Goal: Task Accomplishment & Management: Use online tool/utility

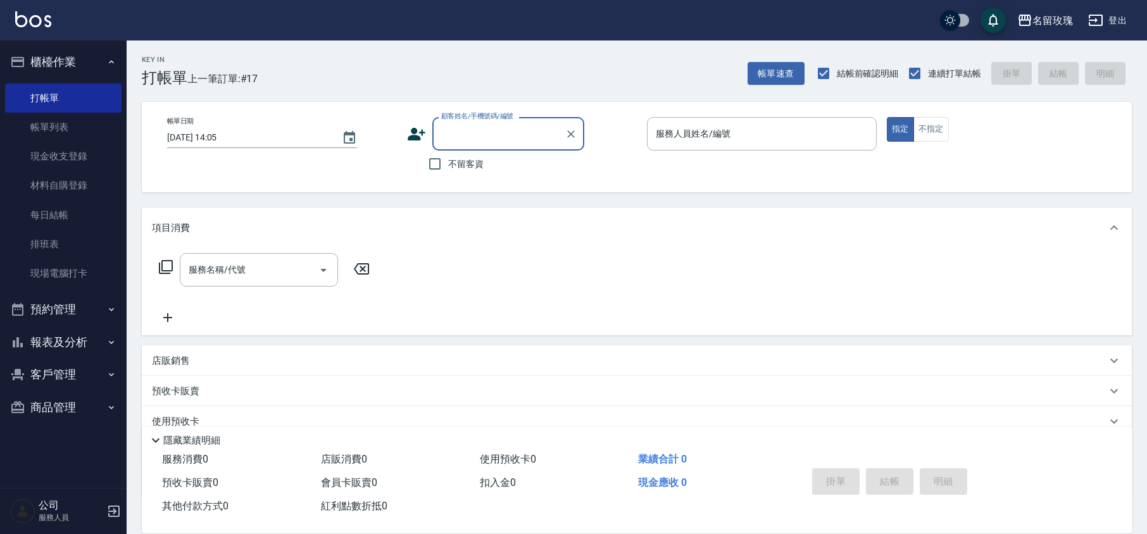
click at [462, 170] on label "不留客資" at bounding box center [453, 164] width 62 height 27
click at [448, 170] on input "不留客資" at bounding box center [435, 164] width 27 height 27
checkbox input "true"
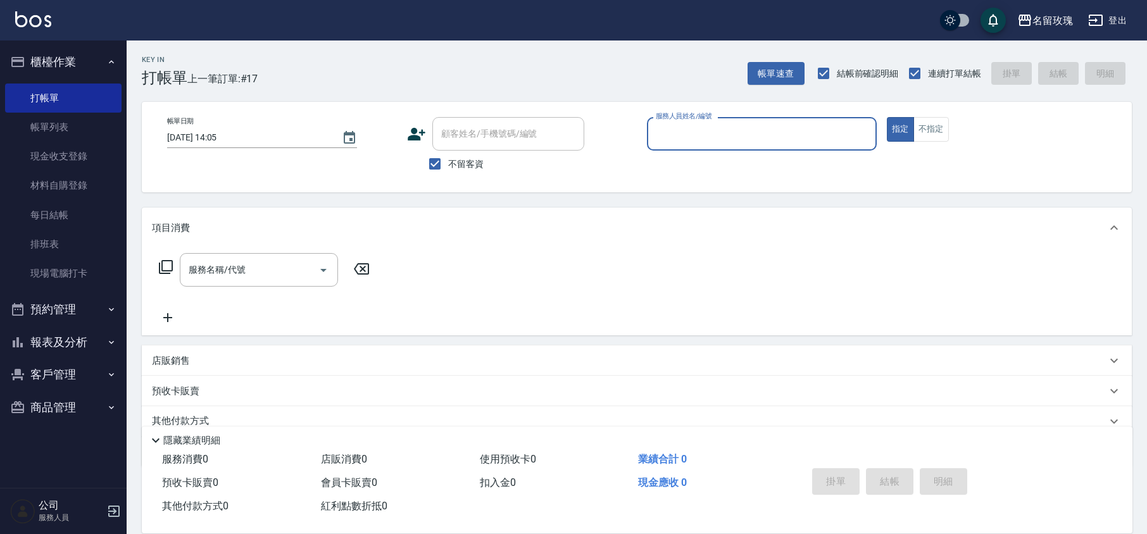
click at [681, 129] on input "服務人員姓名/編號" at bounding box center [762, 134] width 218 height 22
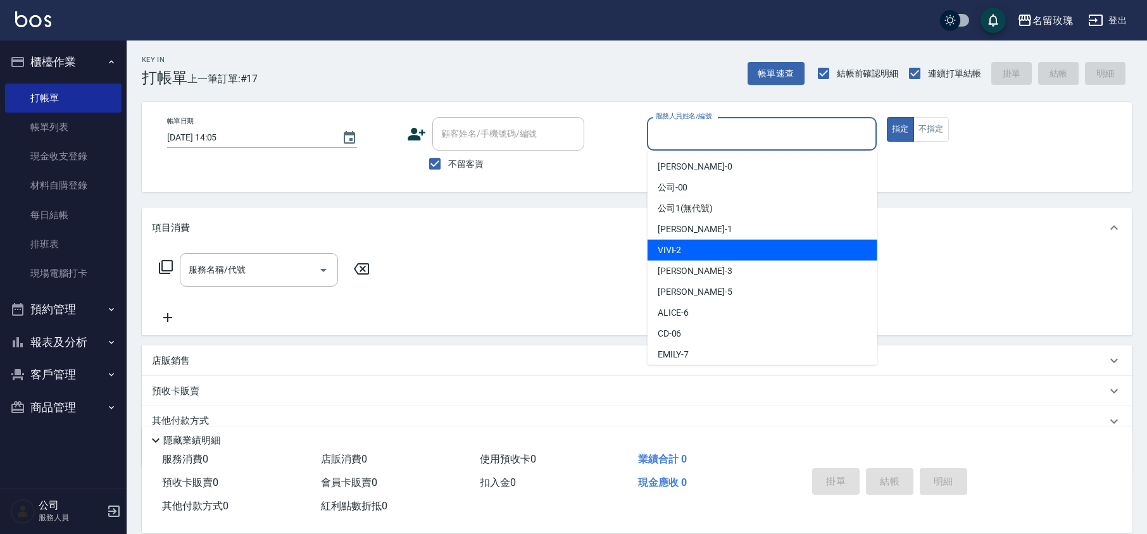
click at [686, 255] on div "VIVI -2" at bounding box center [763, 250] width 230 height 21
type input "VIVI-2"
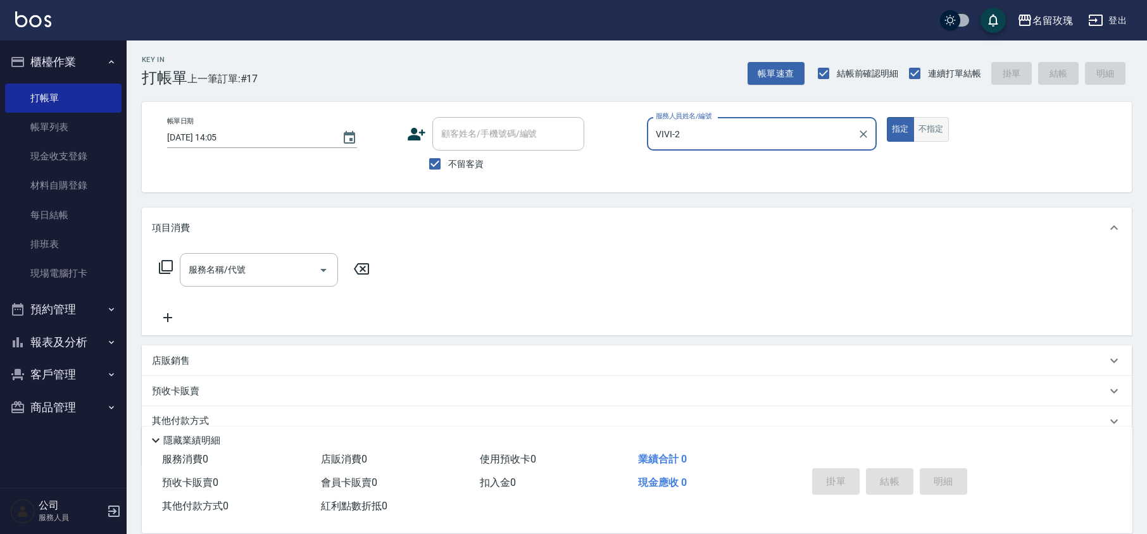
click at [928, 133] on button "不指定" at bounding box center [931, 129] width 35 height 25
click at [248, 282] on div "服務名稱/代號" at bounding box center [259, 270] width 158 height 34
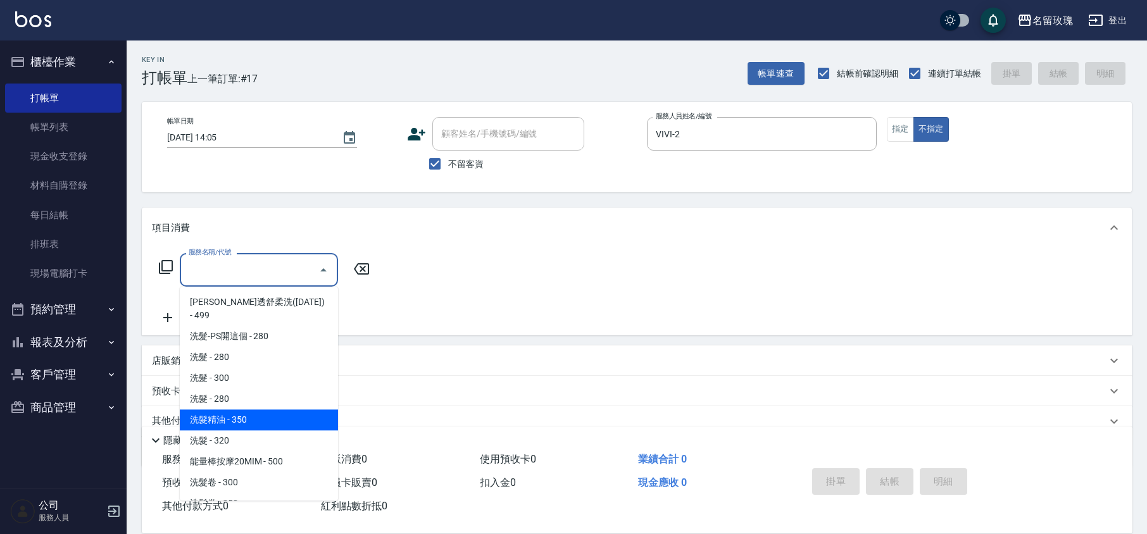
click at [292, 410] on span "洗髮精油 - 350" at bounding box center [259, 420] width 158 height 21
type input "洗髮精油(206)"
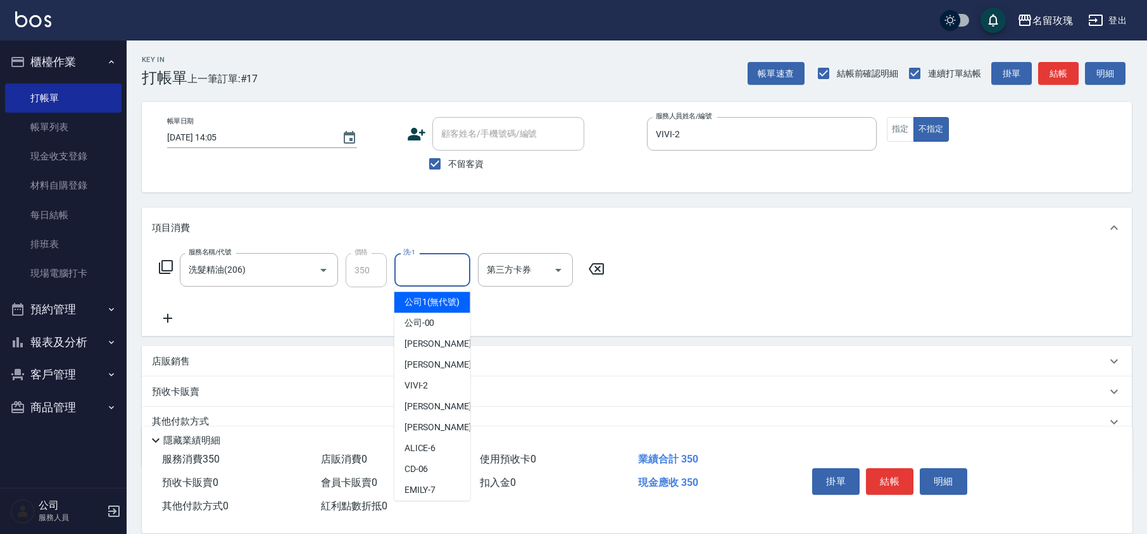
click at [424, 276] on input "洗-1" at bounding box center [432, 270] width 65 height 22
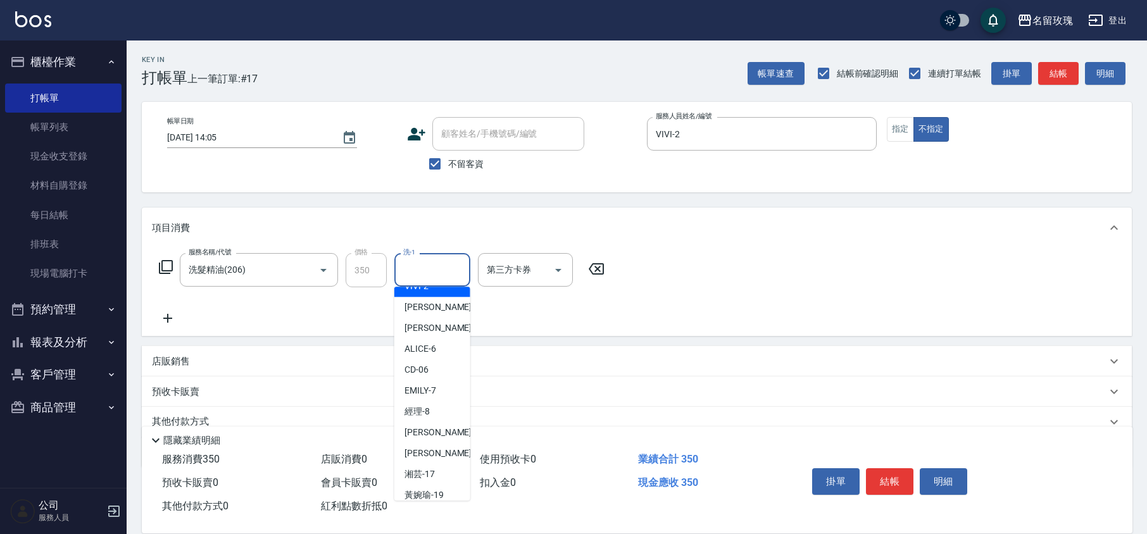
scroll to position [249, 0]
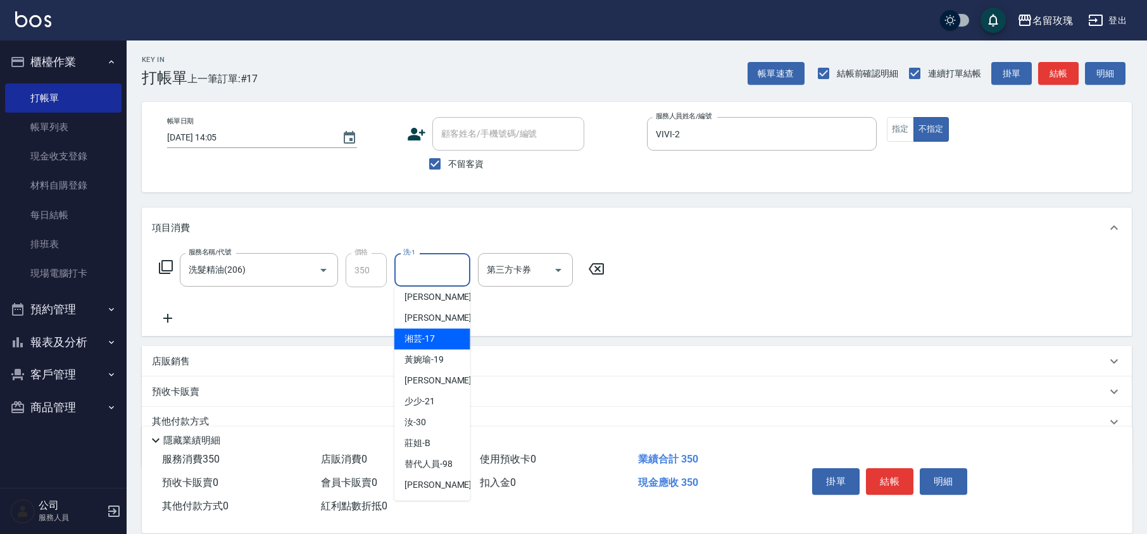
click at [416, 332] on div "湘芸 -17" at bounding box center [433, 339] width 76 height 21
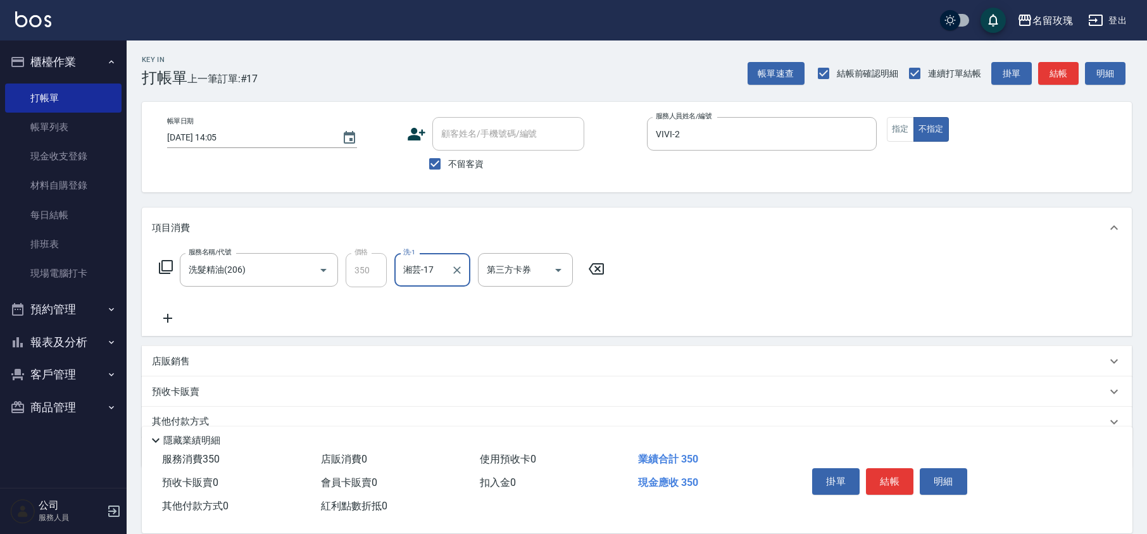
type input "湘芸-17"
click at [170, 318] on icon at bounding box center [167, 318] width 9 height 9
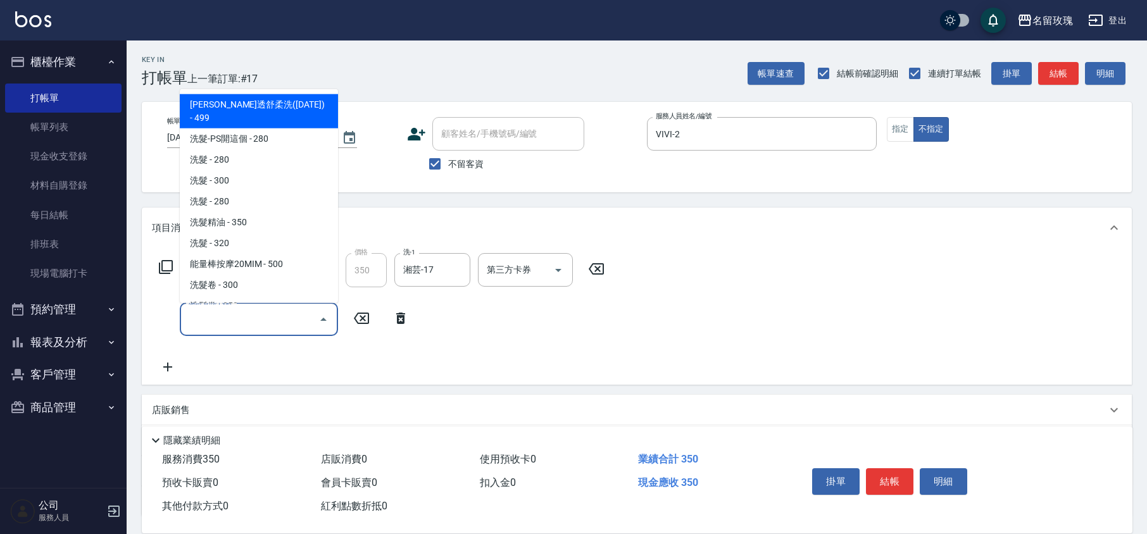
click at [208, 320] on input "服務名稱/代號" at bounding box center [250, 319] width 128 height 22
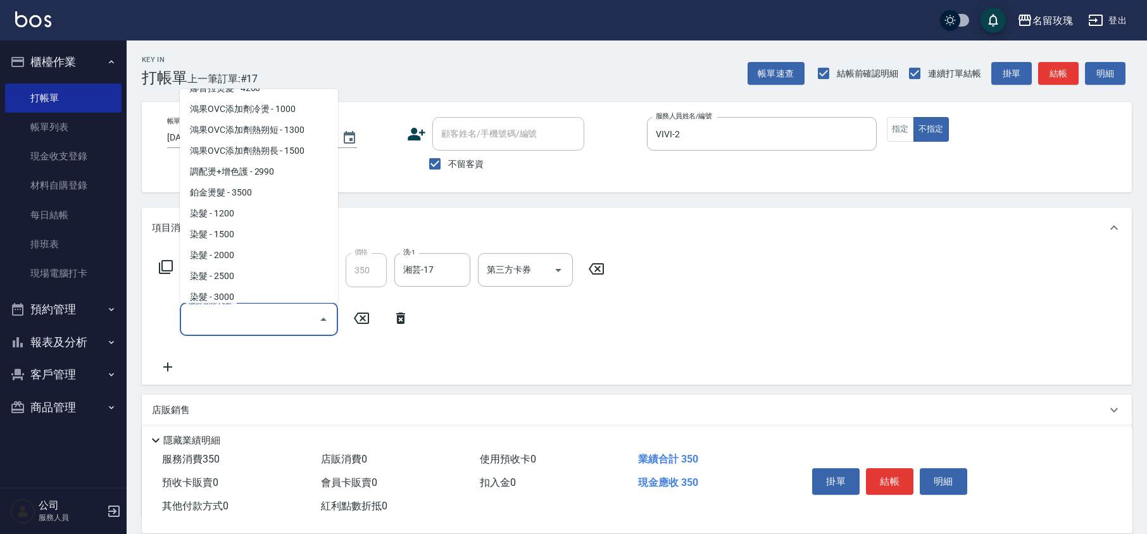
scroll to position [591, 0]
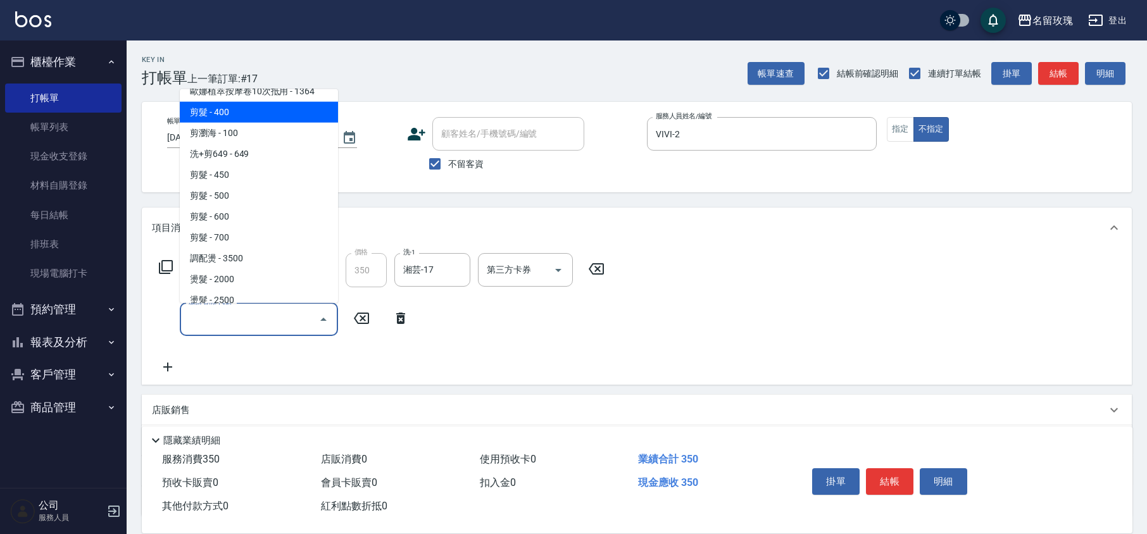
click at [247, 102] on span "剪髮 - 400" at bounding box center [259, 112] width 158 height 21
type input "剪髮(301)"
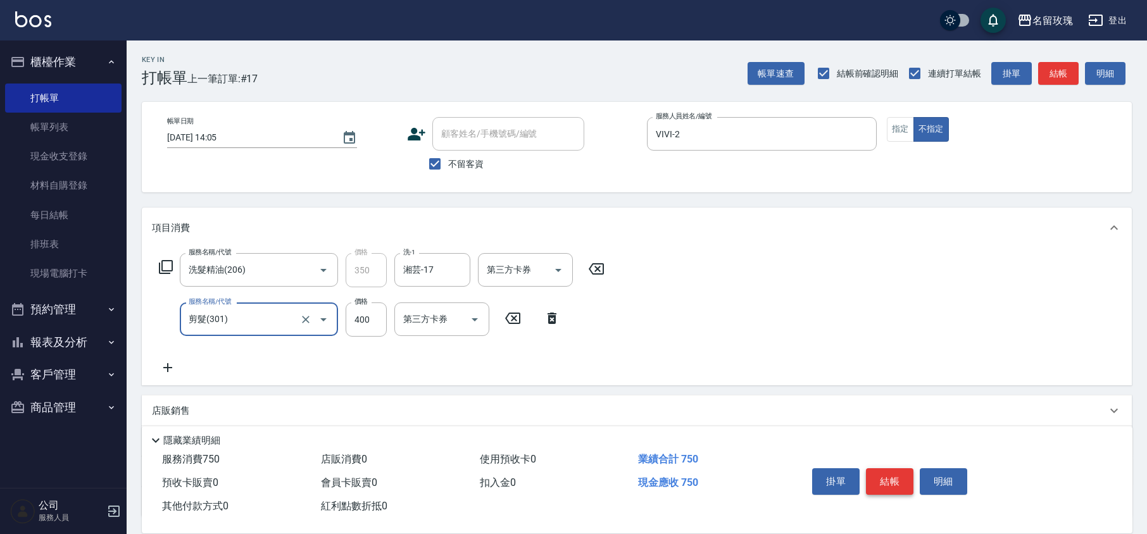
click at [895, 490] on button "結帳" at bounding box center [889, 482] width 47 height 27
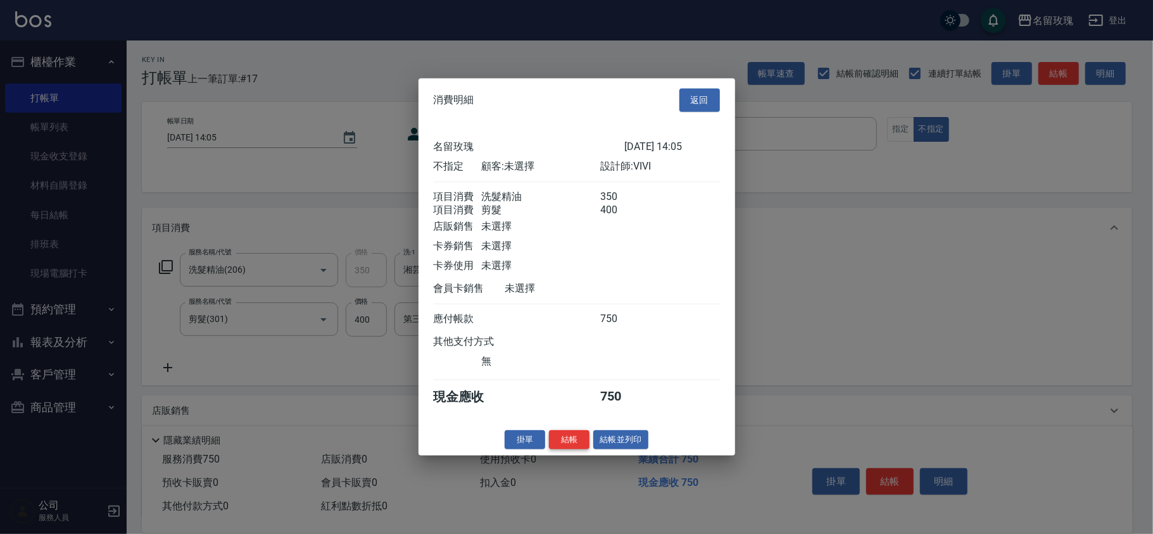
click at [586, 450] on button "結帳" at bounding box center [569, 440] width 41 height 20
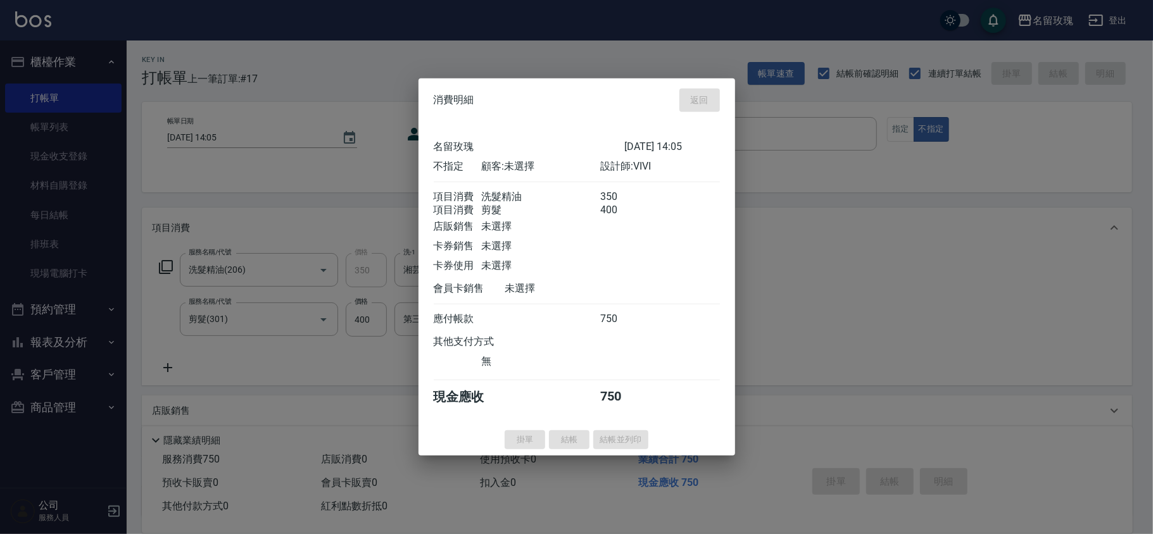
type input "[DATE] 17:12"
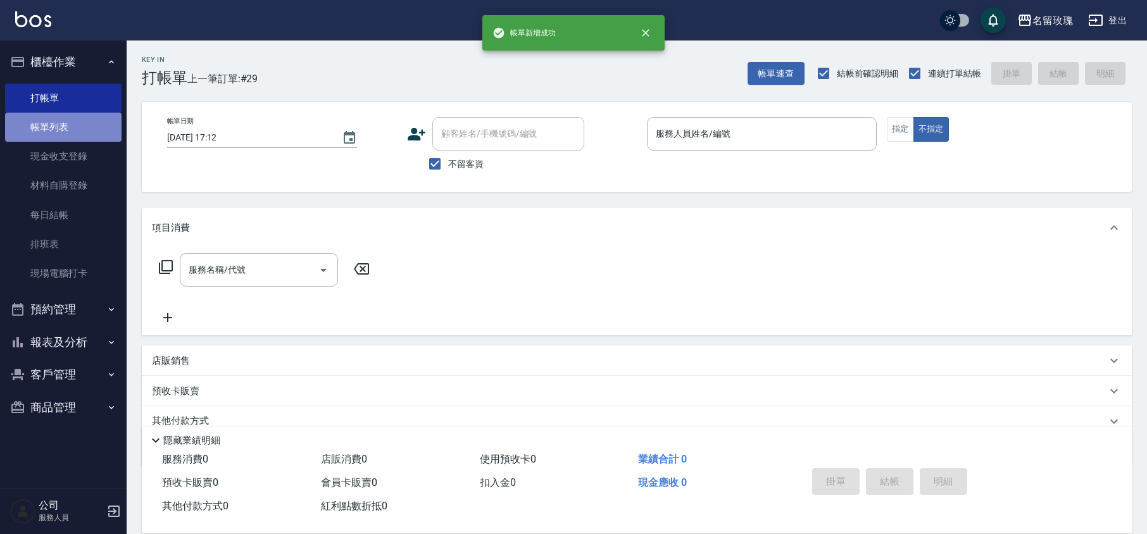
click at [66, 125] on link "帳單列表" at bounding box center [63, 127] width 117 height 29
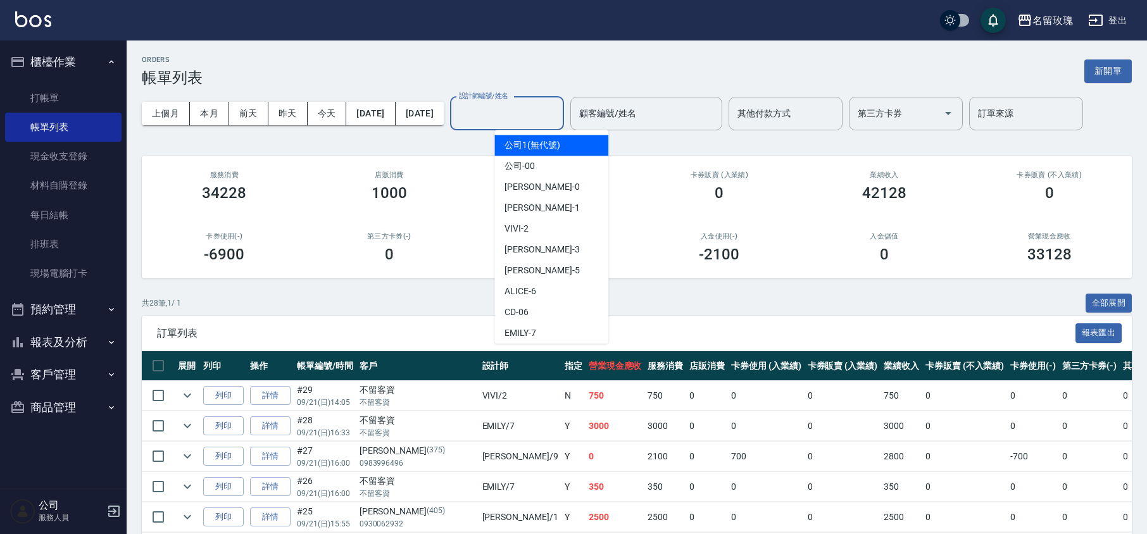
click at [528, 117] on input "設計師編號/姓名" at bounding box center [507, 114] width 103 height 22
click at [540, 229] on div "VIVI -2" at bounding box center [552, 228] width 114 height 21
type input "VIVI-2"
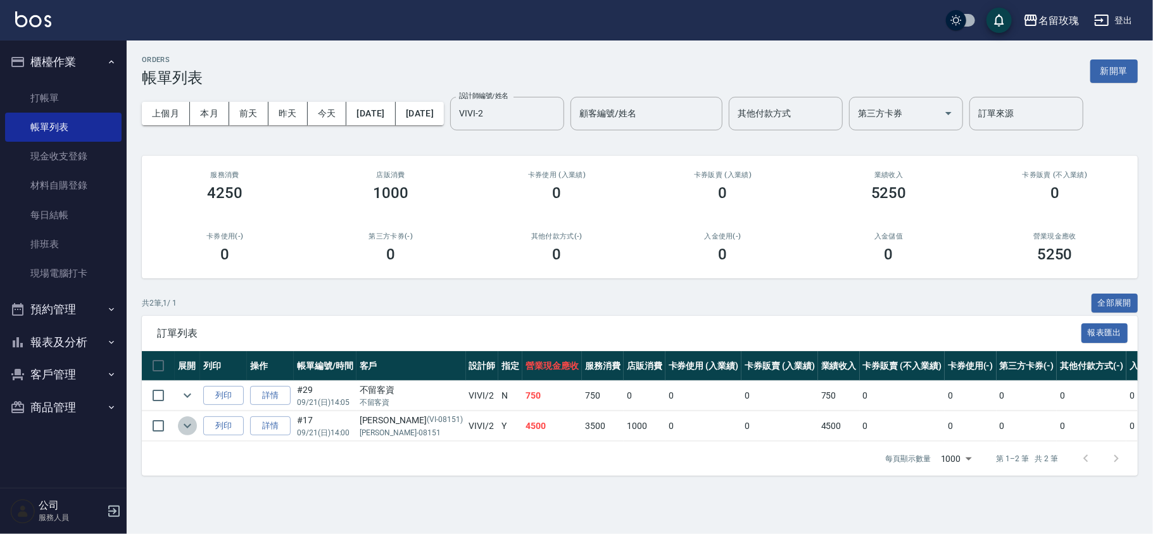
click at [189, 426] on icon "expand row" at bounding box center [188, 426] width 8 height 4
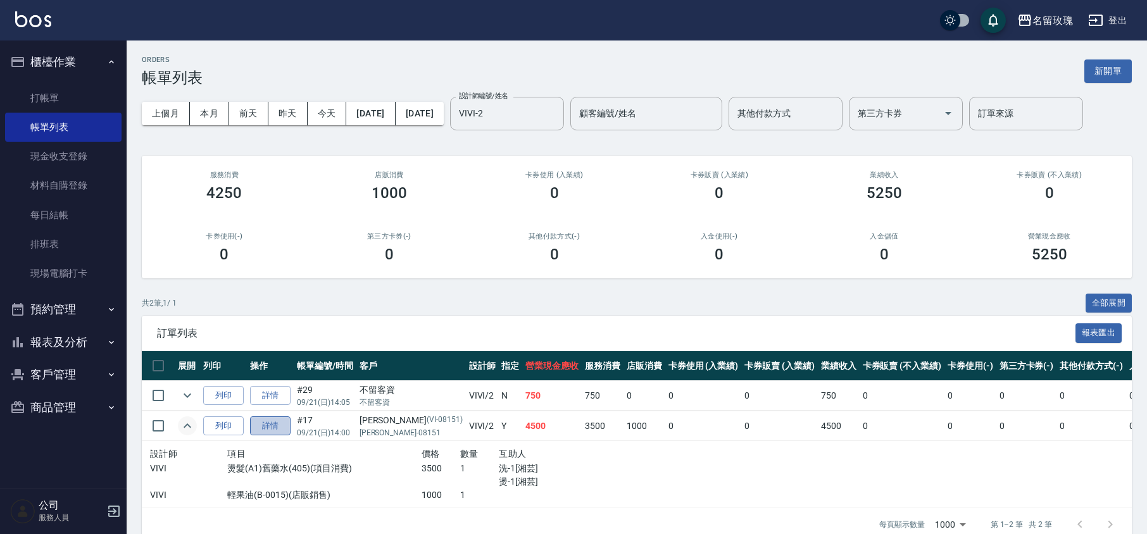
click at [280, 431] on link "詳情" at bounding box center [270, 427] width 41 height 20
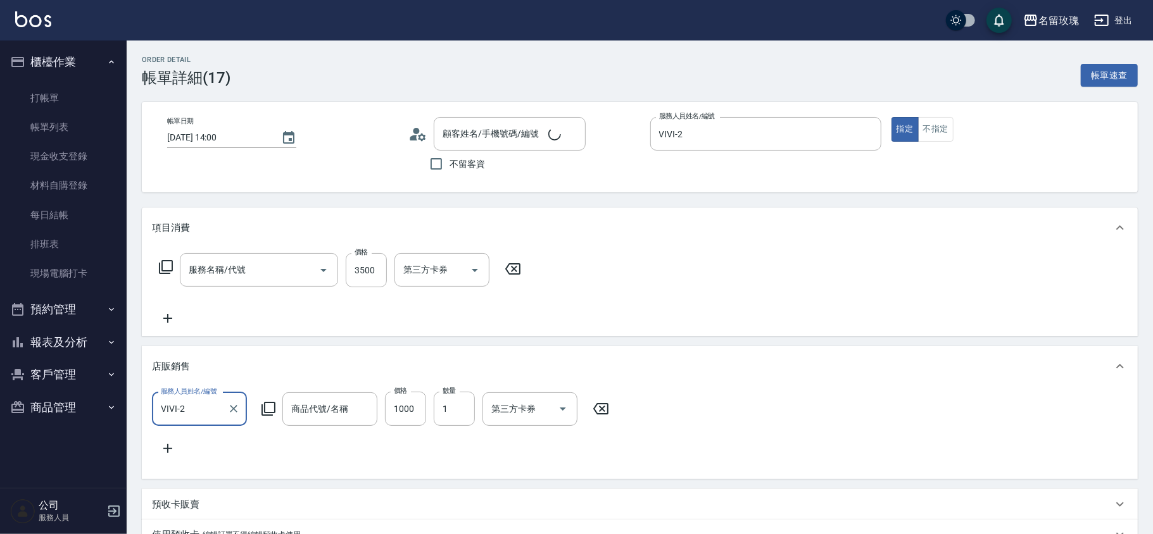
type input "[DATE] 14:00"
type input "VIVI-2"
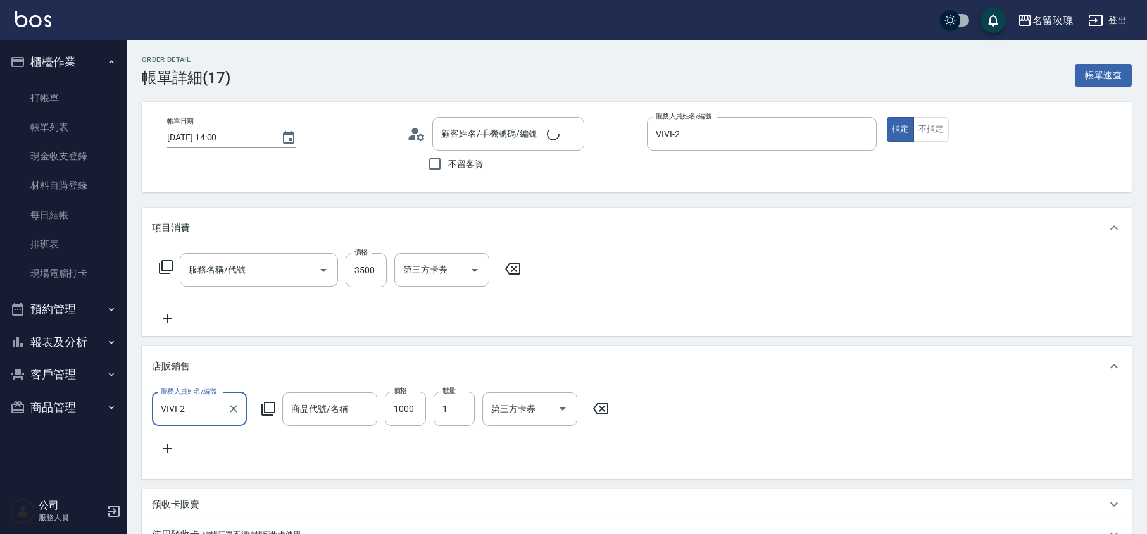
scroll to position [1, 0]
type input "[PERSON_NAME]/[PERSON_NAME]-08151/VI-08151"
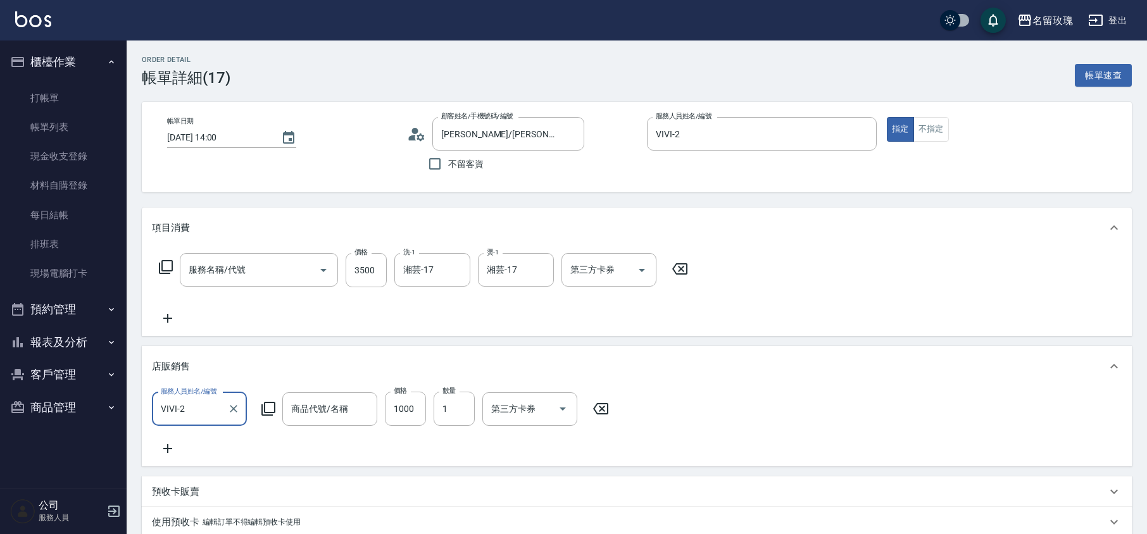
type input "燙髮(A1)舊藥水(405)"
type input "輕果油"
click at [416, 133] on circle at bounding box center [415, 131] width 6 height 6
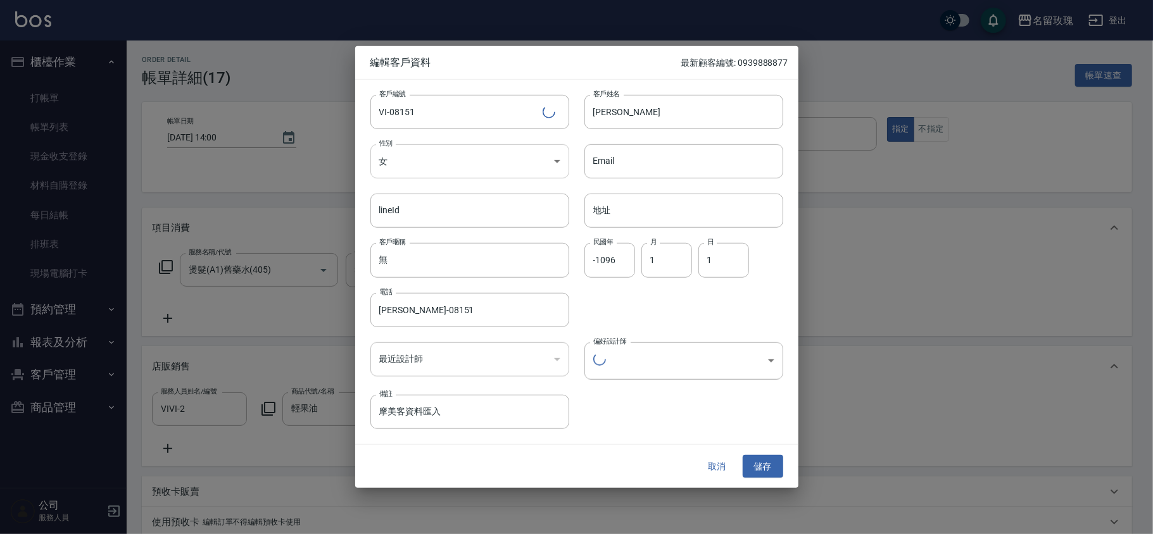
type input "116ee8e3-6451-4dbc-bba0-c686c76c54ce"
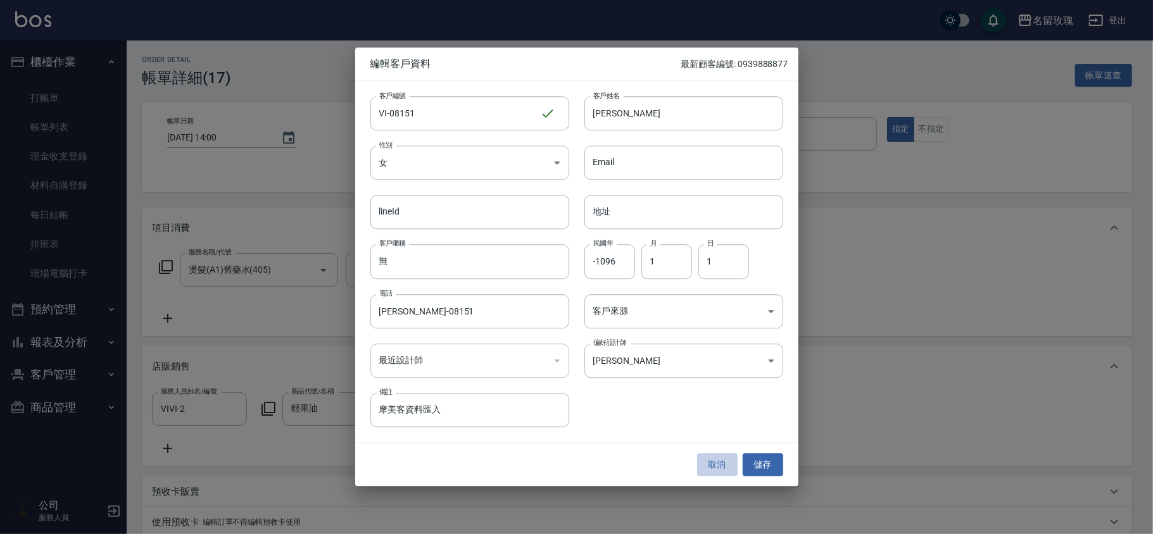
click at [718, 467] on button "取消" at bounding box center [717, 464] width 41 height 23
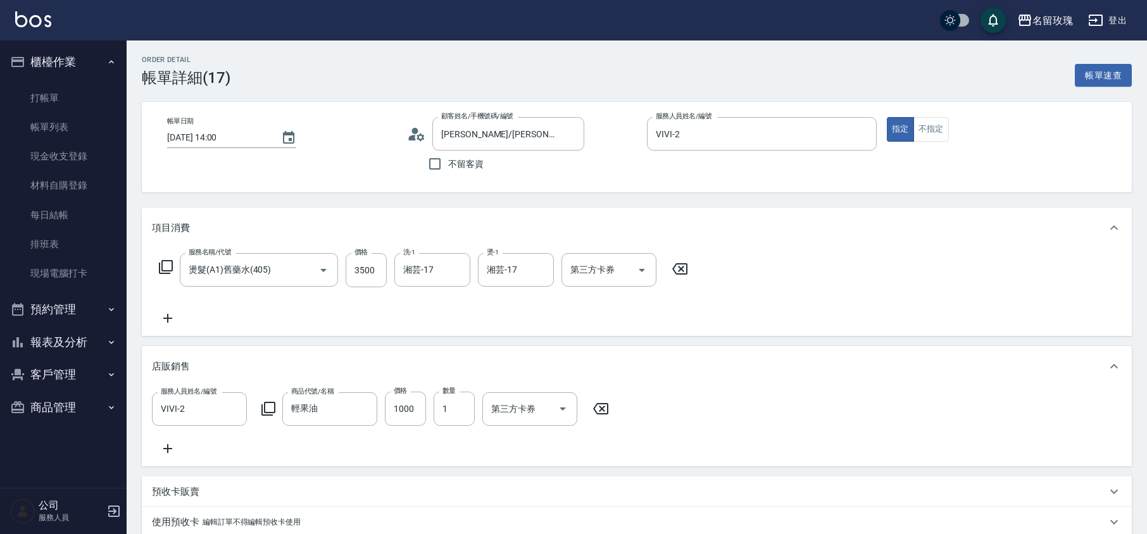
click at [414, 136] on icon at bounding box center [413, 138] width 8 height 6
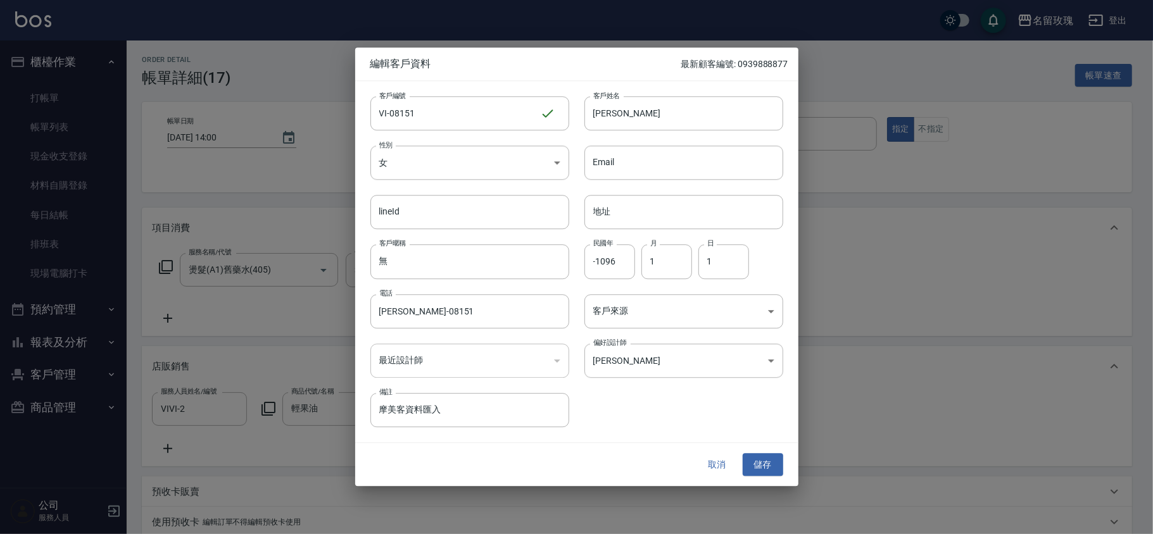
click at [712, 462] on button "取消" at bounding box center [717, 464] width 41 height 23
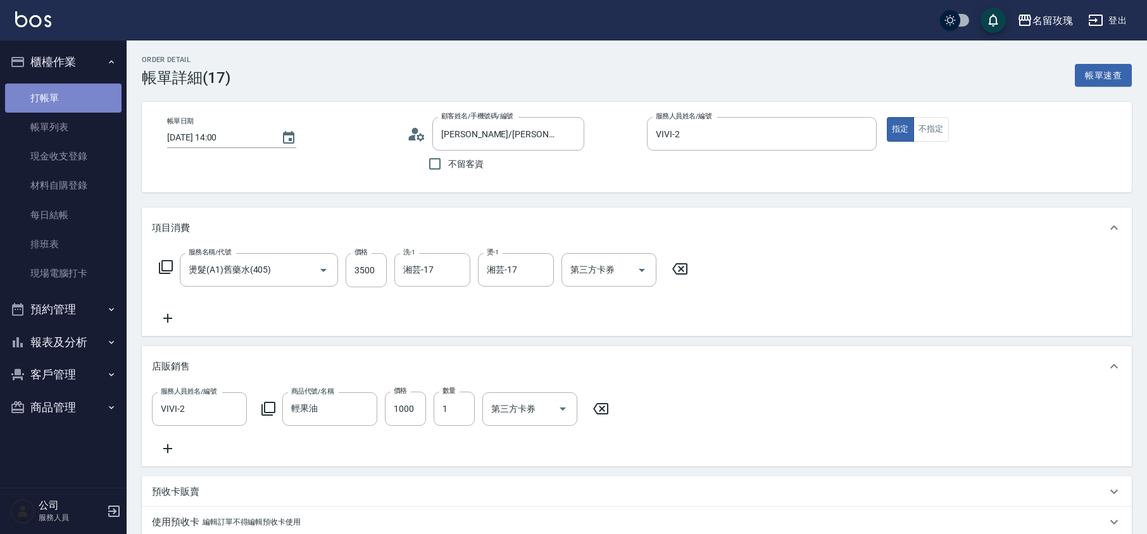
click at [56, 91] on link "打帳單" at bounding box center [63, 98] width 117 height 29
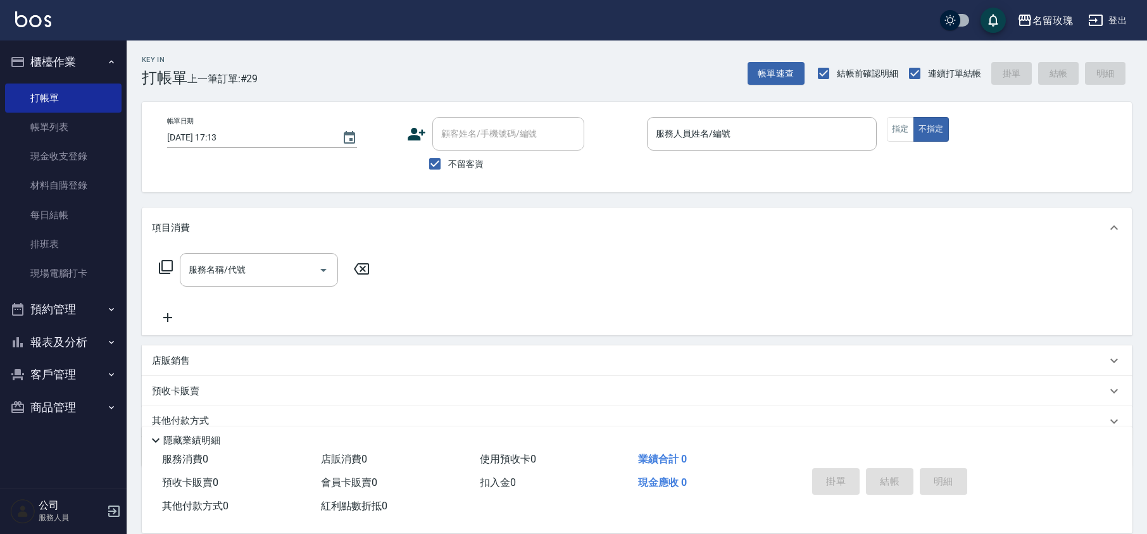
drag, startPoint x: 469, startPoint y: 163, endPoint x: 477, endPoint y: 148, distance: 18.1
click at [469, 163] on span "不留客資" at bounding box center [465, 164] width 35 height 13
click at [448, 163] on input "不留客資" at bounding box center [435, 164] width 27 height 27
checkbox input "false"
click at [477, 142] on input "顧客姓名/手機號碼/編號" at bounding box center [499, 134] width 122 height 22
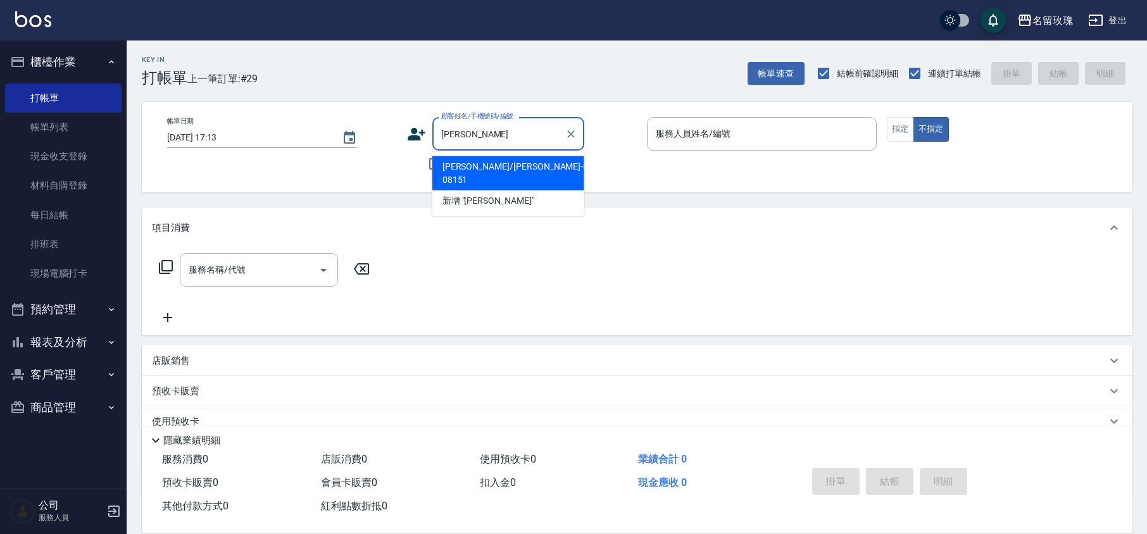
click at [515, 170] on li "[PERSON_NAME]/[PERSON_NAME]-08151/VI-08151" at bounding box center [509, 173] width 152 height 34
type input "[PERSON_NAME]/[PERSON_NAME]-08151/VI-08151"
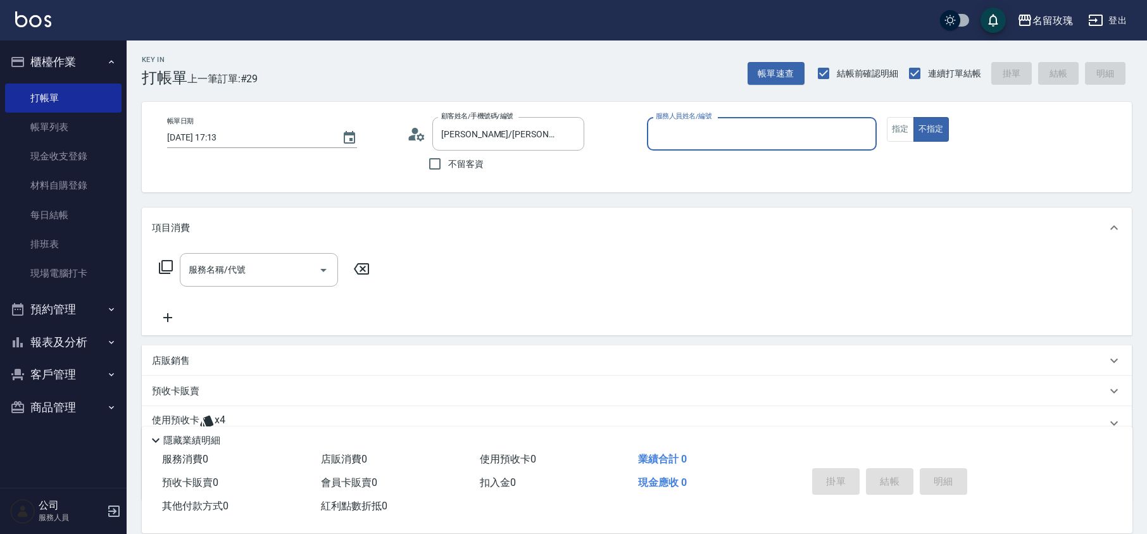
type input "VIVI-2"
click at [409, 127] on icon at bounding box center [416, 134] width 19 height 19
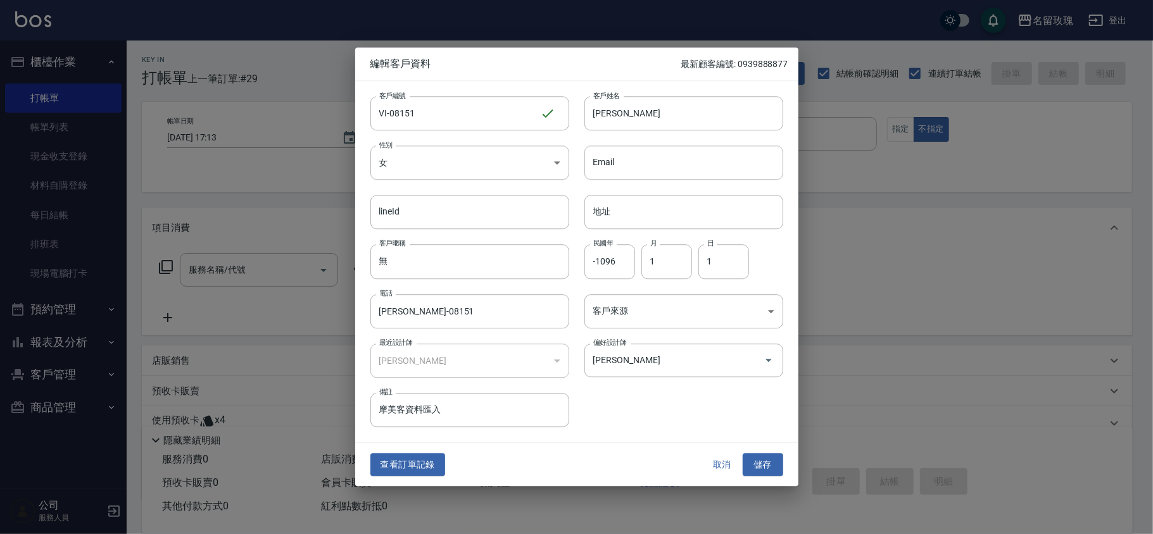
click at [709, 465] on button "取消" at bounding box center [722, 464] width 41 height 23
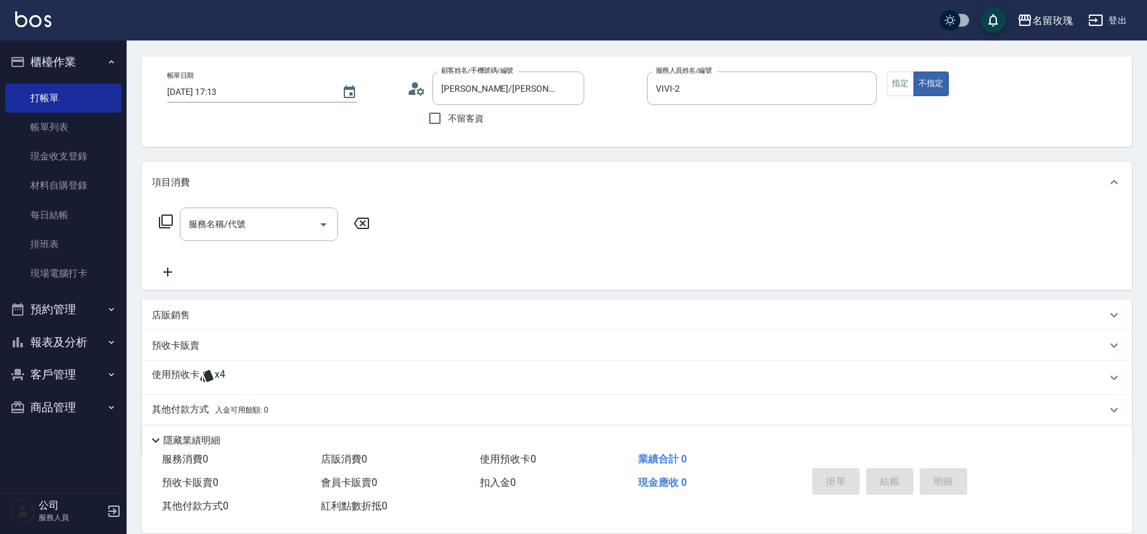
scroll to position [86, 0]
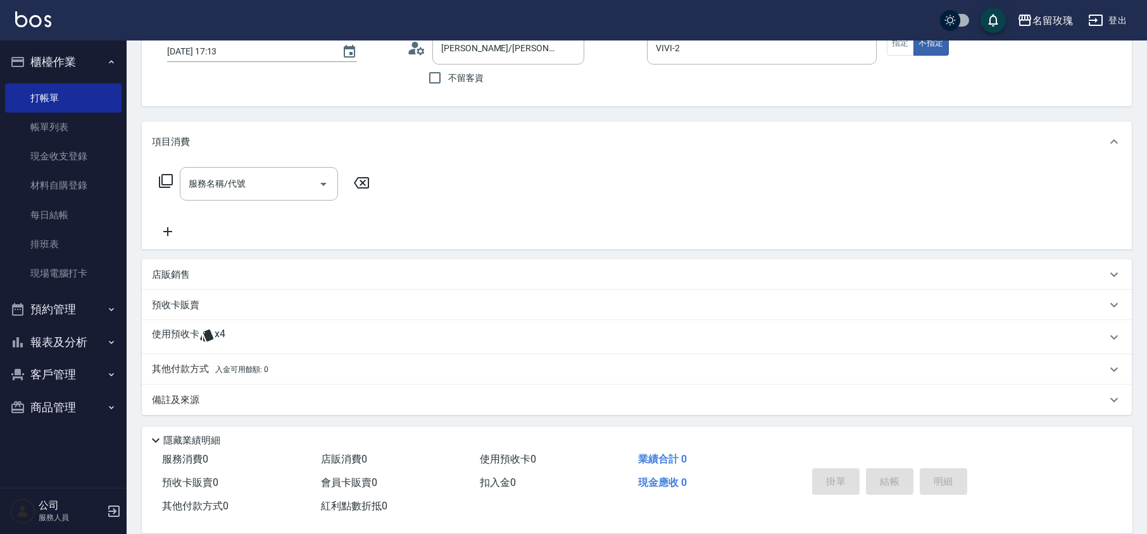
click at [208, 334] on icon at bounding box center [206, 336] width 13 height 12
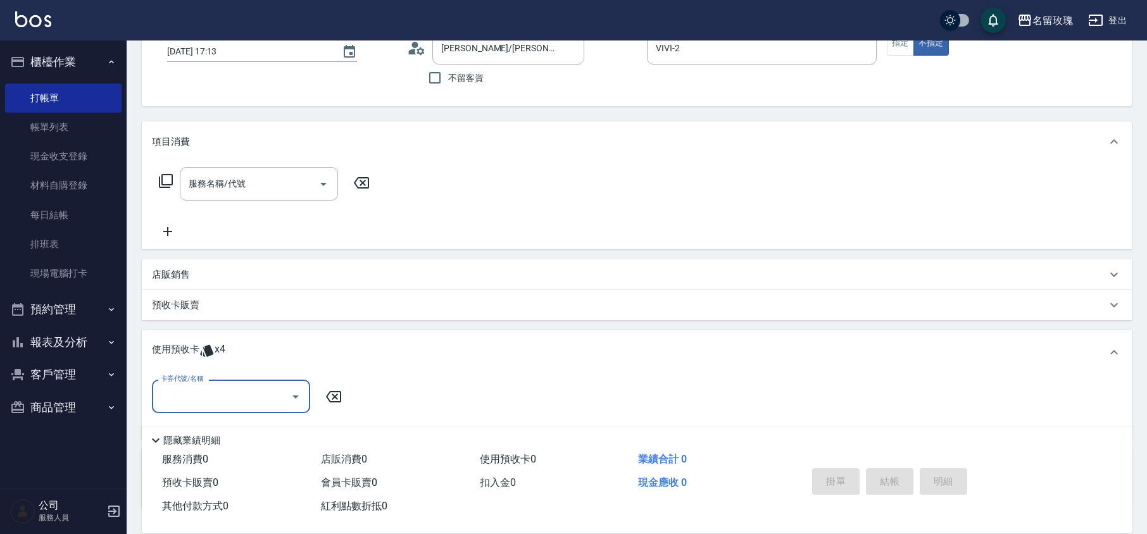
scroll to position [180, 0]
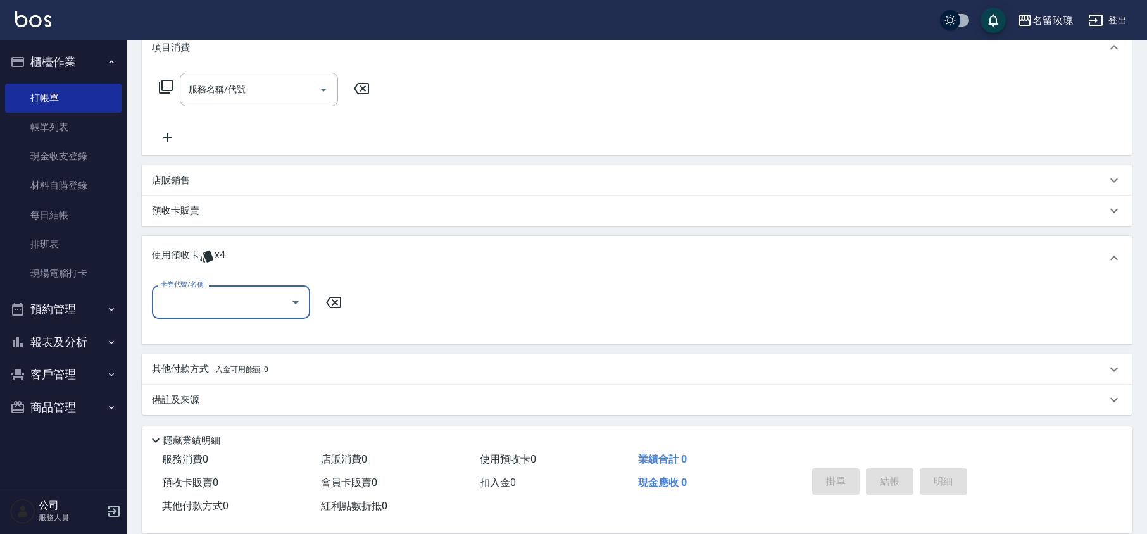
click at [221, 305] on input "卡券代號/名稱" at bounding box center [222, 302] width 128 height 22
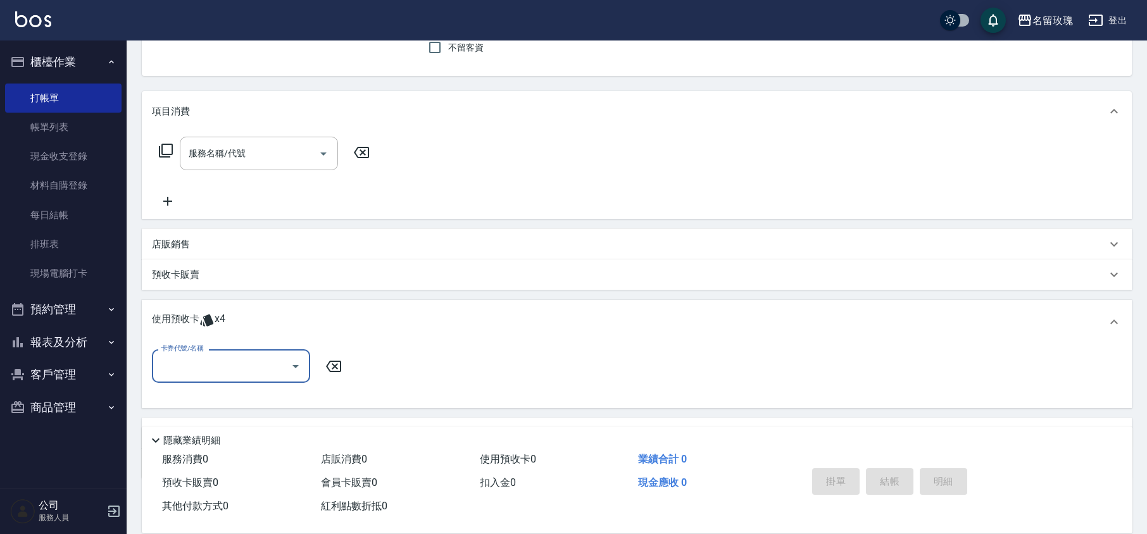
scroll to position [0, 0]
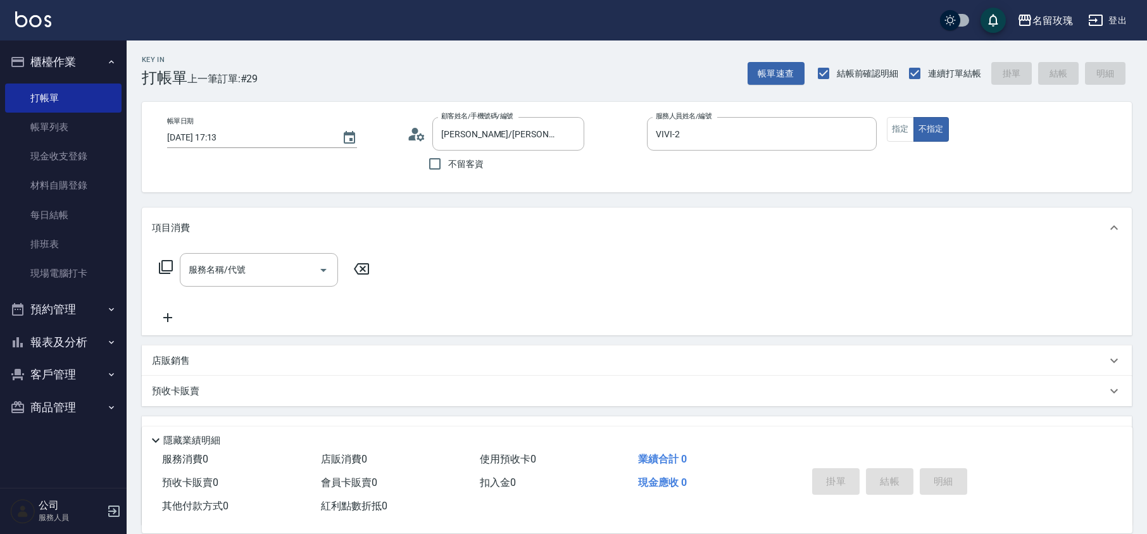
click at [417, 139] on icon at bounding box center [416, 134] width 19 height 19
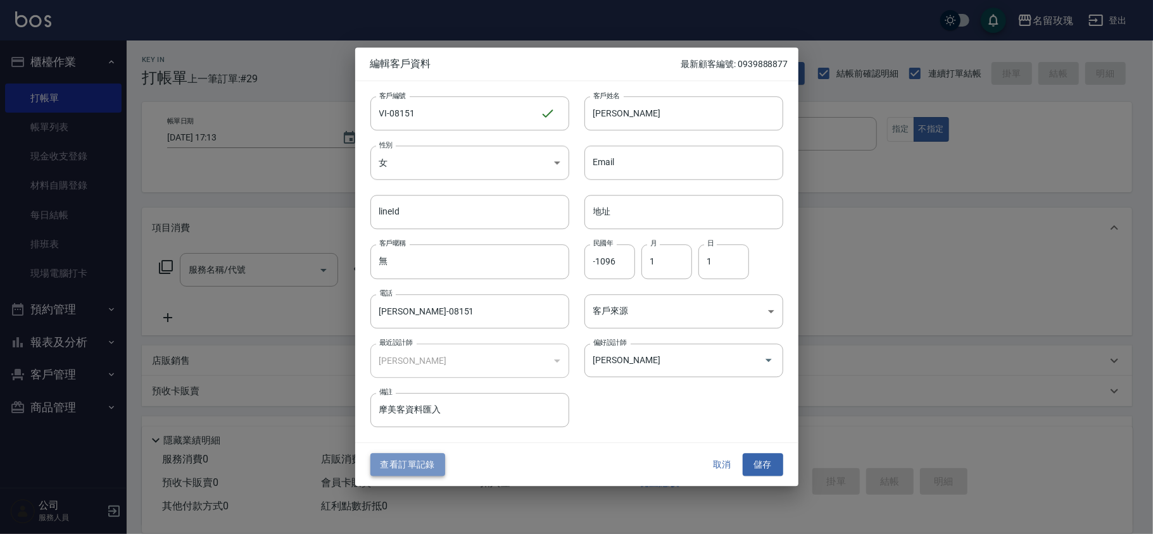
click at [419, 459] on button "查看訂單記錄" at bounding box center [407, 464] width 75 height 23
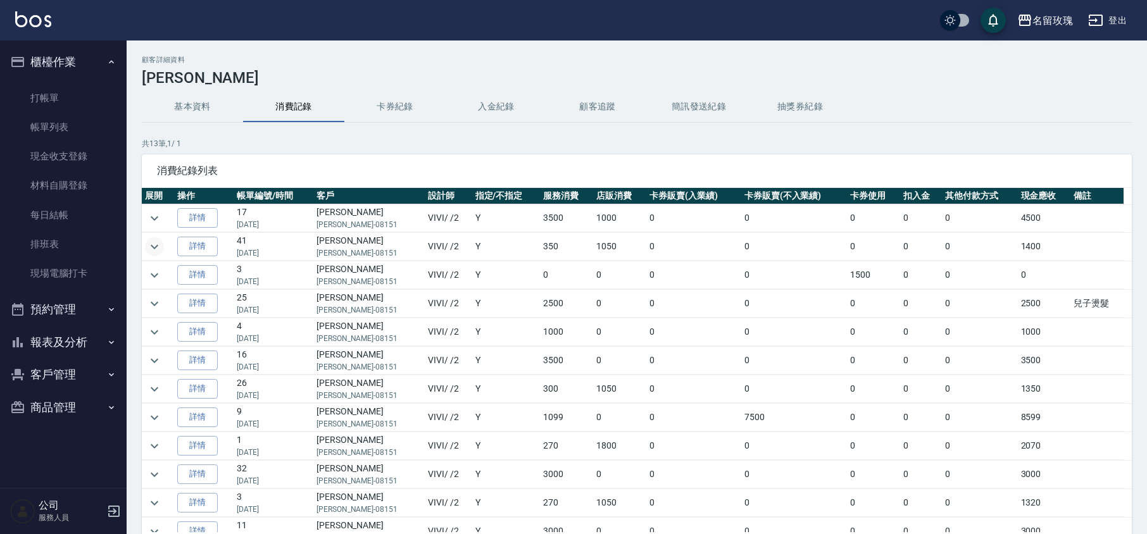
click at [148, 244] on icon "expand row" at bounding box center [154, 246] width 15 height 15
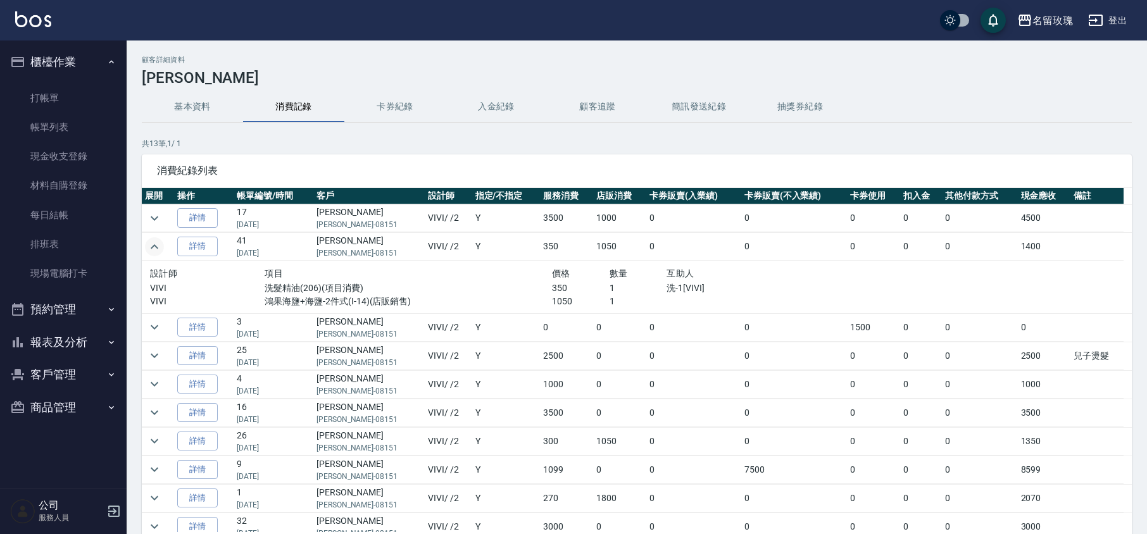
click at [148, 244] on icon "expand row" at bounding box center [154, 246] width 15 height 15
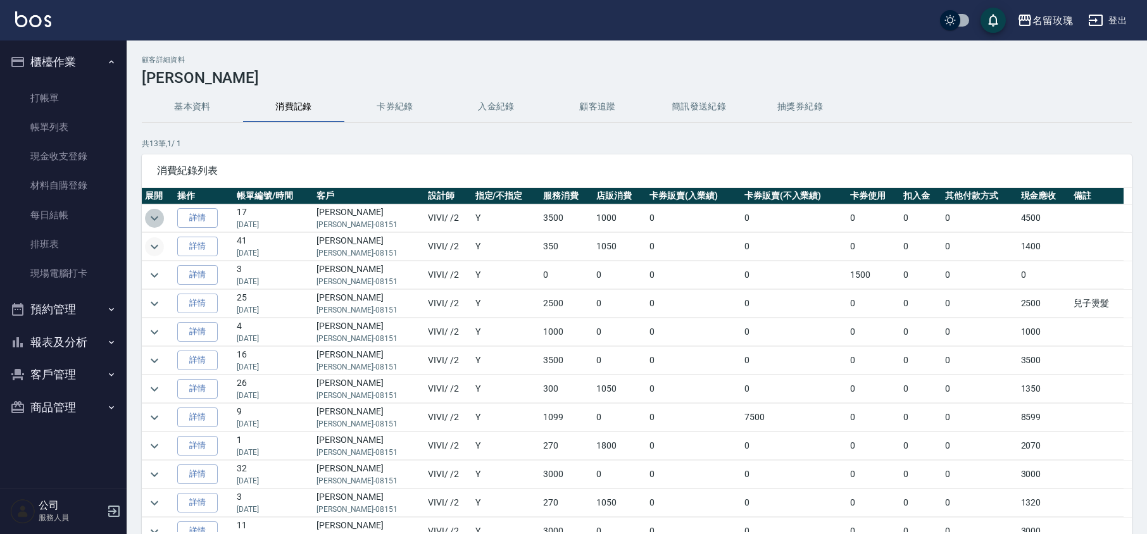
click at [155, 213] on icon "expand row" at bounding box center [154, 218] width 15 height 15
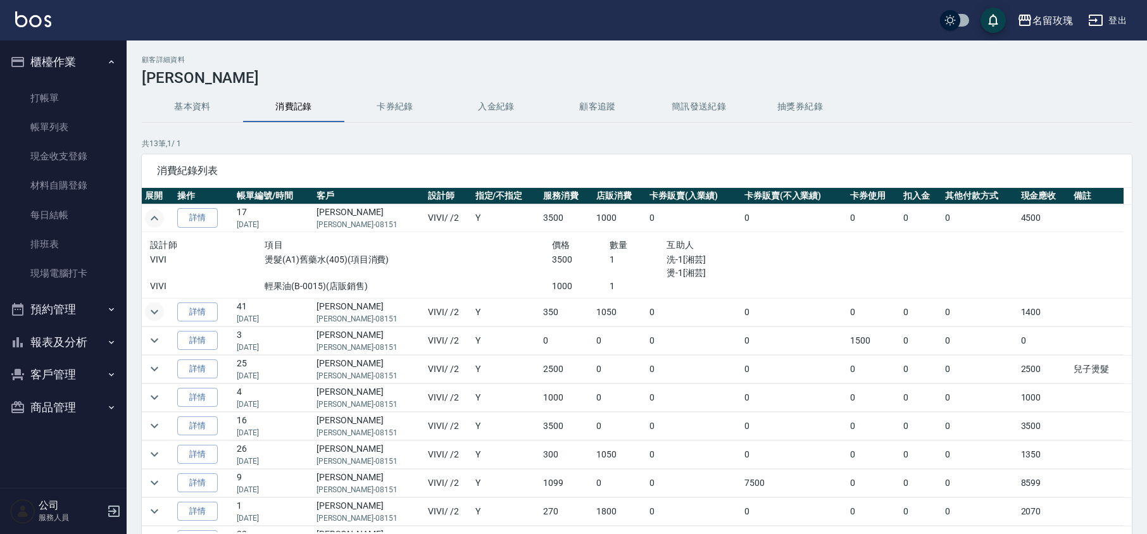
click at [155, 213] on icon "expand row" at bounding box center [154, 218] width 15 height 15
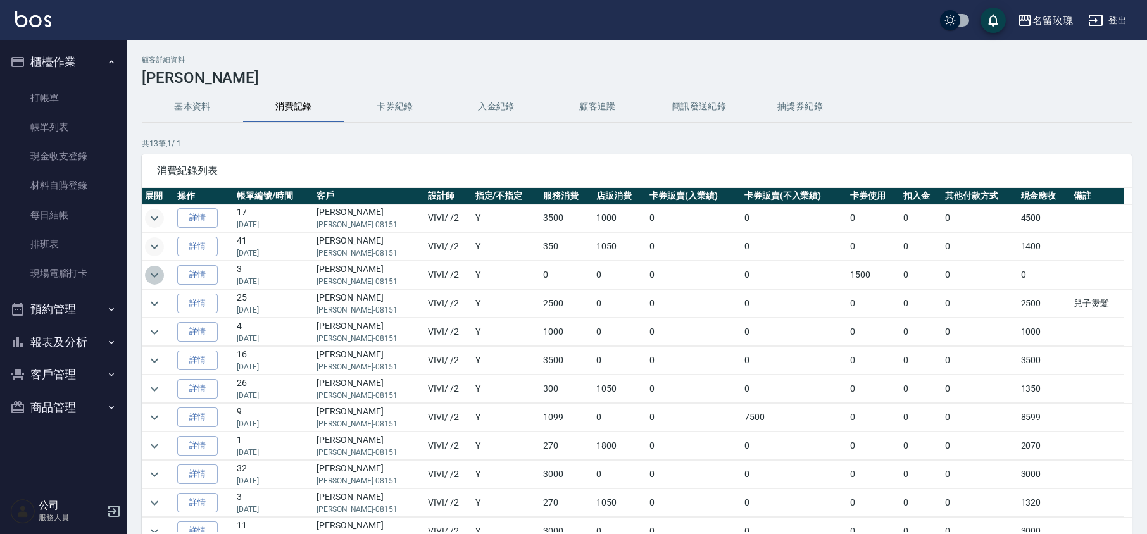
click at [155, 277] on icon "expand row" at bounding box center [155, 275] width 8 height 4
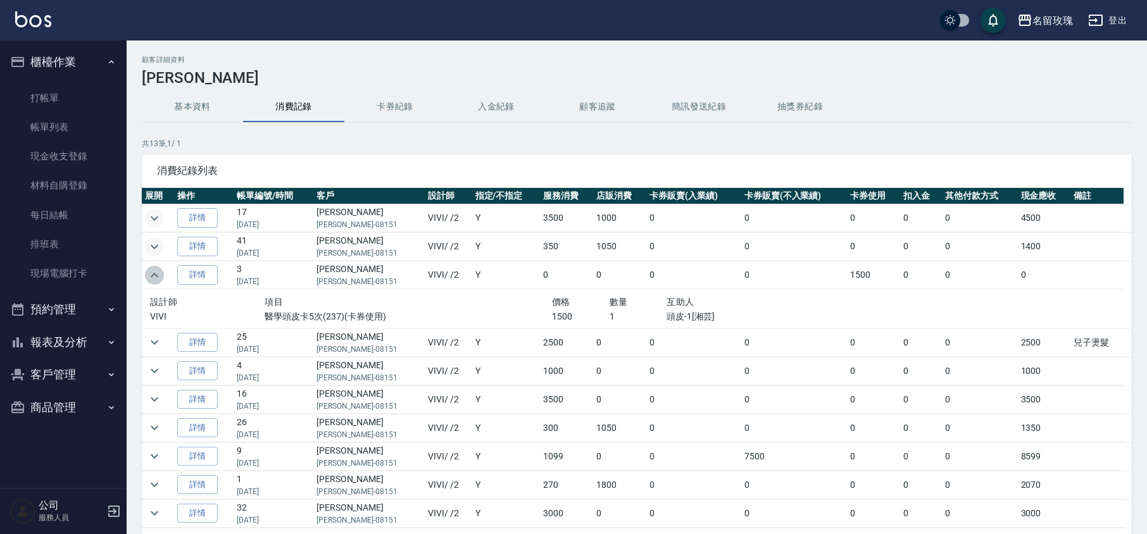
click at [157, 282] on icon "expand row" at bounding box center [154, 275] width 15 height 15
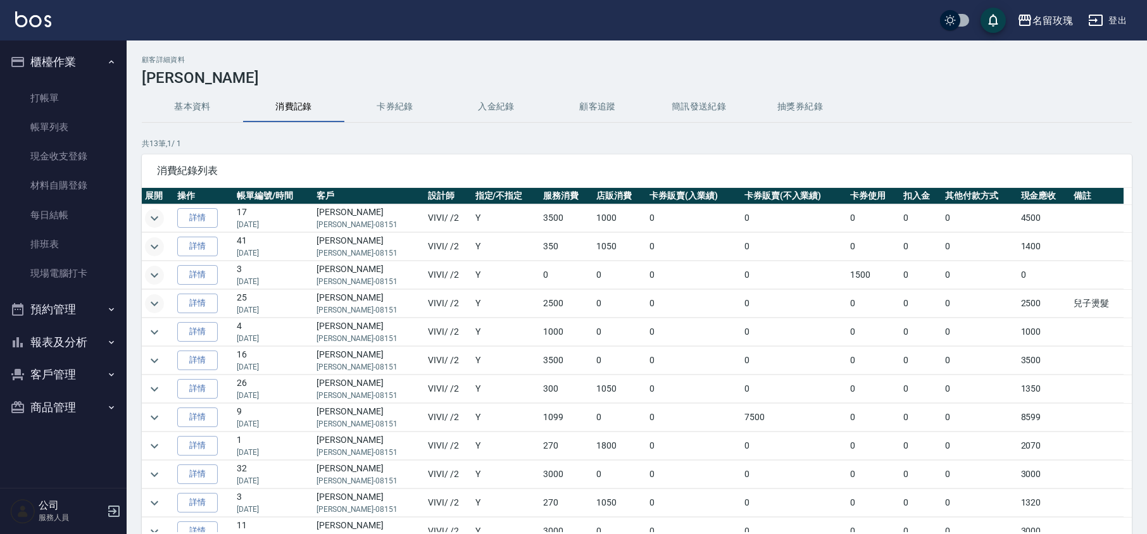
click at [160, 302] on icon "expand row" at bounding box center [154, 303] width 15 height 15
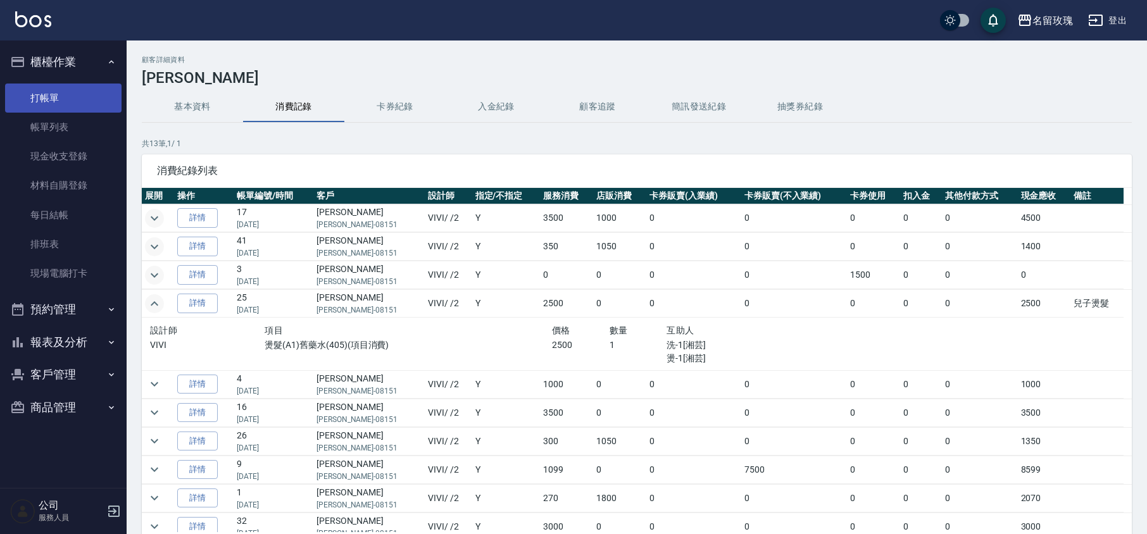
click at [76, 102] on link "打帳單" at bounding box center [63, 98] width 117 height 29
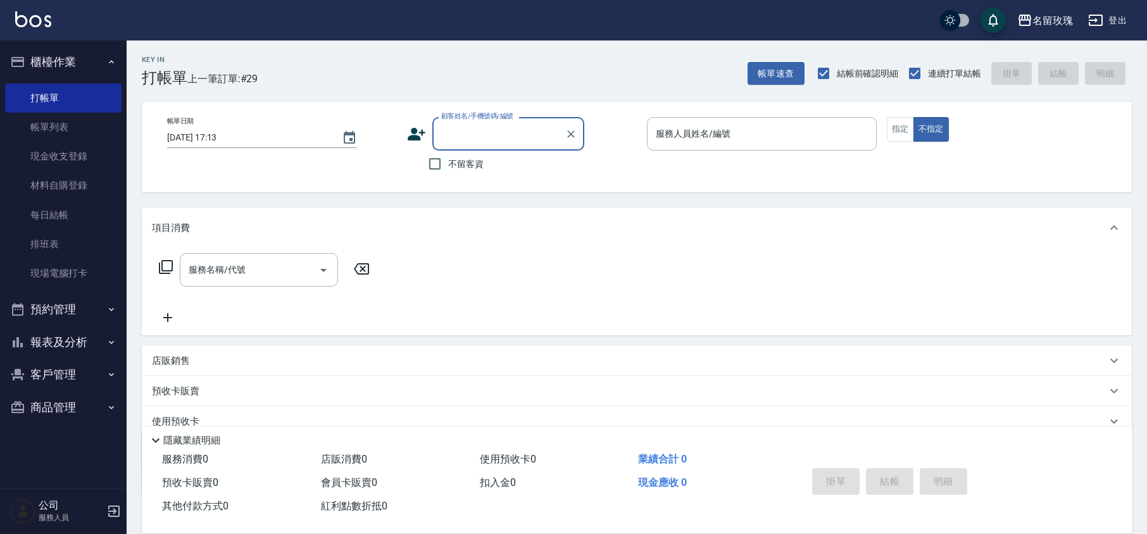
click at [502, 130] on input "顧客姓名/手機號碼/編號" at bounding box center [499, 134] width 122 height 22
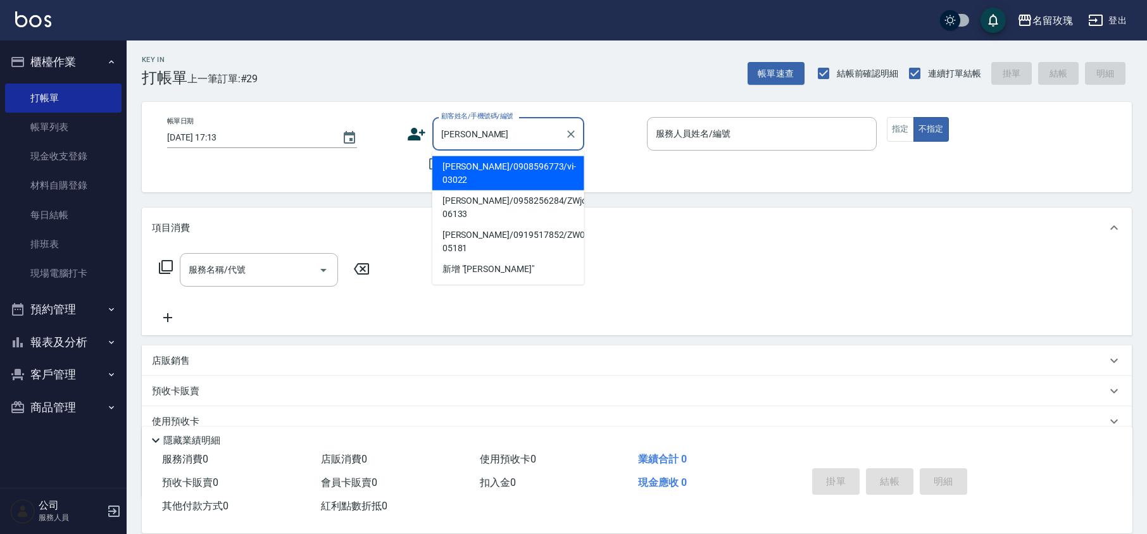
click at [502, 172] on li "[PERSON_NAME]/0908596773/vi-03022" at bounding box center [509, 173] width 152 height 34
type input "[PERSON_NAME]/0908596773/vi-03022"
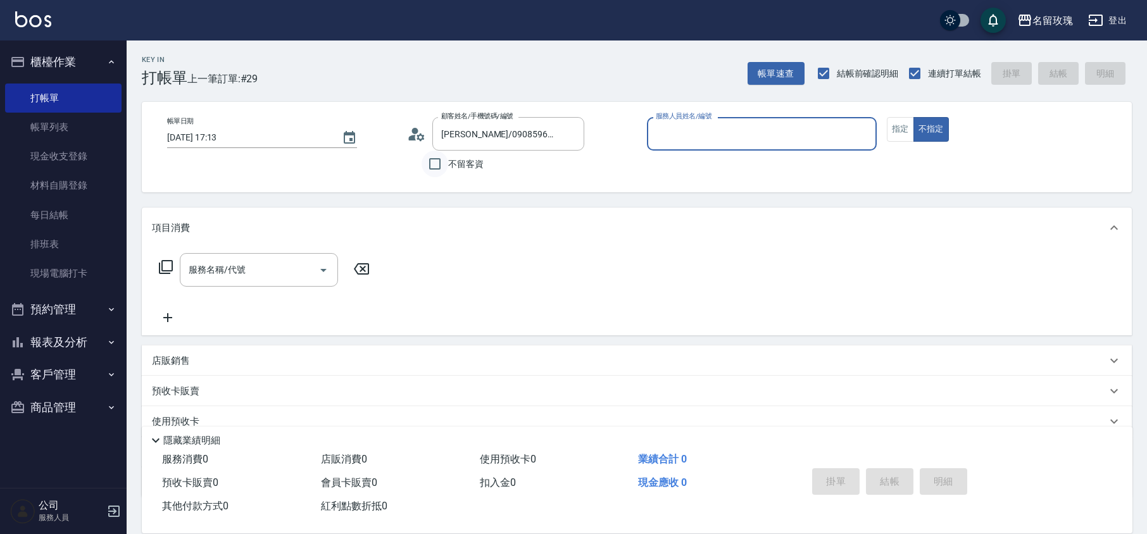
type input "VIVI-2"
click at [172, 274] on icon at bounding box center [165, 267] width 15 height 15
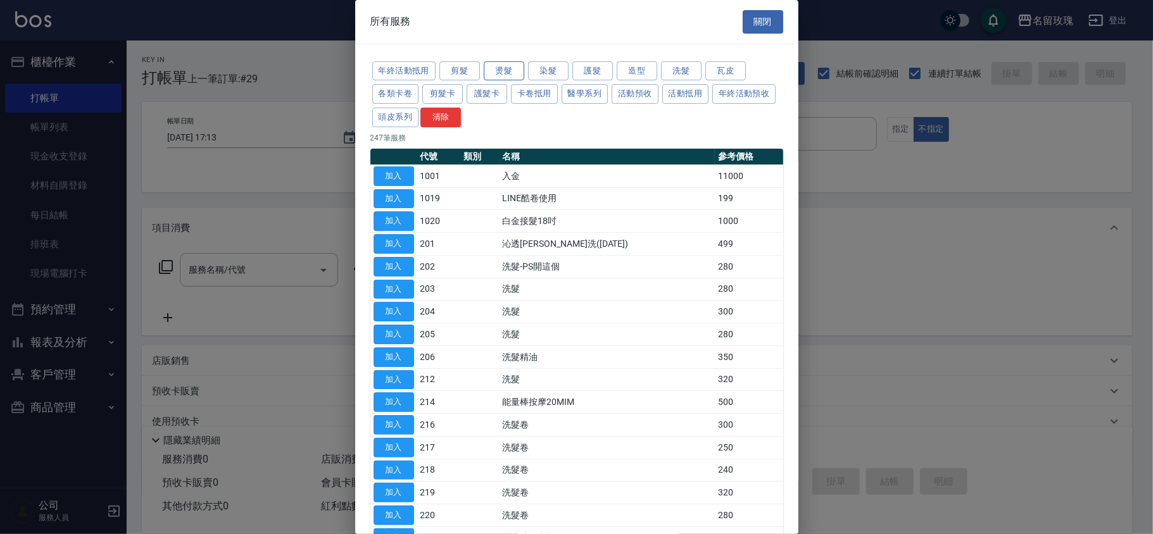
click at [498, 68] on button "燙髮" at bounding box center [504, 71] width 41 height 20
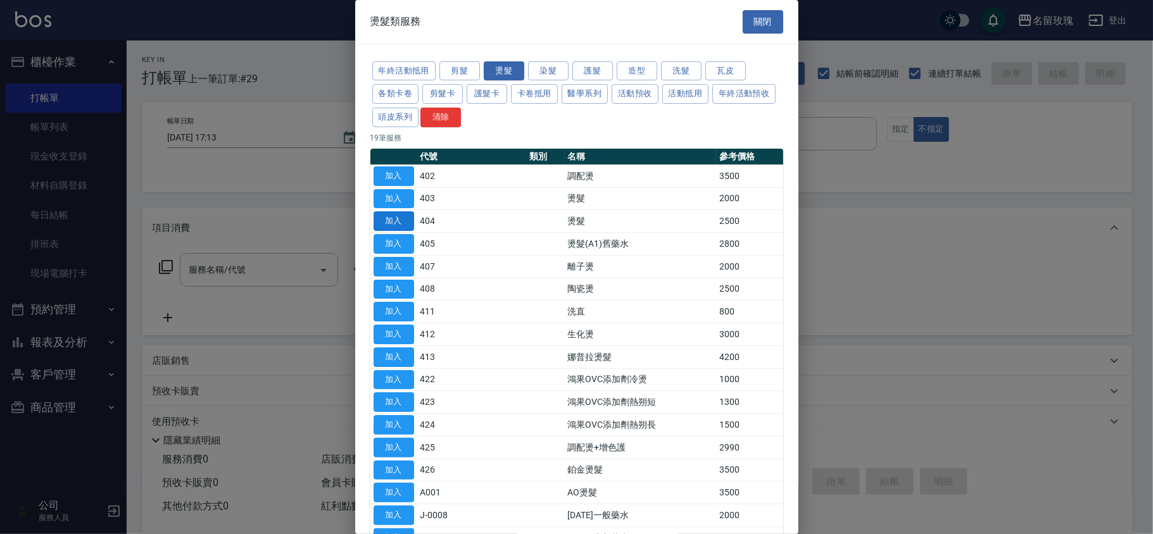
click at [378, 226] on button "加入" at bounding box center [394, 222] width 41 height 20
type input "燙髮(404)"
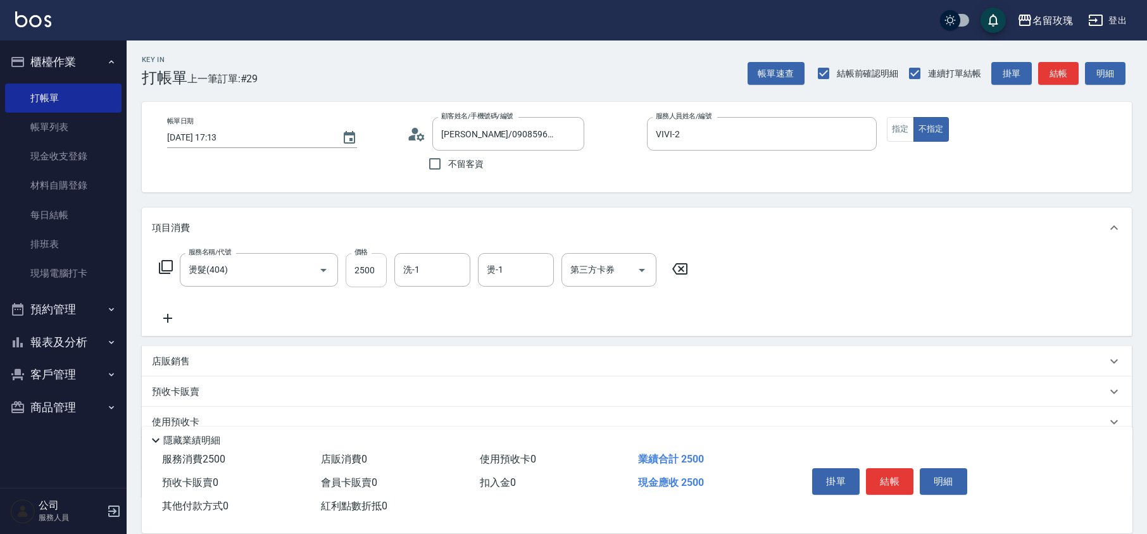
click at [368, 267] on input "2500" at bounding box center [366, 270] width 41 height 34
click at [520, 138] on input "[PERSON_NAME]/0908596773/vi-03022" at bounding box center [499, 134] width 122 height 22
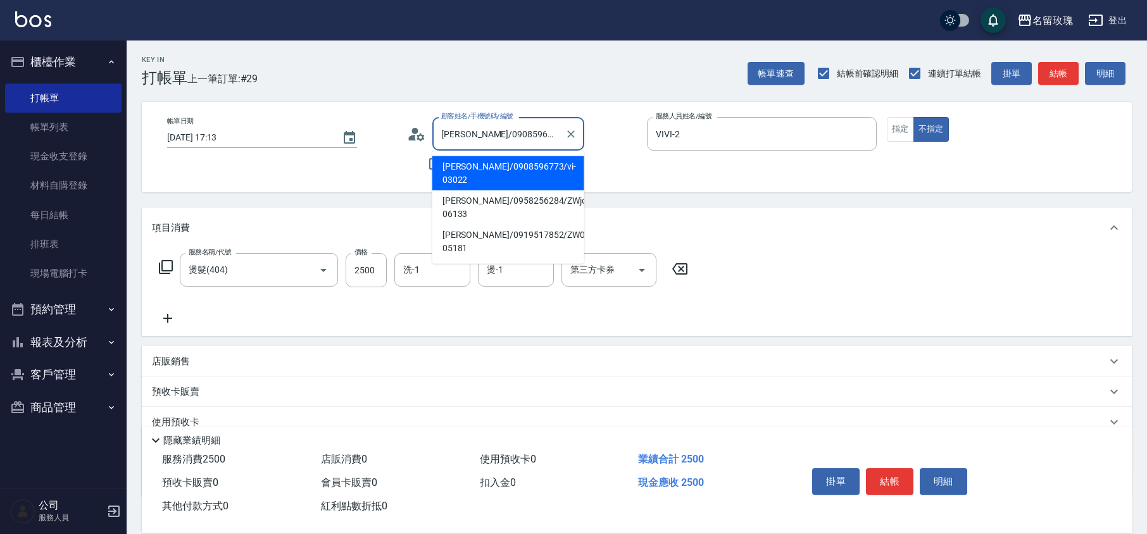
scroll to position [0, 1]
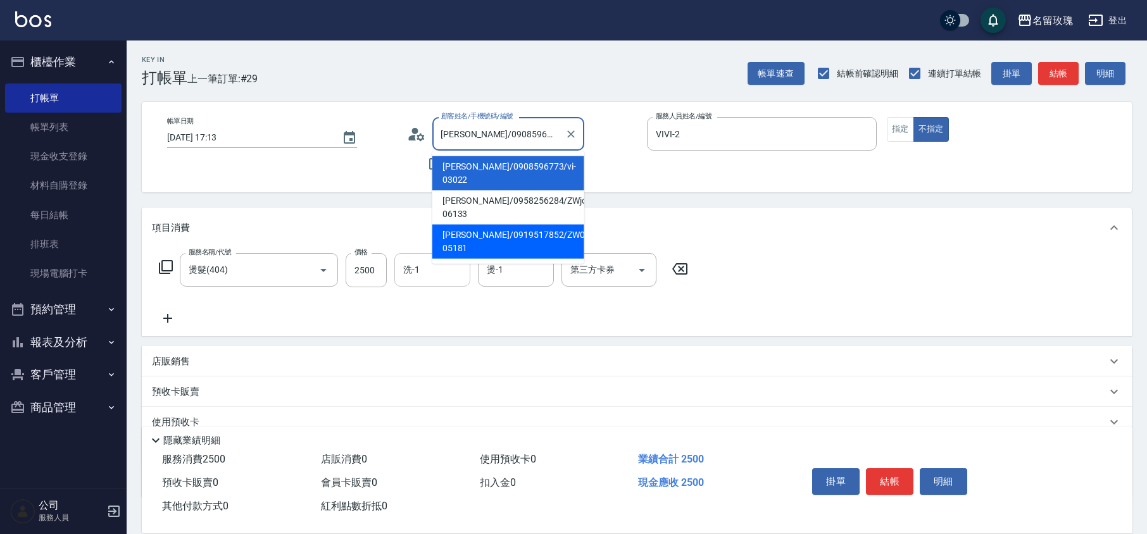
click at [428, 264] on input "洗-1" at bounding box center [432, 270] width 65 height 22
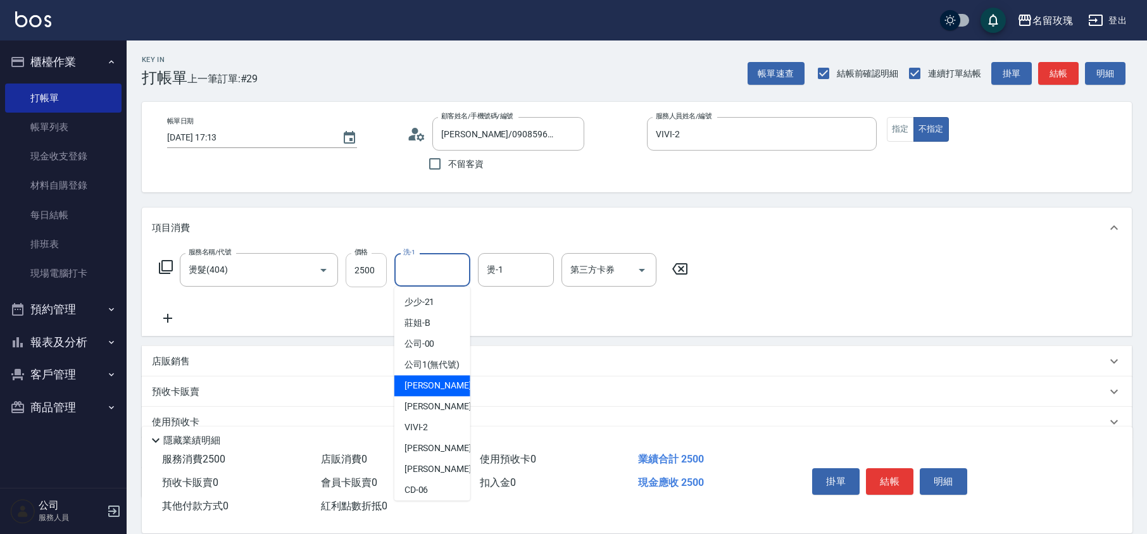
click at [363, 274] on input "2500" at bounding box center [366, 270] width 41 height 34
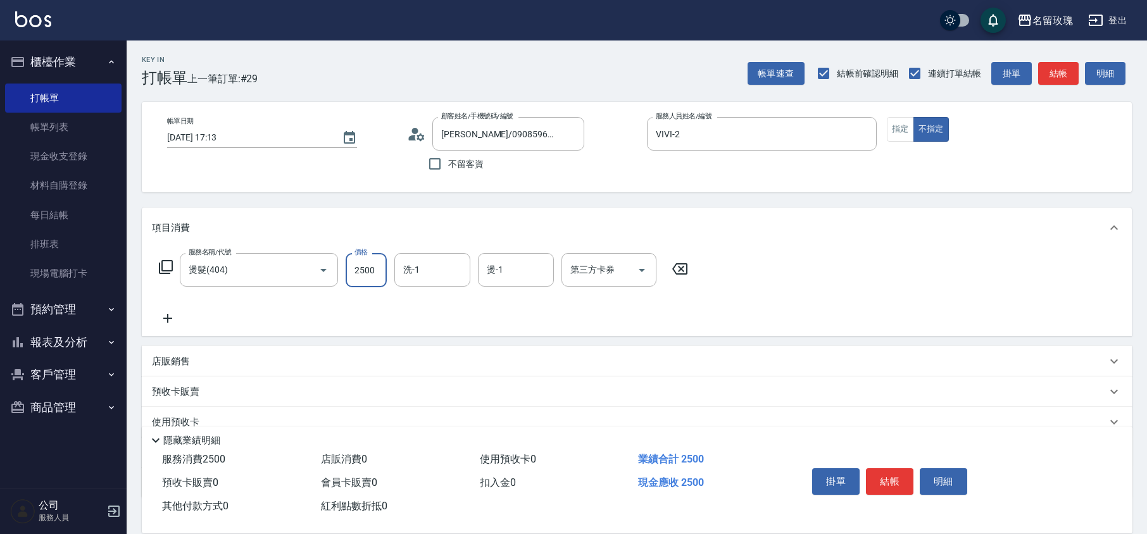
click at [360, 277] on input "2500" at bounding box center [366, 270] width 41 height 34
type input "3500"
click at [414, 272] on input "洗-1" at bounding box center [432, 270] width 65 height 22
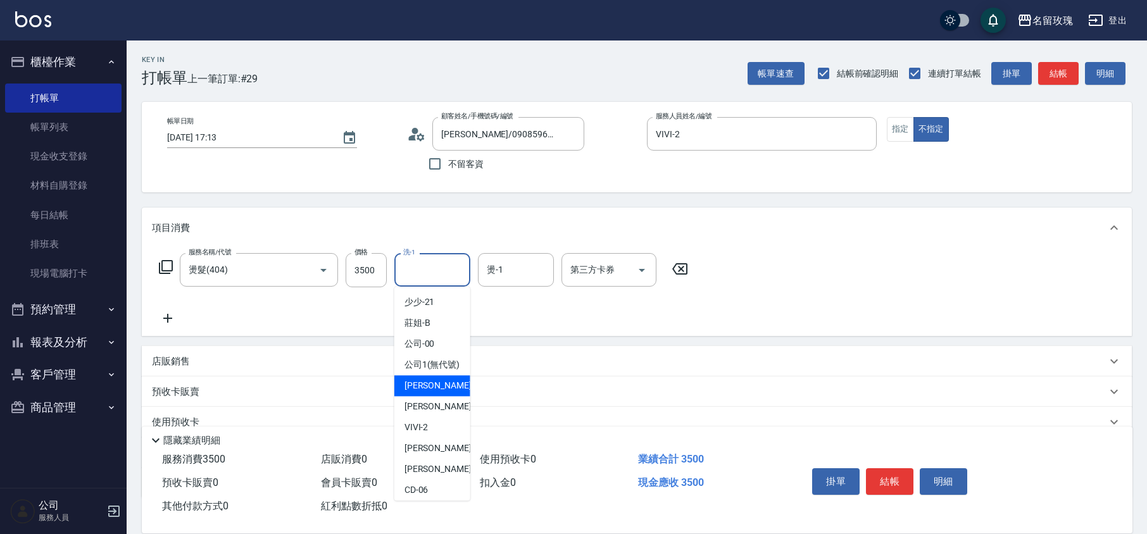
scroll to position [249, 0]
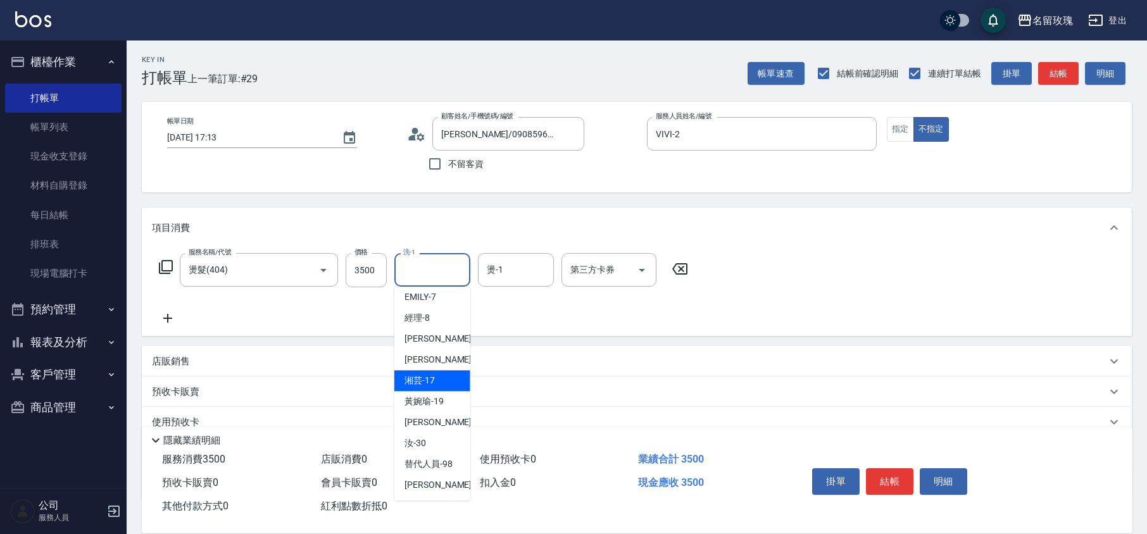
click at [429, 380] on span "湘芸 -17" at bounding box center [420, 380] width 30 height 13
type input "湘芸-17"
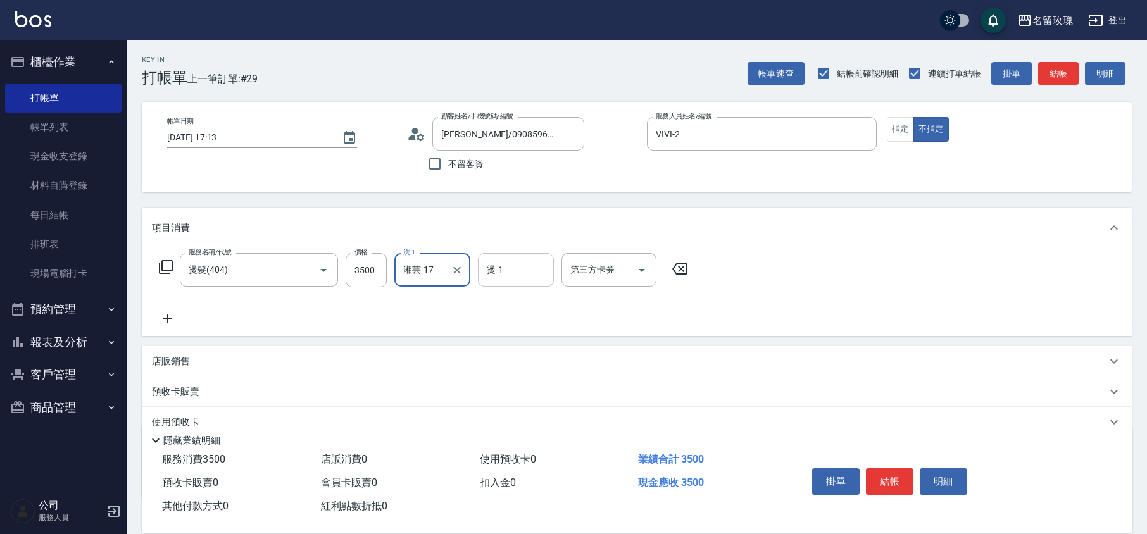
click at [522, 276] on input "燙-1" at bounding box center [516, 270] width 65 height 22
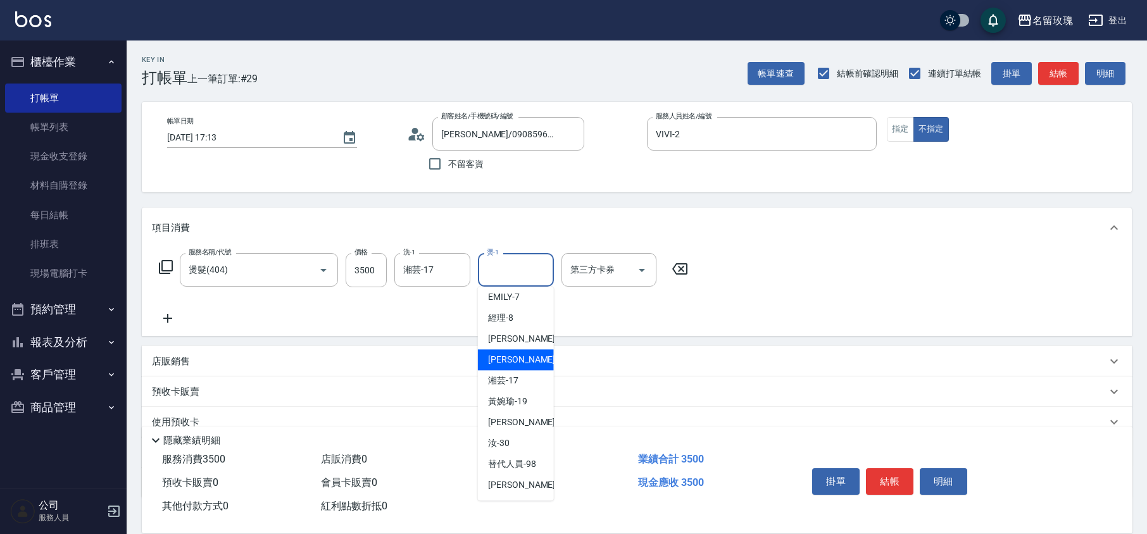
click at [512, 374] on span "湘芸 -17" at bounding box center [503, 380] width 30 height 13
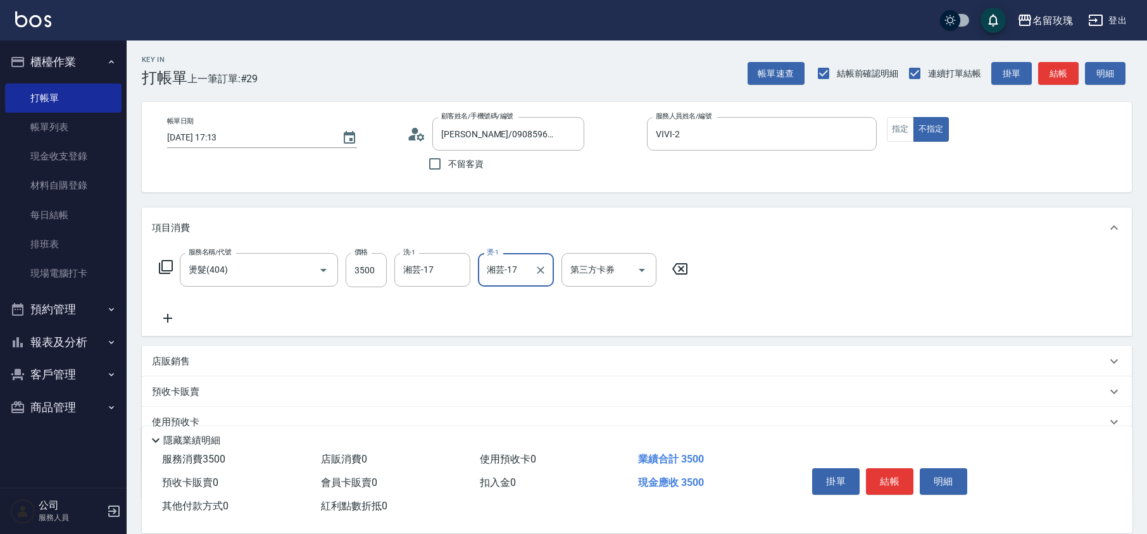
type input "湘芸-17"
click at [907, 134] on button "指定" at bounding box center [900, 129] width 27 height 25
click at [414, 129] on circle at bounding box center [415, 131] width 6 height 6
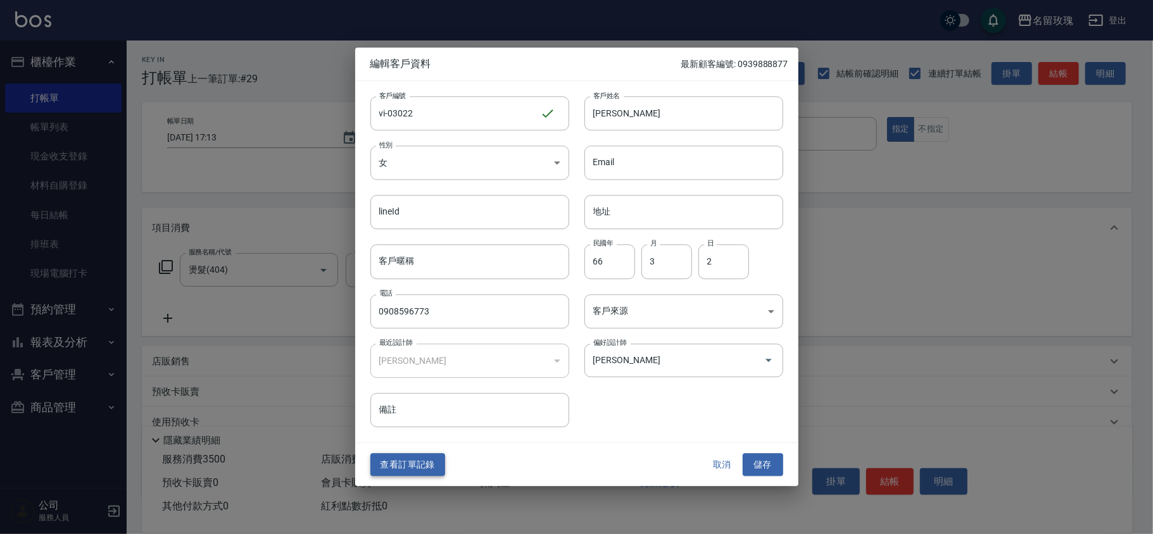
click at [411, 467] on button "查看訂單記錄" at bounding box center [407, 464] width 75 height 23
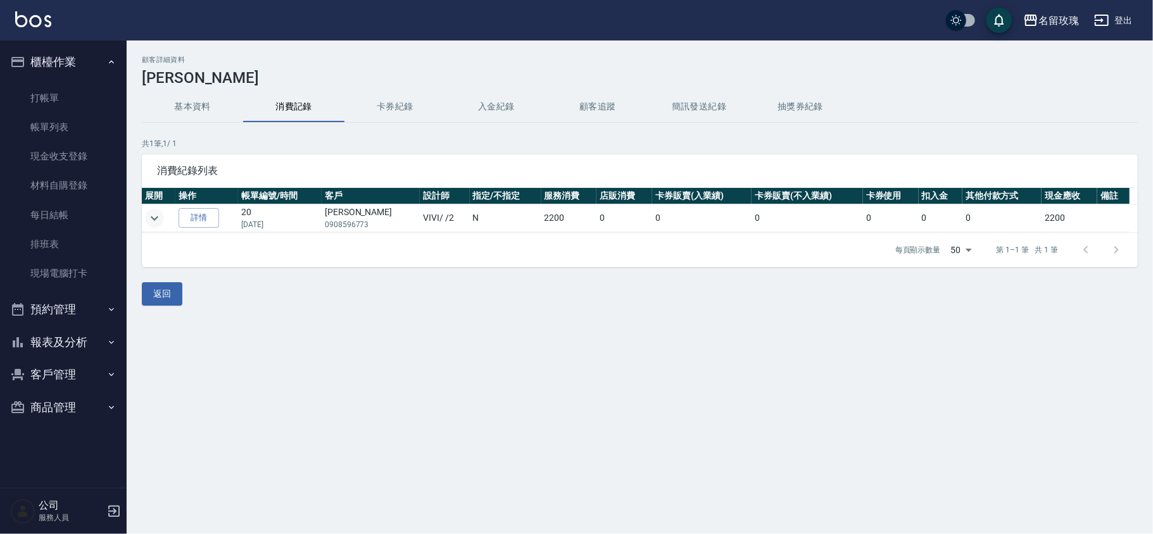
click at [150, 215] on icon "expand row" at bounding box center [154, 218] width 15 height 15
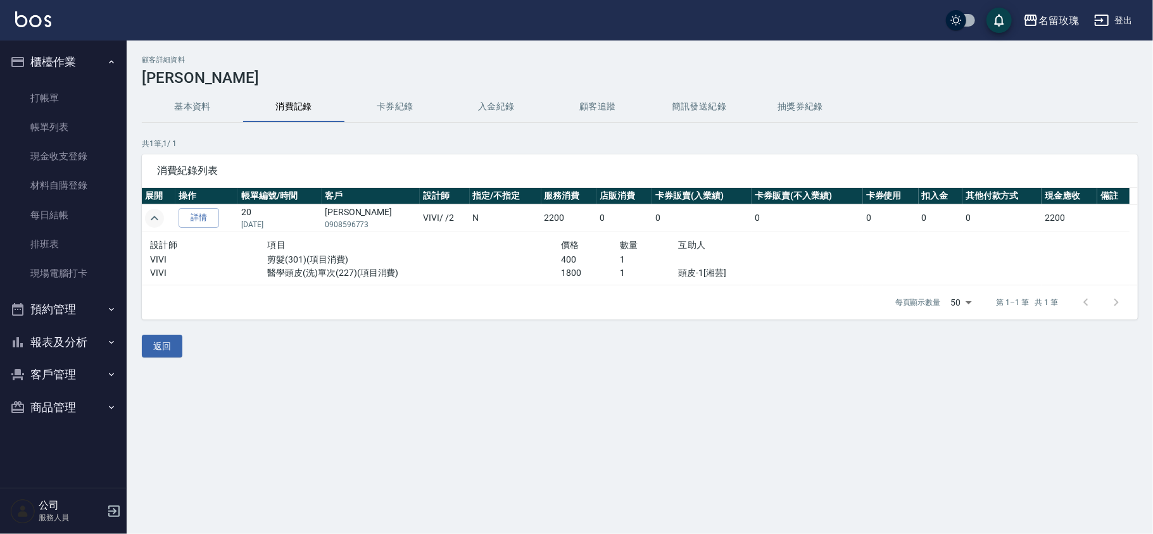
click at [151, 216] on icon "expand row" at bounding box center [154, 218] width 15 height 15
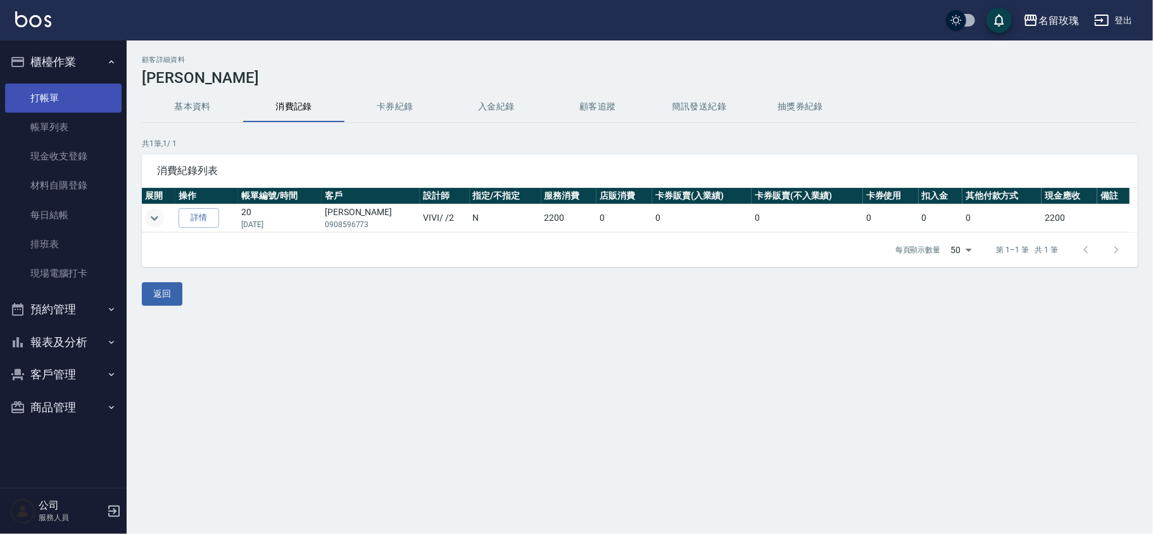
click at [52, 92] on link "打帳單" at bounding box center [63, 98] width 117 height 29
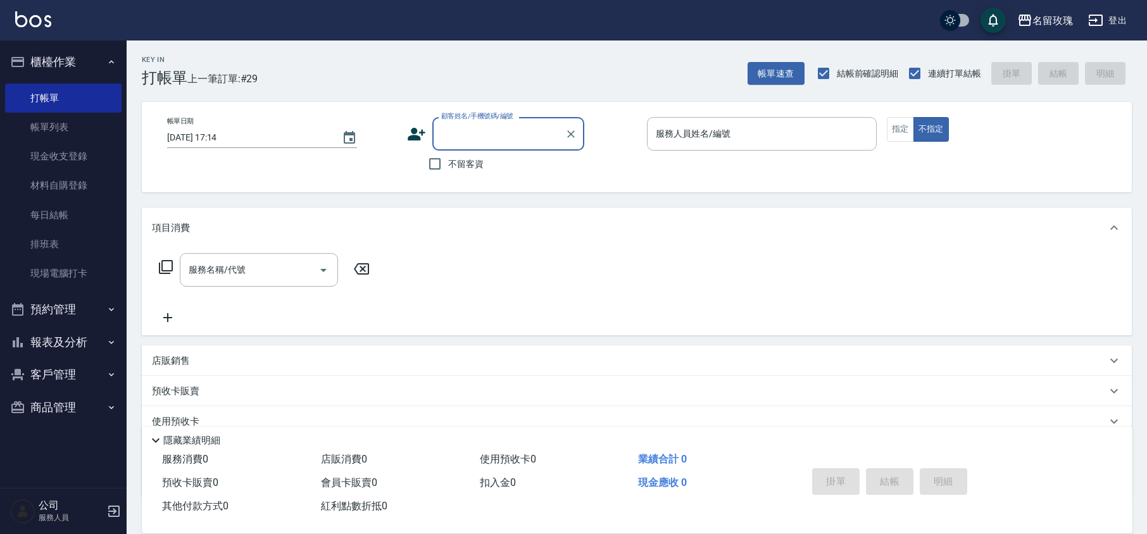
click at [486, 140] on input "顧客姓名/手機號碼/編號" at bounding box center [499, 134] width 122 height 22
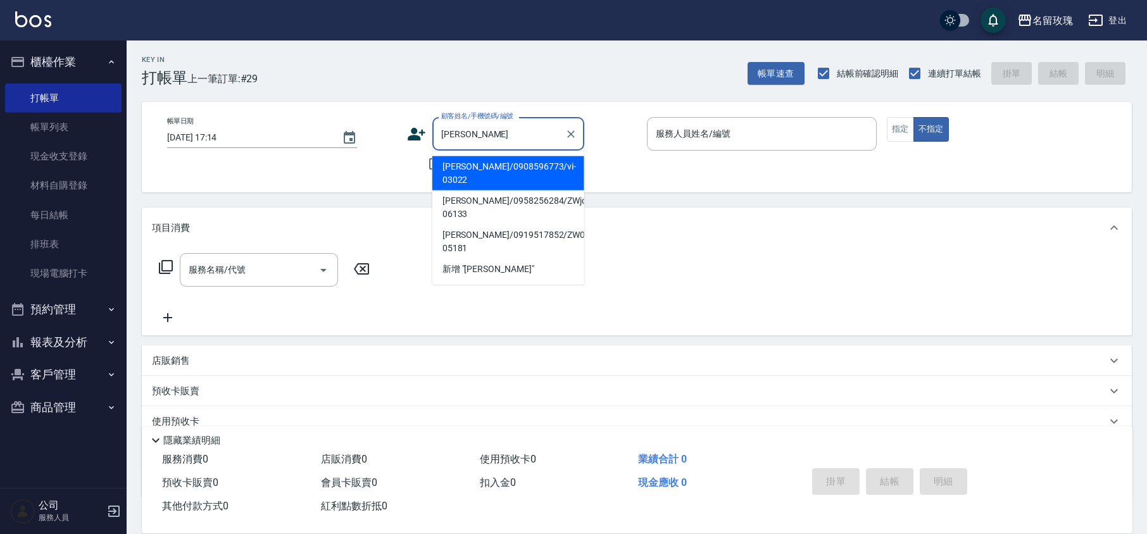
click at [496, 170] on li "[PERSON_NAME]/0908596773/vi-03022" at bounding box center [509, 173] width 152 height 34
type input "[PERSON_NAME]/0908596773/vi-03022"
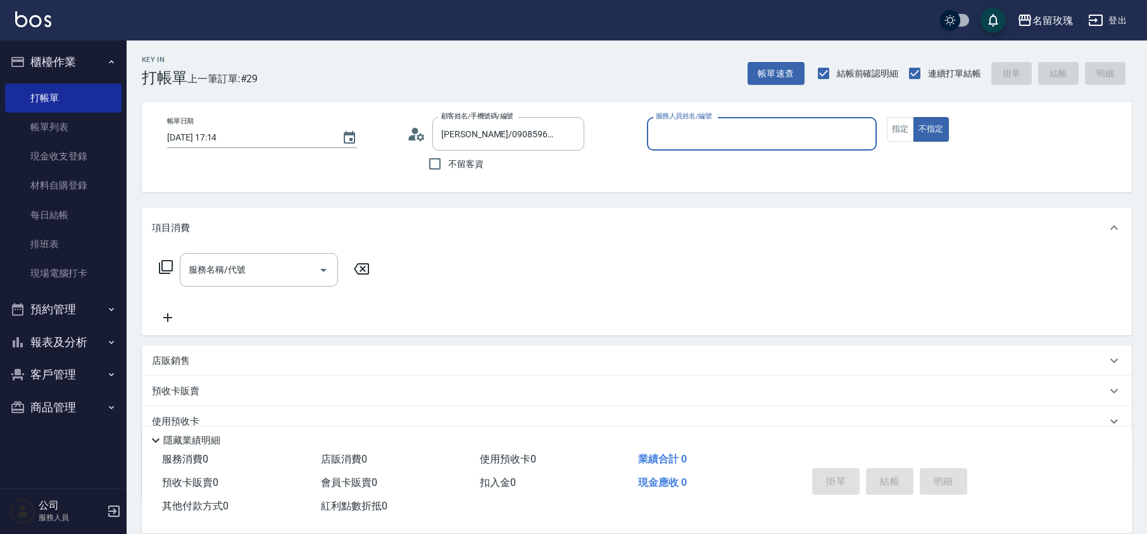
type input "VIVI-2"
click at [62, 132] on link "帳單列表" at bounding box center [63, 127] width 117 height 29
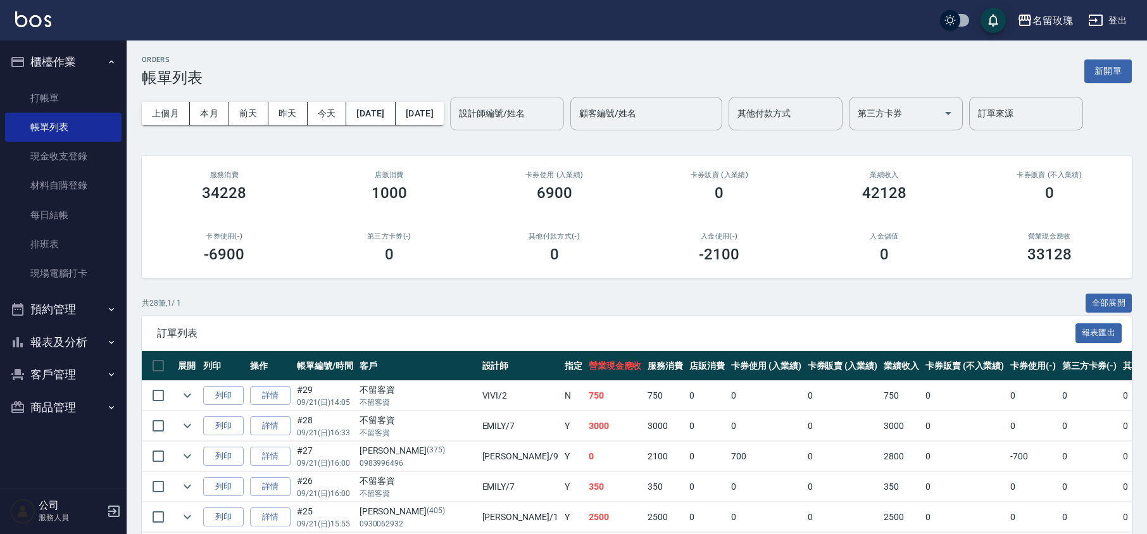
click at [543, 115] on input "設計師編號/姓名" at bounding box center [507, 114] width 103 height 22
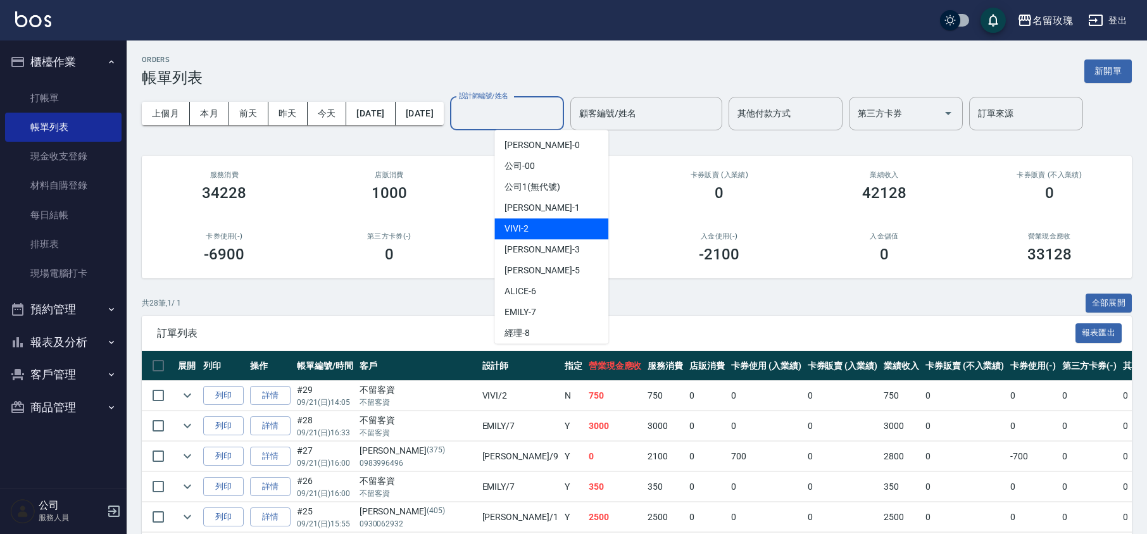
click at [556, 234] on div "VIVI -2" at bounding box center [552, 228] width 114 height 21
type input "VIVI-2"
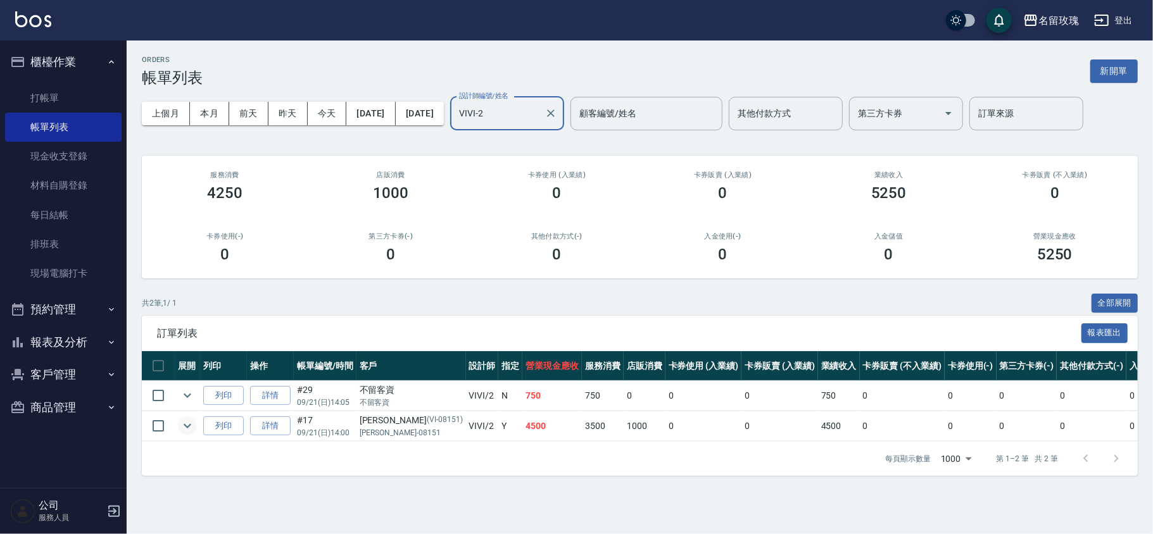
click at [194, 424] on icon "expand row" at bounding box center [187, 426] width 15 height 15
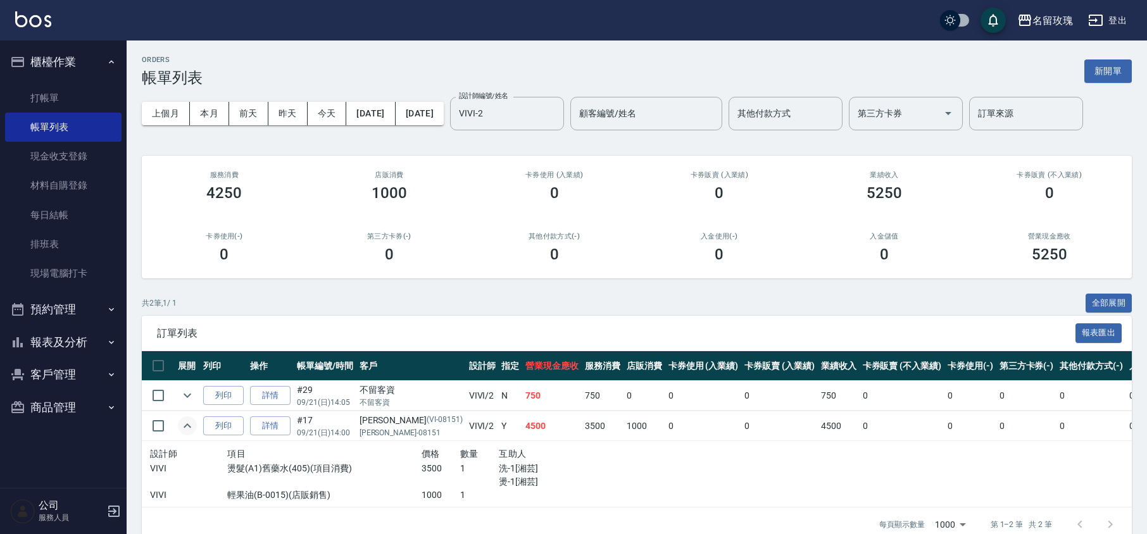
click at [195, 424] on button "expand row" at bounding box center [187, 426] width 19 height 19
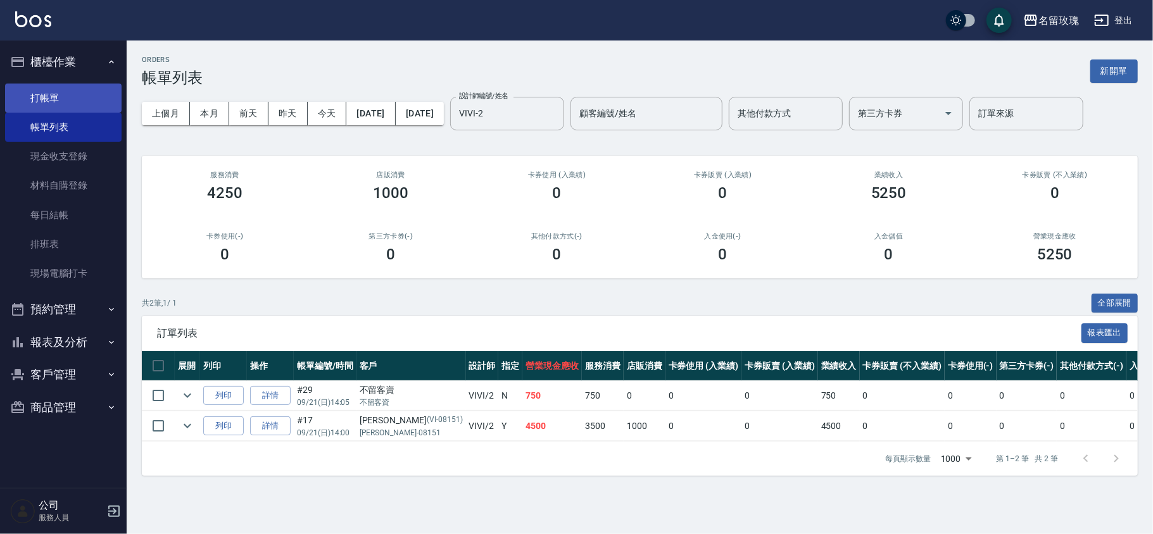
click at [65, 99] on link "打帳單" at bounding box center [63, 98] width 117 height 29
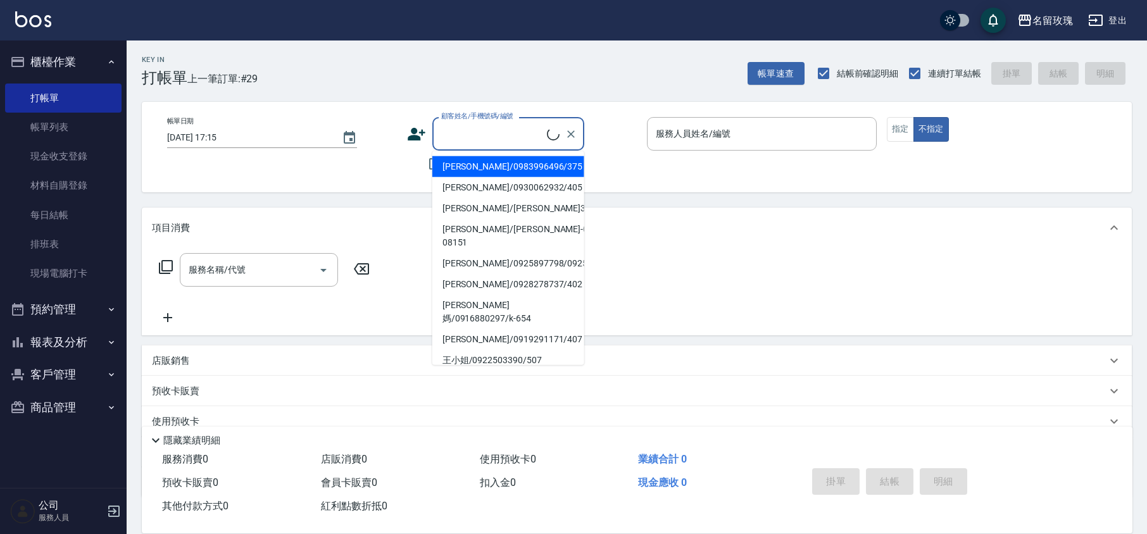
click at [464, 127] on input "顧客姓名/手機號碼/編號" at bounding box center [492, 134] width 109 height 22
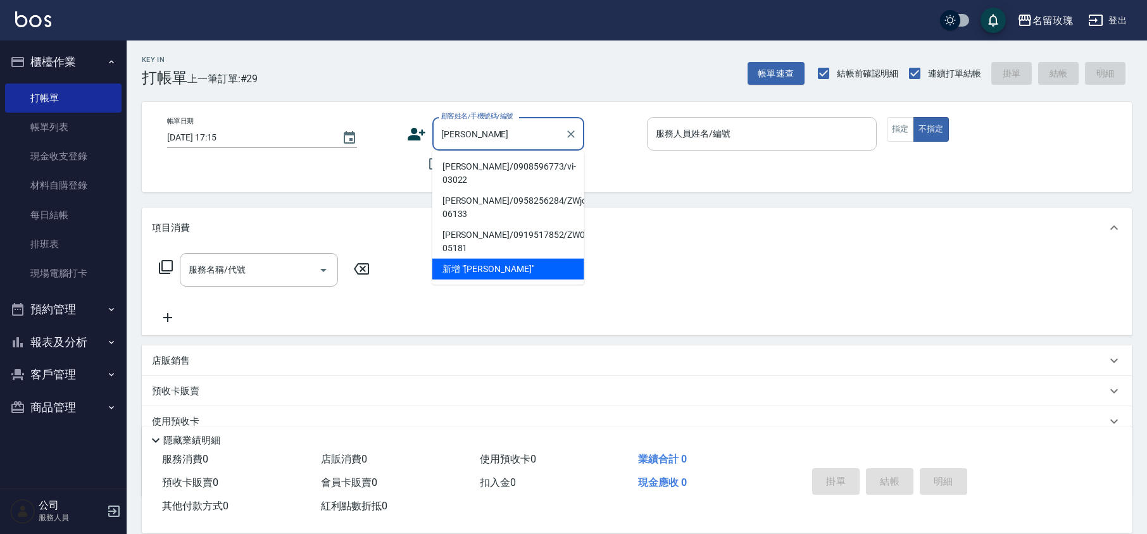
drag, startPoint x: 509, startPoint y: 163, endPoint x: 656, endPoint y: 150, distance: 147.5
click at [509, 163] on li "[PERSON_NAME]/0908596773/vi-03022" at bounding box center [509, 173] width 152 height 34
type input "[PERSON_NAME]/0908596773/vi-03022"
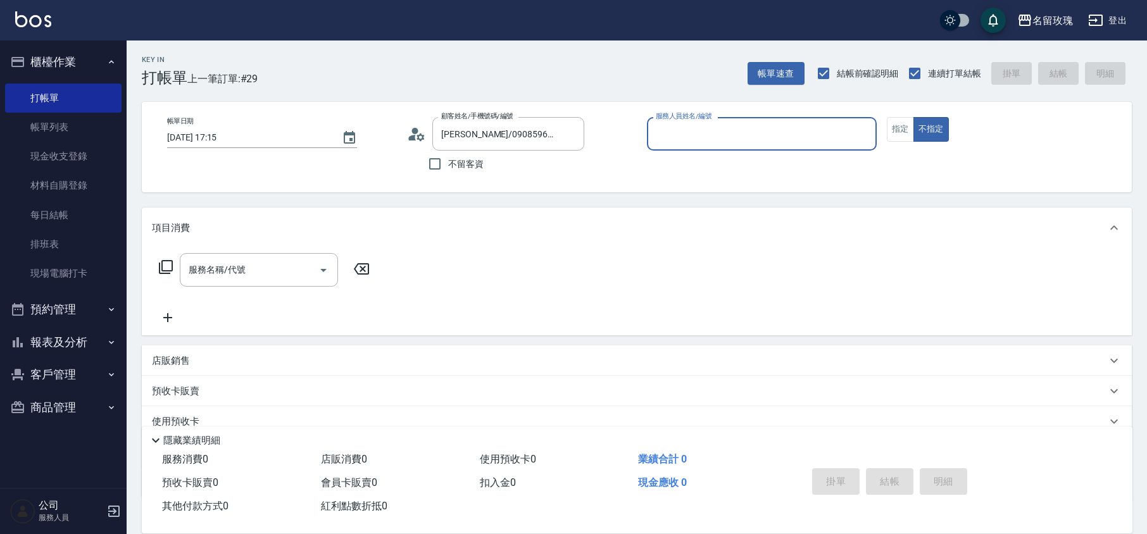
type input "VIVI-2"
click at [890, 137] on button "指定" at bounding box center [900, 129] width 27 height 25
click at [218, 260] on div "服務名稱/代號 服務名稱/代號" at bounding box center [259, 270] width 158 height 34
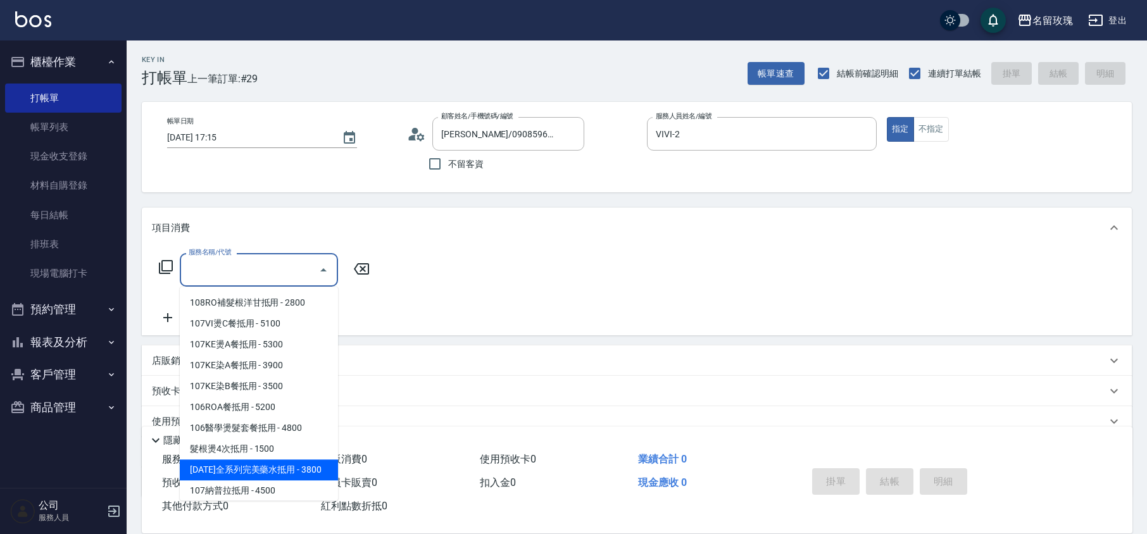
scroll to position [3631, 0]
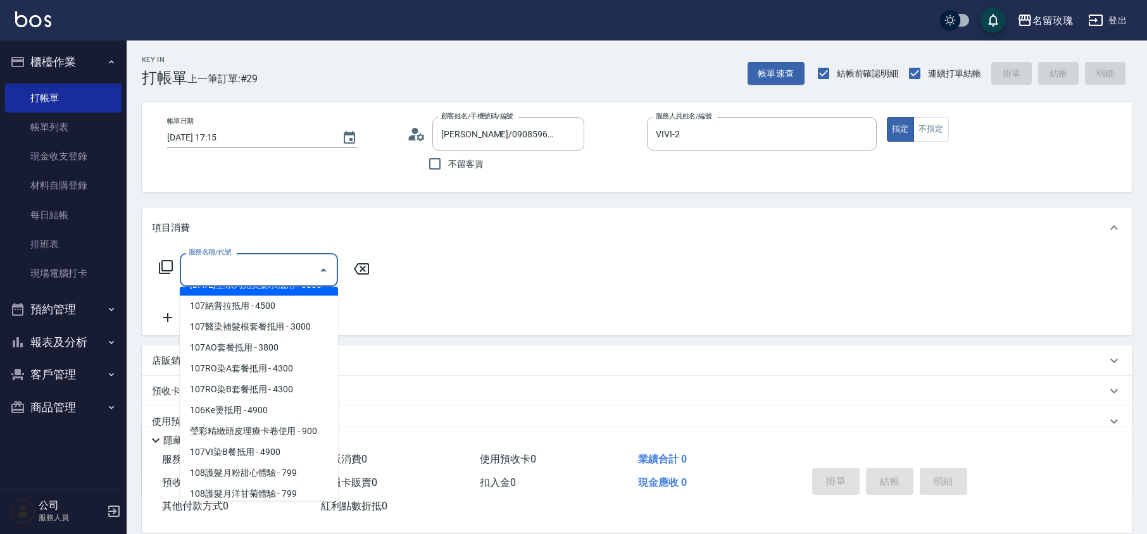
click at [162, 266] on icon at bounding box center [166, 267] width 14 height 14
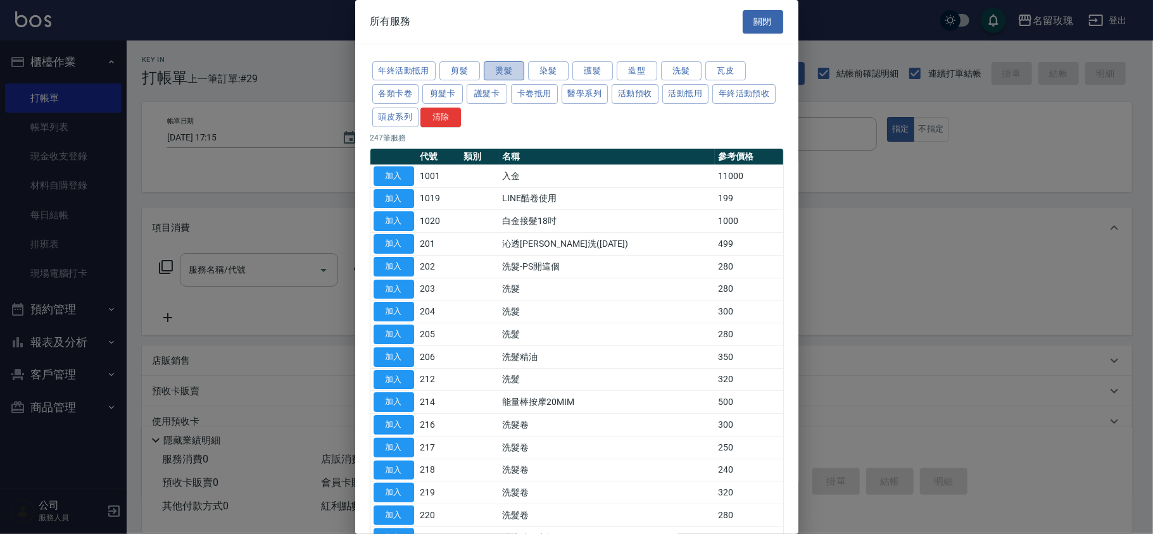
click at [490, 66] on button "燙髮" at bounding box center [504, 71] width 41 height 20
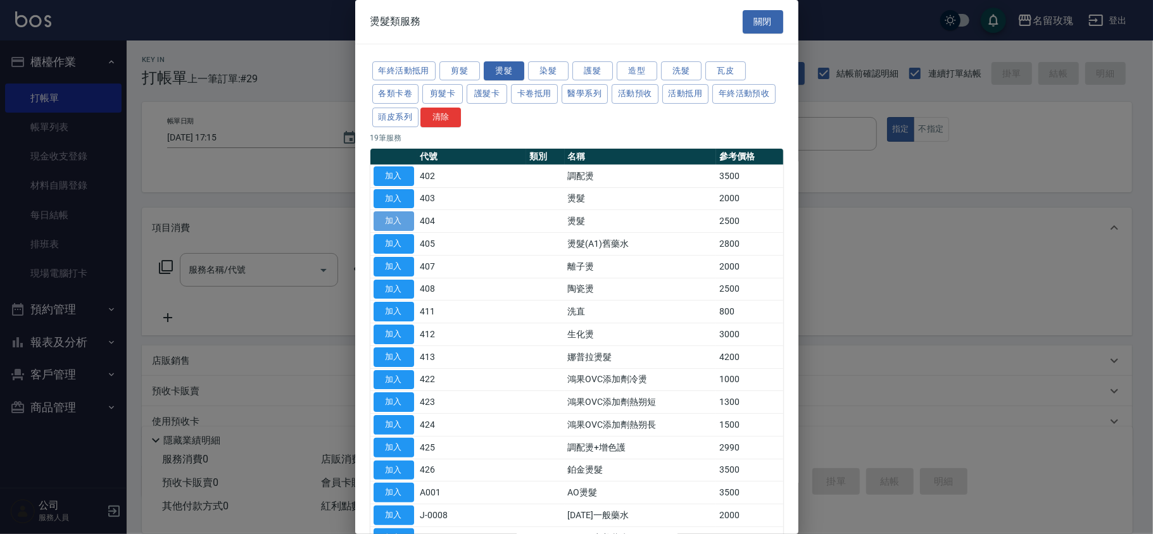
click at [386, 222] on button "加入" at bounding box center [394, 222] width 41 height 20
type input "燙髮(404)"
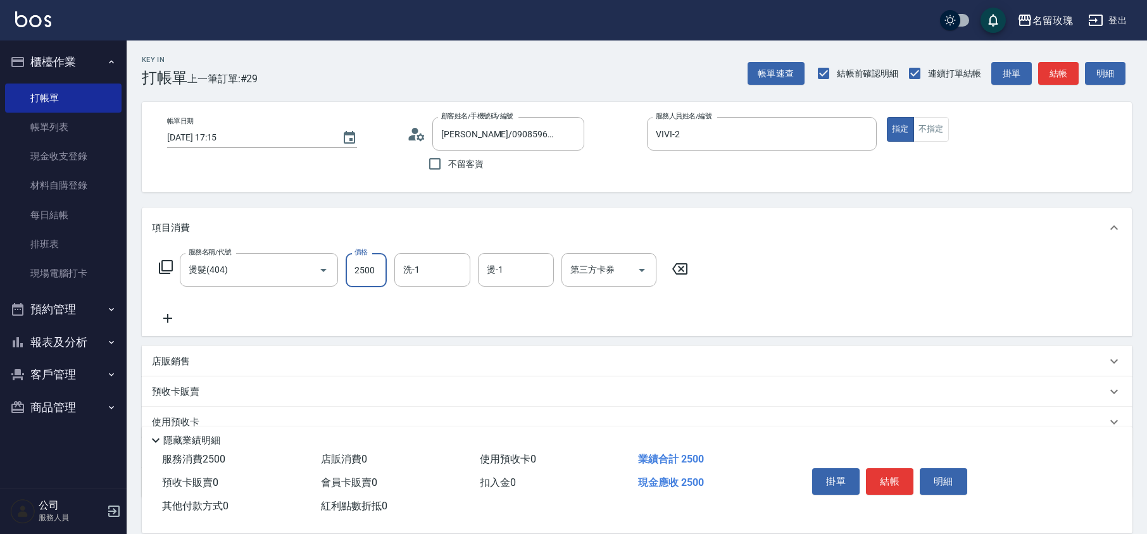
click at [360, 277] on input "2500" at bounding box center [366, 270] width 41 height 34
click at [361, 272] on input "2500" at bounding box center [366, 270] width 41 height 34
type input "3500"
click at [407, 259] on div "洗-1 洗-1" at bounding box center [433, 270] width 76 height 34
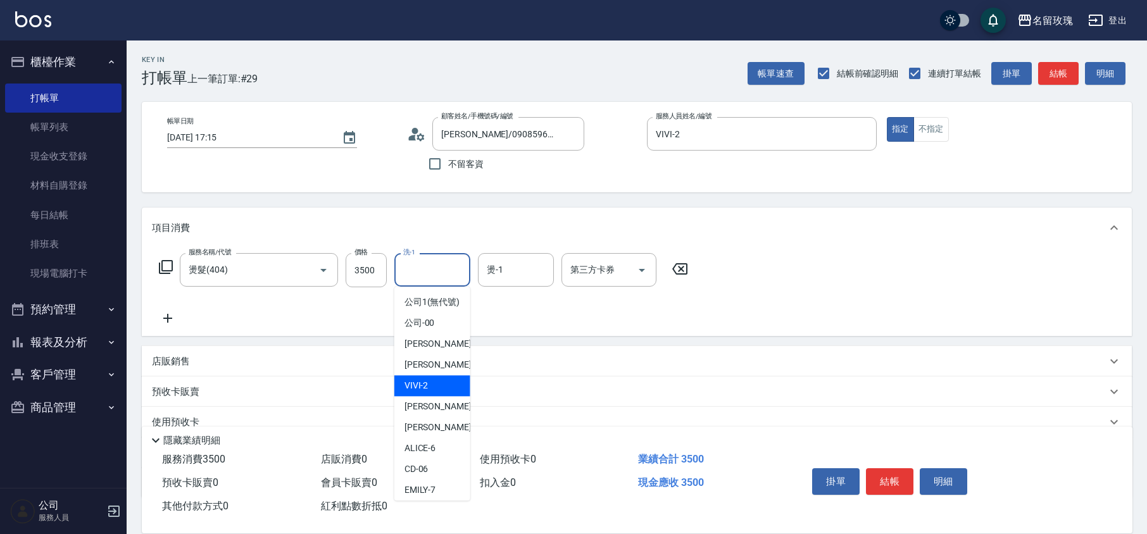
scroll to position [249, 0]
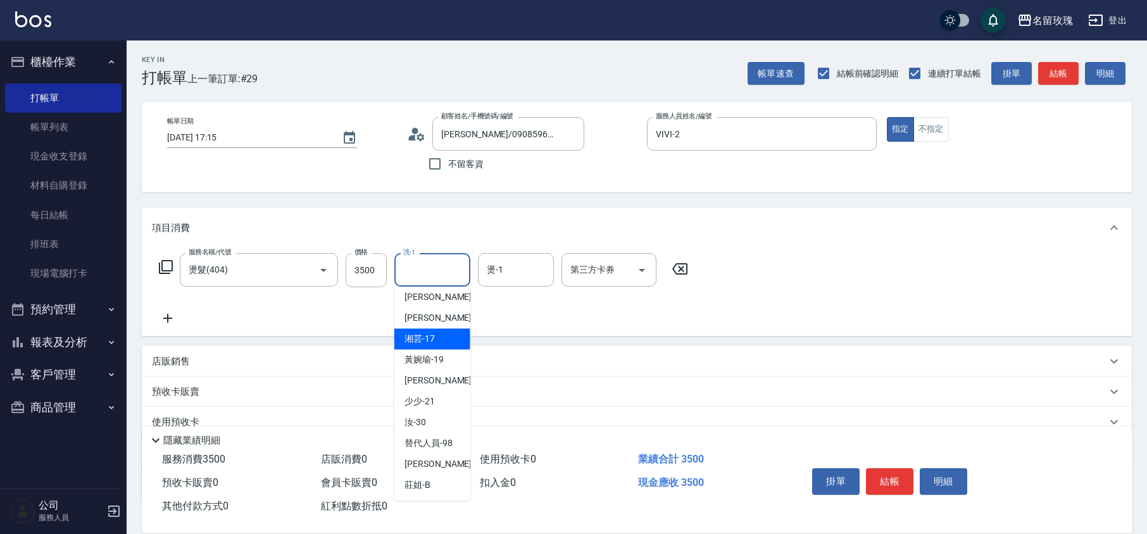
click at [436, 339] on div "湘芸 -17" at bounding box center [433, 339] width 76 height 21
type input "湘芸-17"
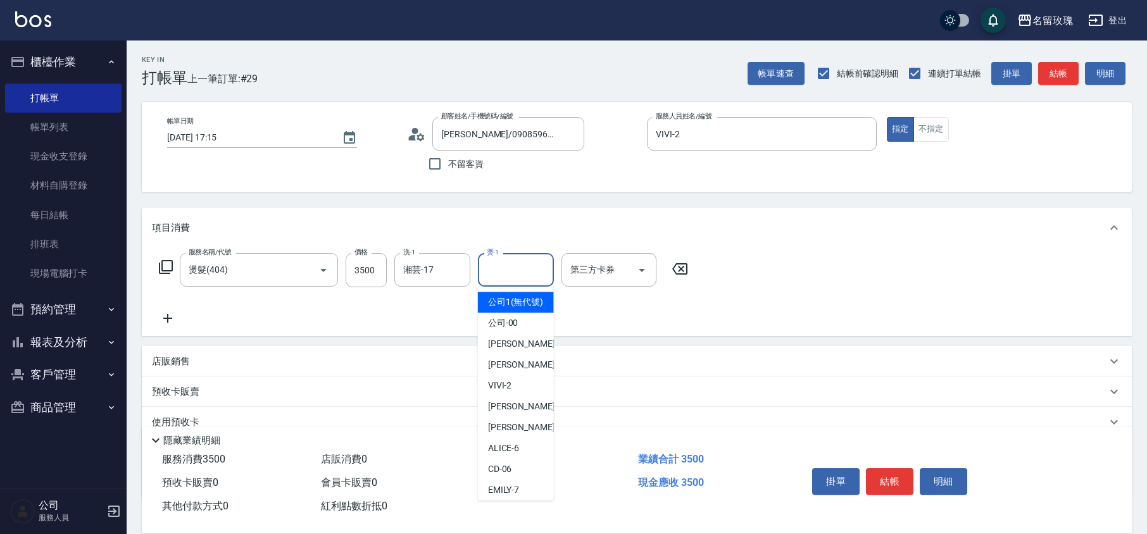
click at [533, 272] on input "燙-1" at bounding box center [516, 270] width 65 height 22
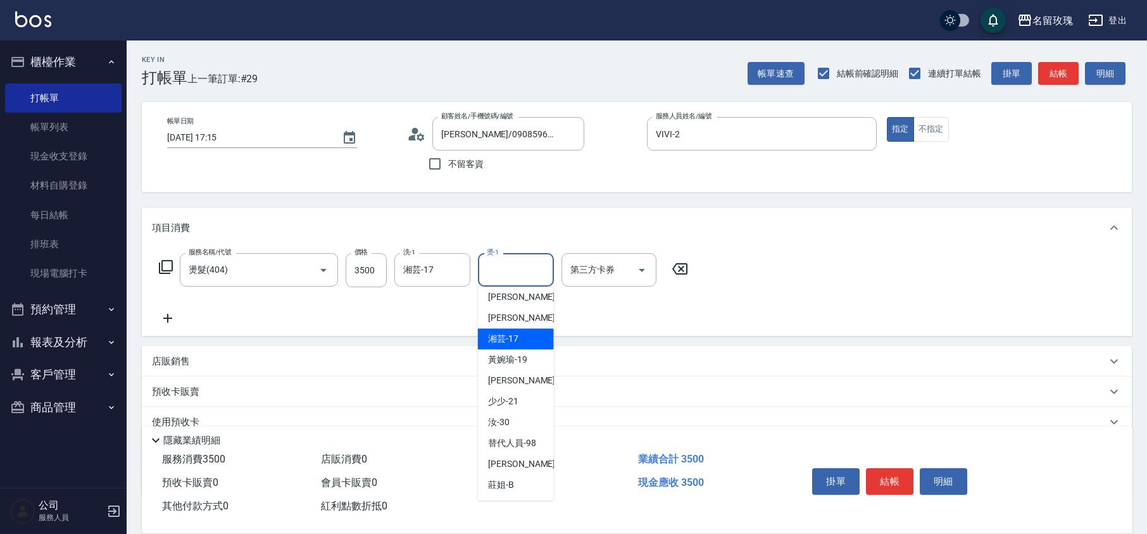
click at [513, 338] on span "湘芸 -17" at bounding box center [503, 338] width 30 height 13
type input "湘芸-17"
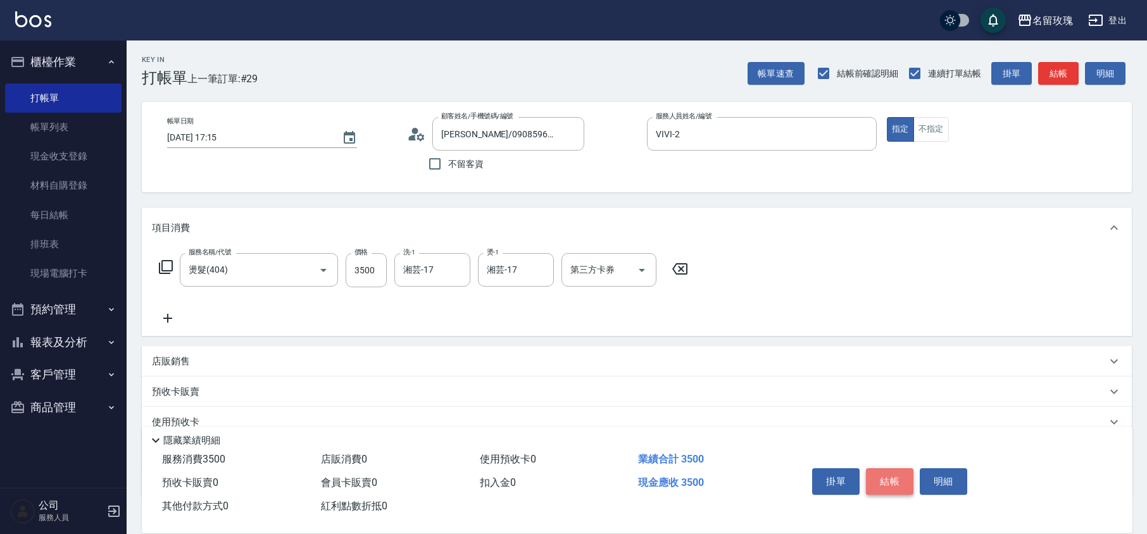
click at [887, 476] on button "結帳" at bounding box center [889, 482] width 47 height 27
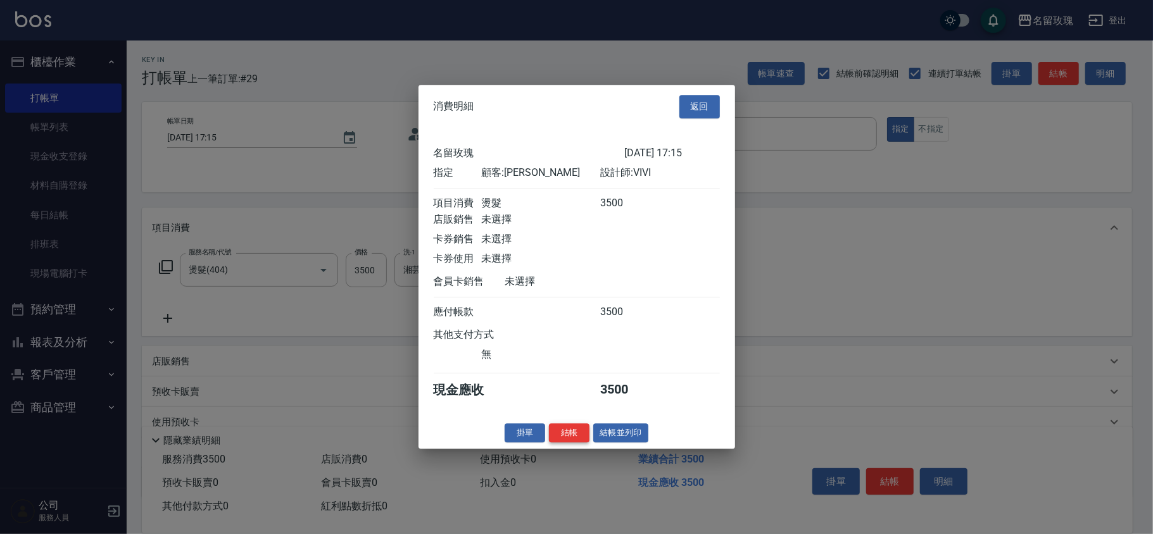
click at [565, 436] on button "結帳" at bounding box center [569, 434] width 41 height 20
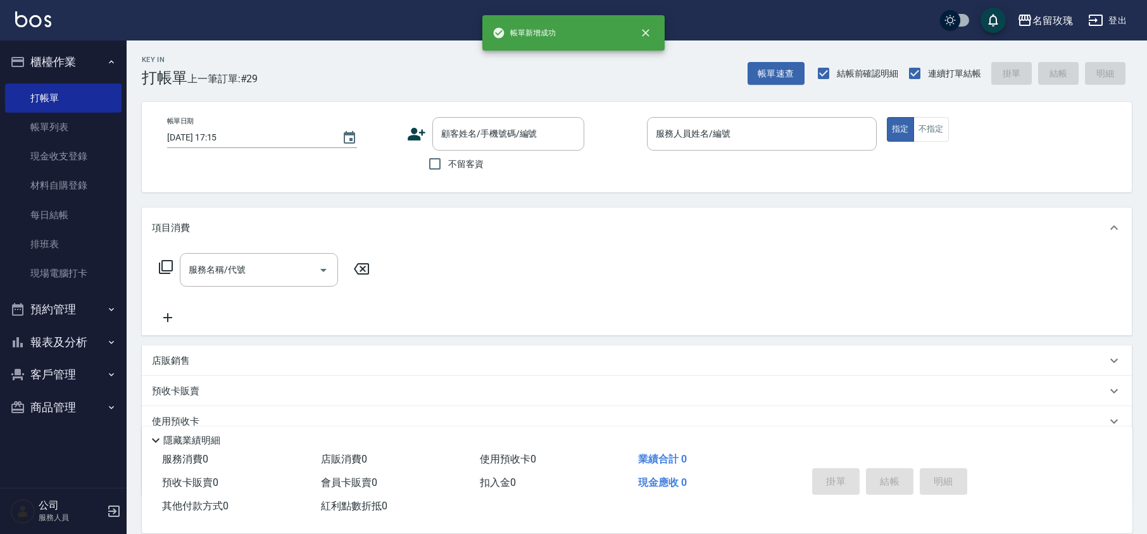
scroll to position [0, 0]
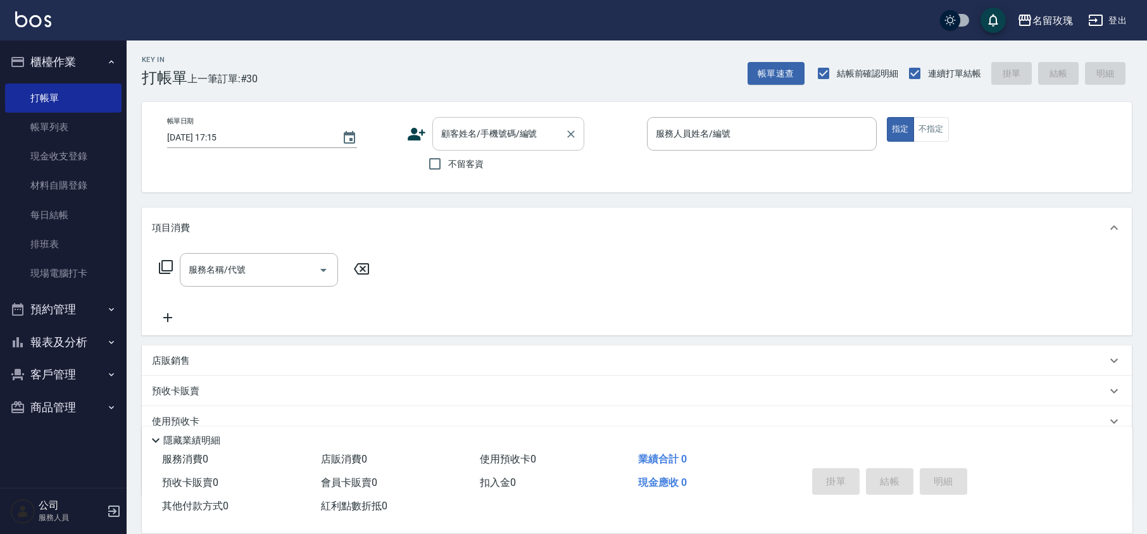
click at [464, 148] on div "顧客姓名/手機號碼/編號" at bounding box center [509, 134] width 152 height 34
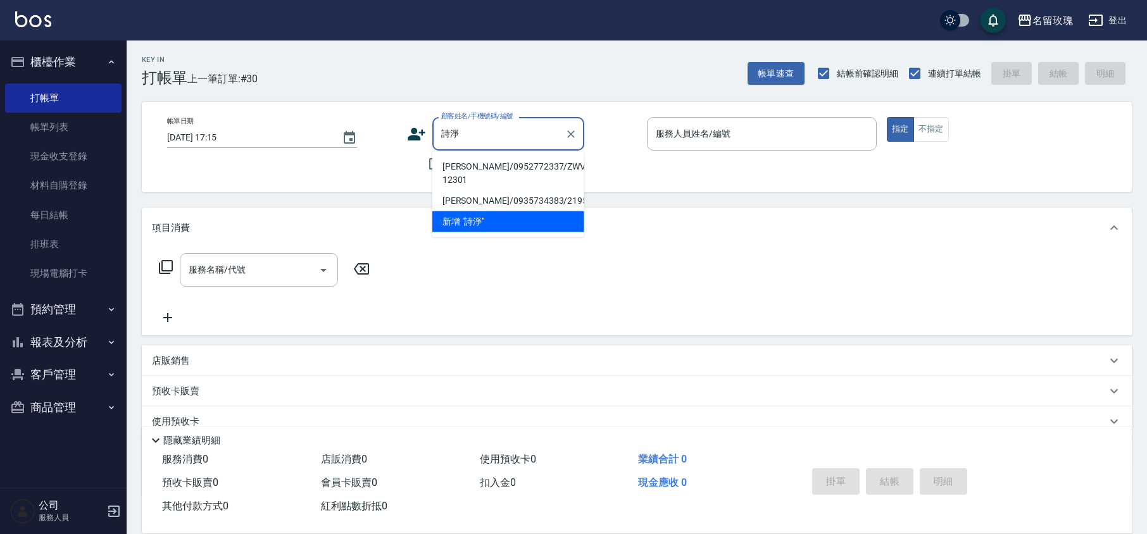
click at [456, 165] on li "[PERSON_NAME]/0952772337/ZWVI-12301" at bounding box center [509, 173] width 152 height 34
type input "[PERSON_NAME]/0952772337/ZWVI-12301"
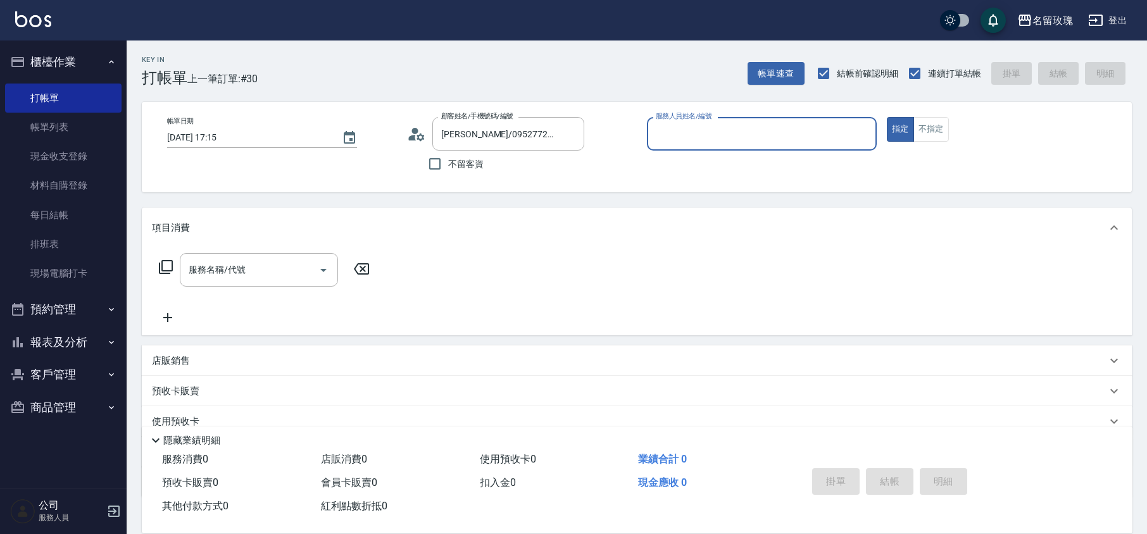
type input "VIVI-2"
click at [464, 136] on input "[PERSON_NAME]/0952772337/ZWVI-12301" at bounding box center [499, 134] width 122 height 22
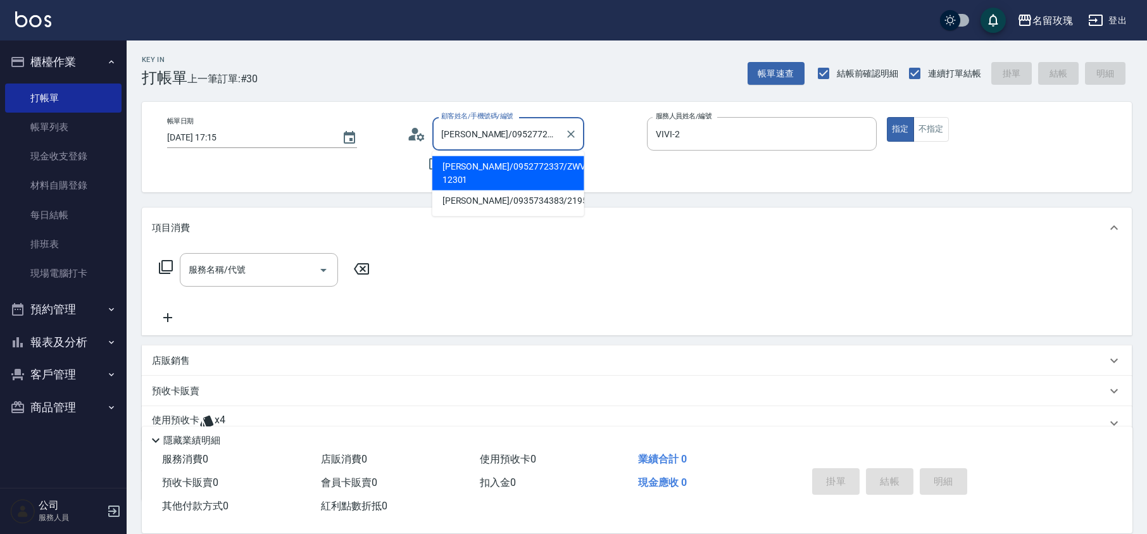
click at [464, 136] on input "[PERSON_NAME]/0952772337/ZWVI-12301" at bounding box center [499, 134] width 122 height 22
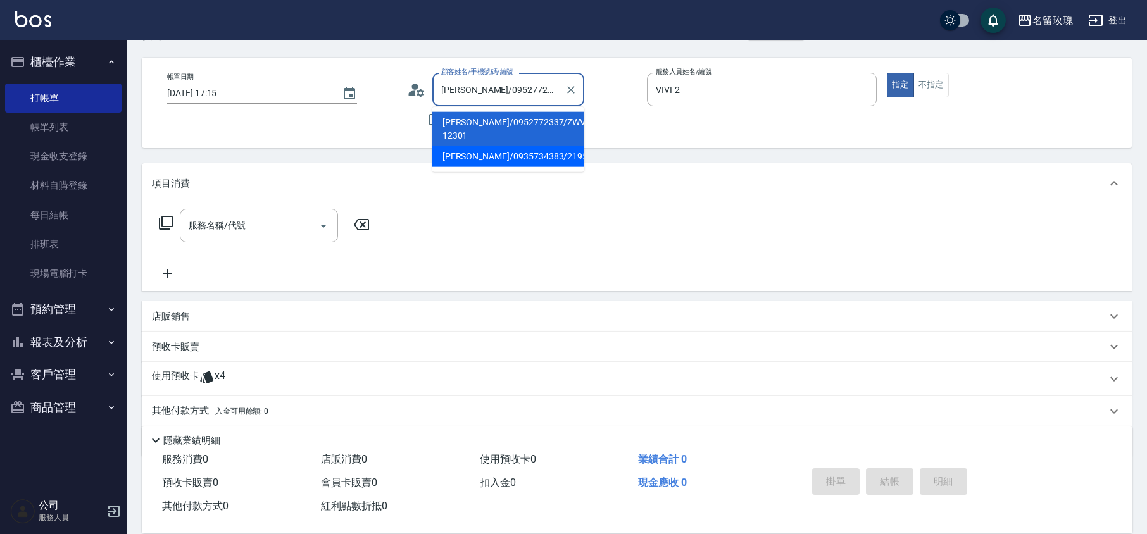
scroll to position [86, 0]
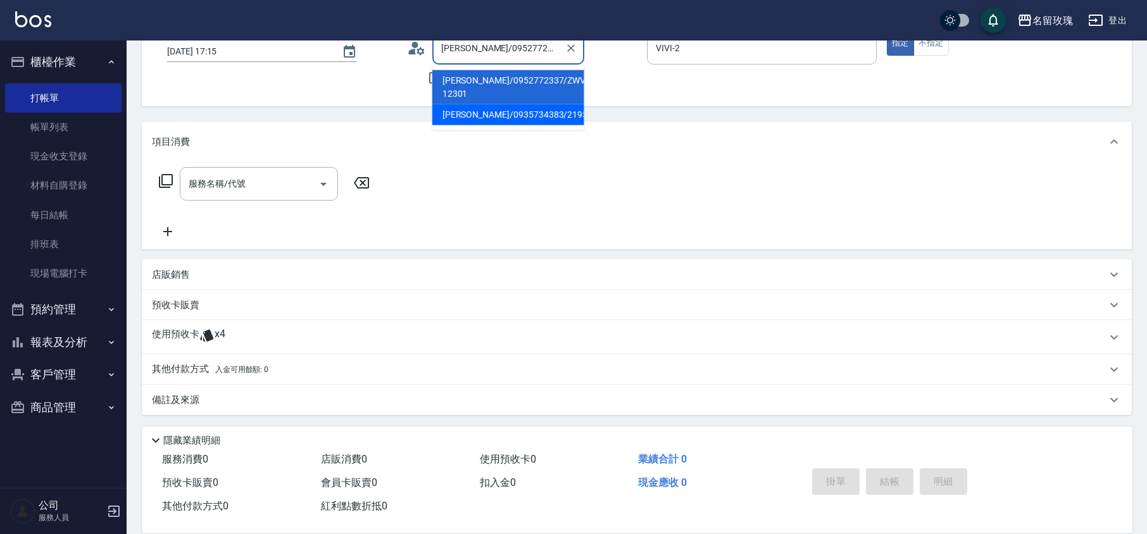
click at [223, 337] on span "x4" at bounding box center [220, 337] width 11 height 19
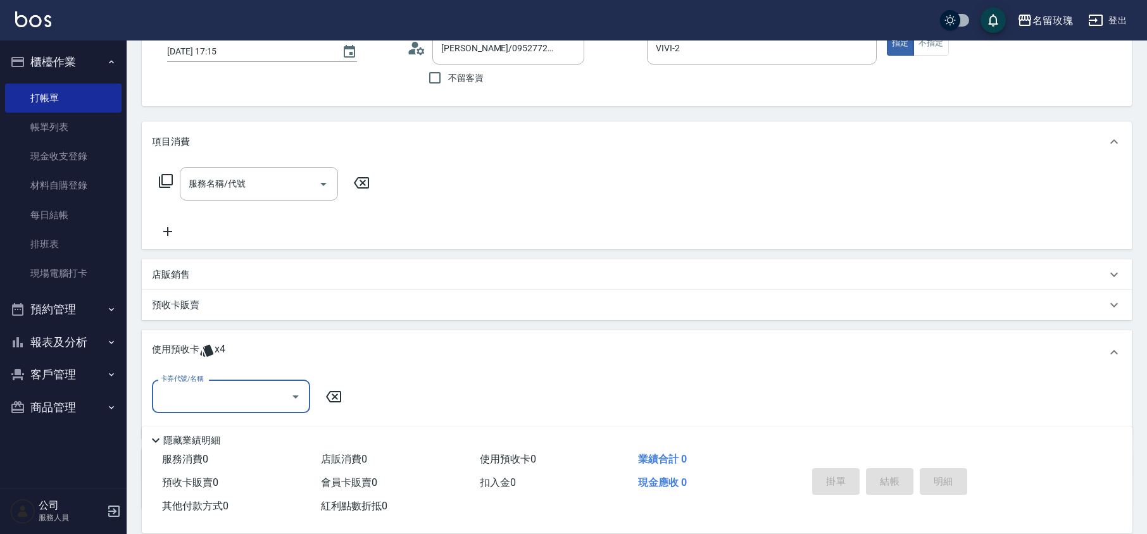
scroll to position [0, 0]
click at [228, 386] on input "卡券代號/名稱" at bounding box center [222, 397] width 128 height 22
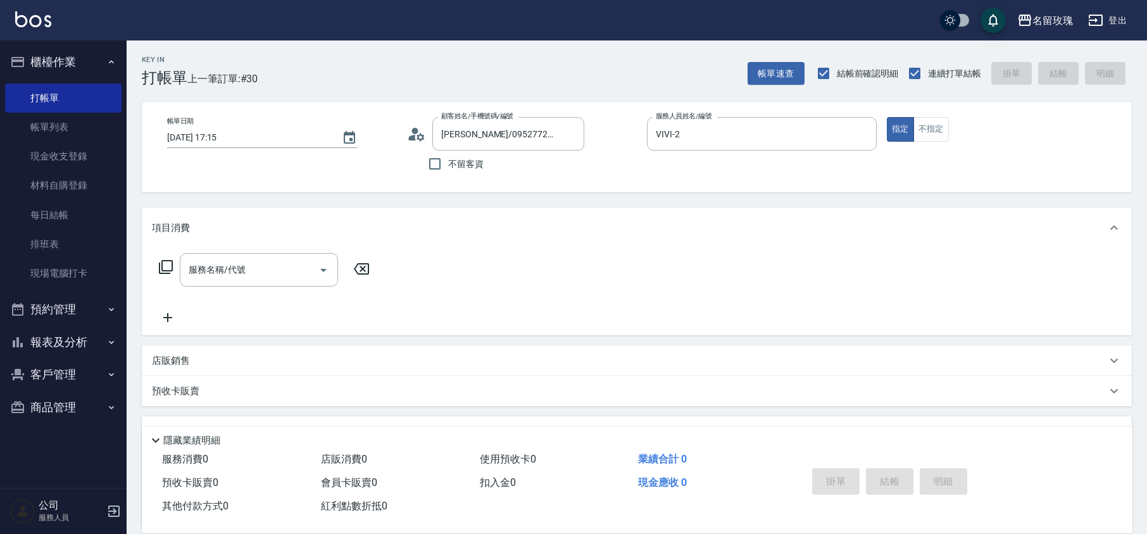
click at [410, 137] on icon at bounding box center [413, 138] width 8 height 6
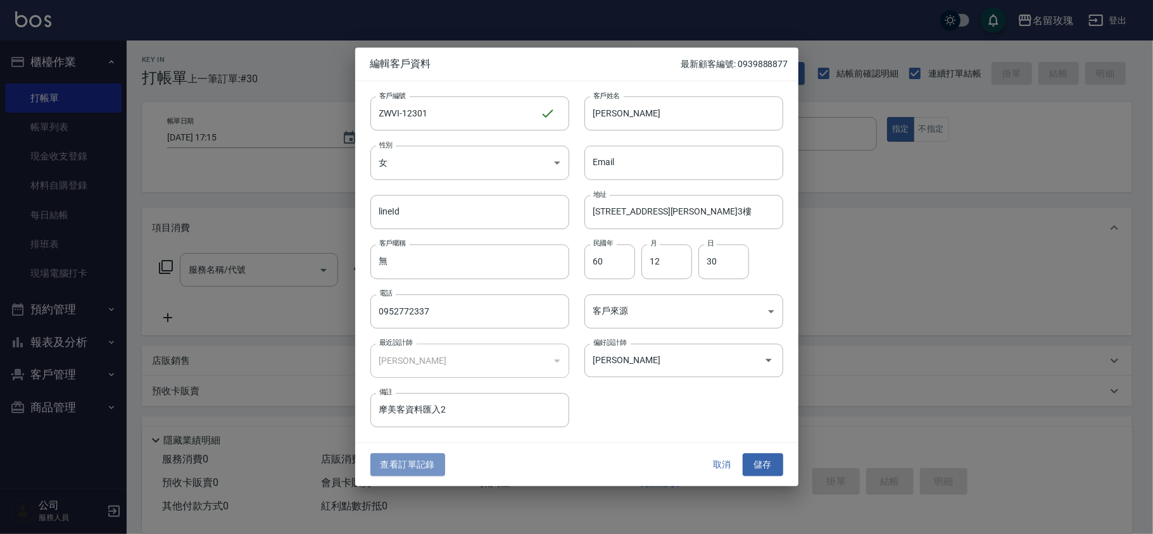
click at [400, 465] on button "查看訂單記錄" at bounding box center [407, 464] width 75 height 23
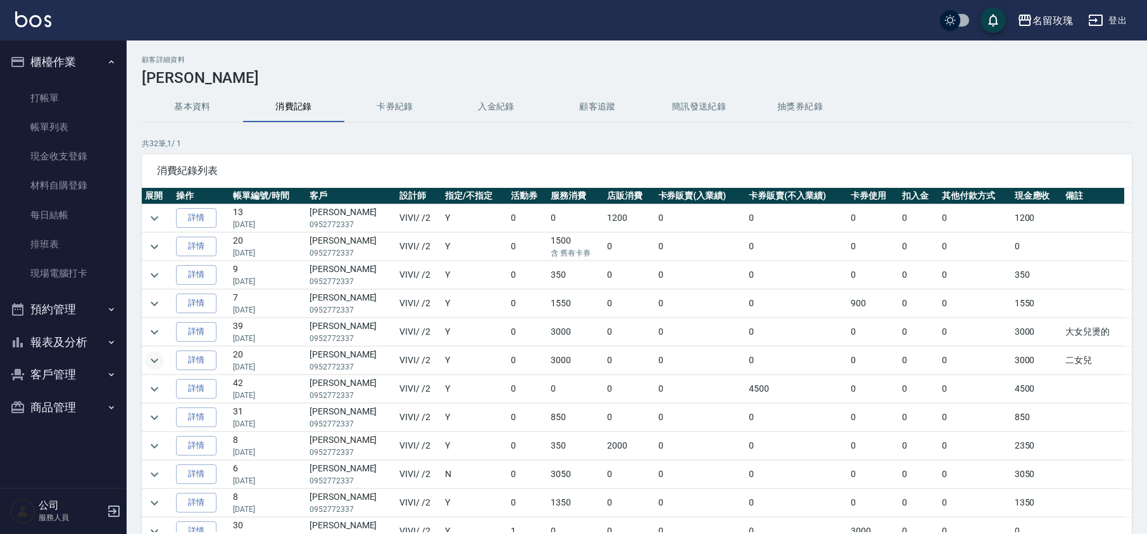
click at [158, 363] on icon "expand row" at bounding box center [154, 360] width 15 height 15
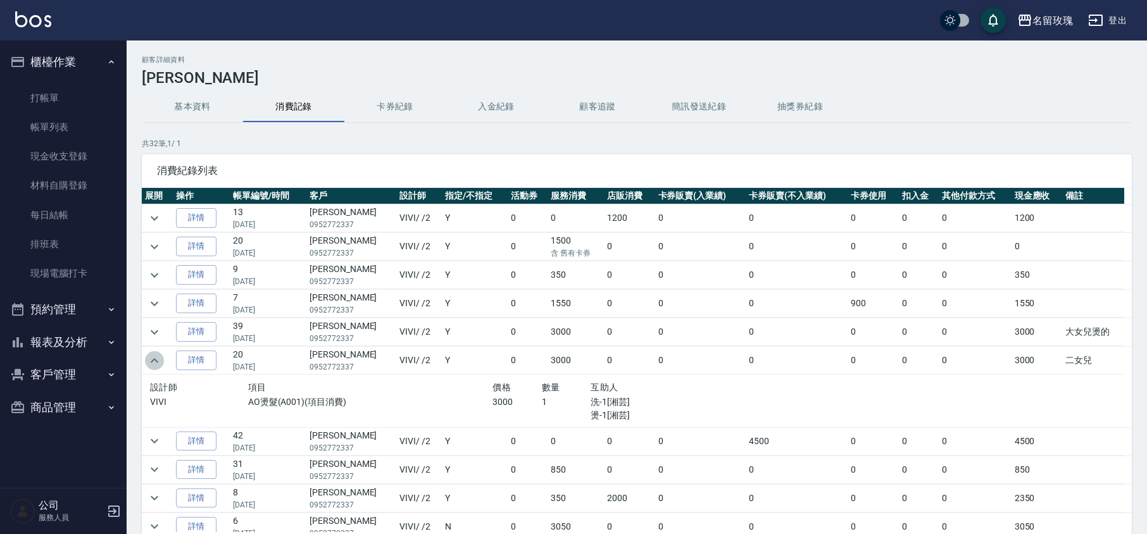
click at [158, 363] on icon "expand row" at bounding box center [154, 360] width 15 height 15
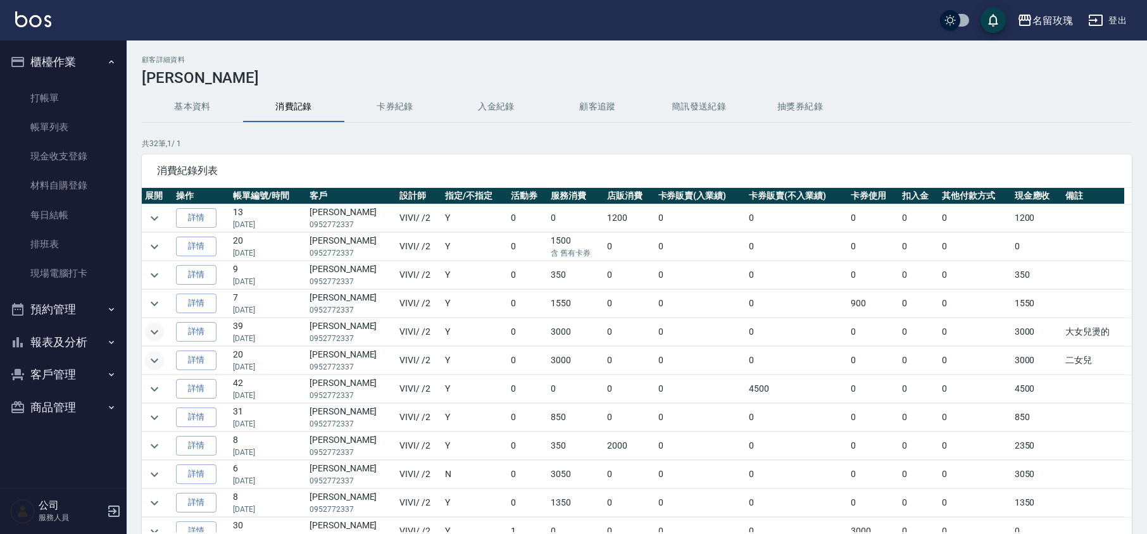
click at [162, 329] on button "expand row" at bounding box center [154, 332] width 19 height 19
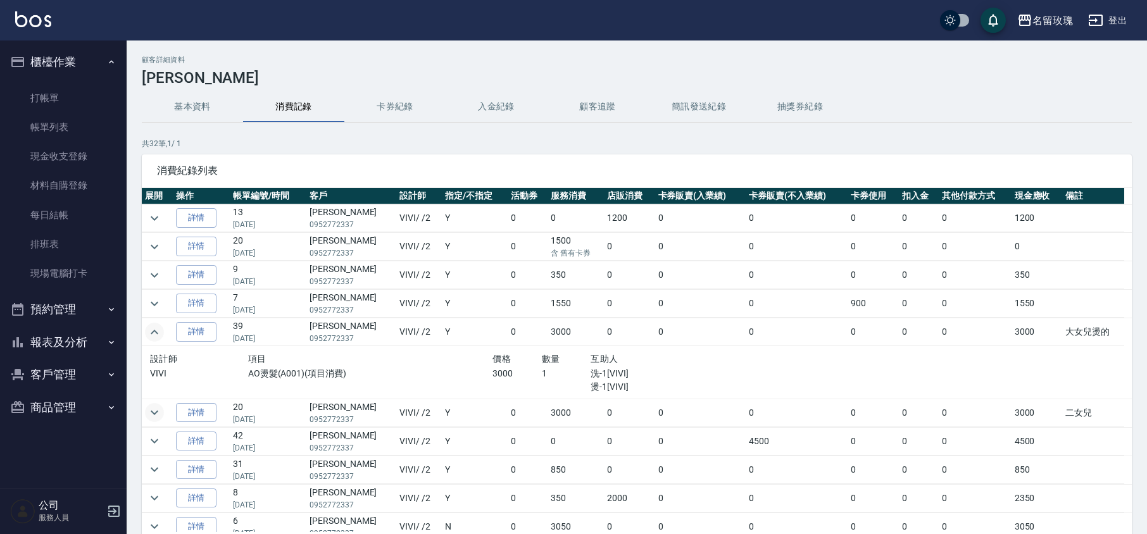
click at [162, 329] on button "expand row" at bounding box center [154, 332] width 19 height 19
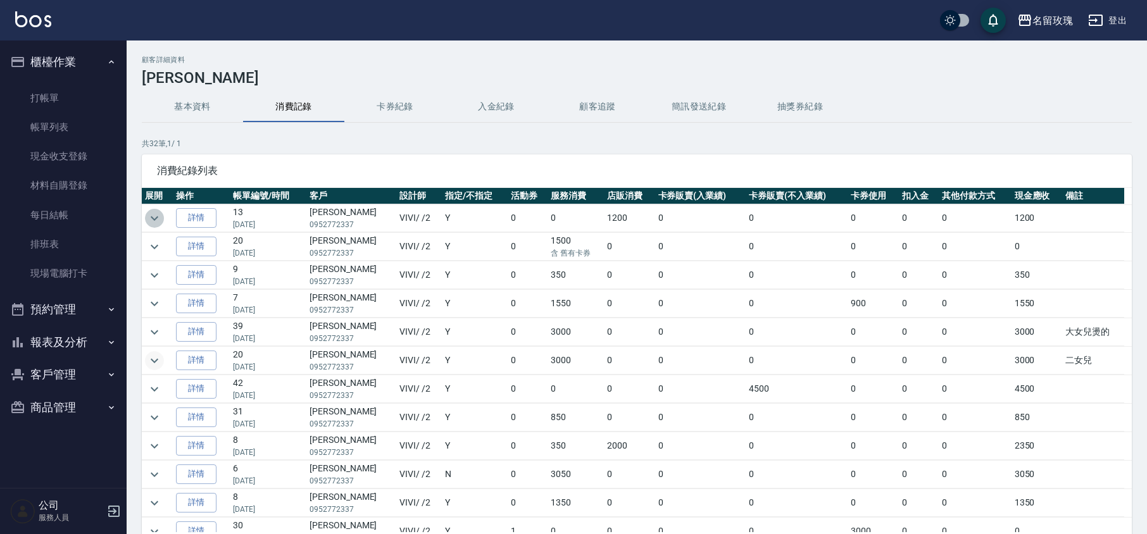
click at [150, 219] on icon "expand row" at bounding box center [154, 218] width 15 height 15
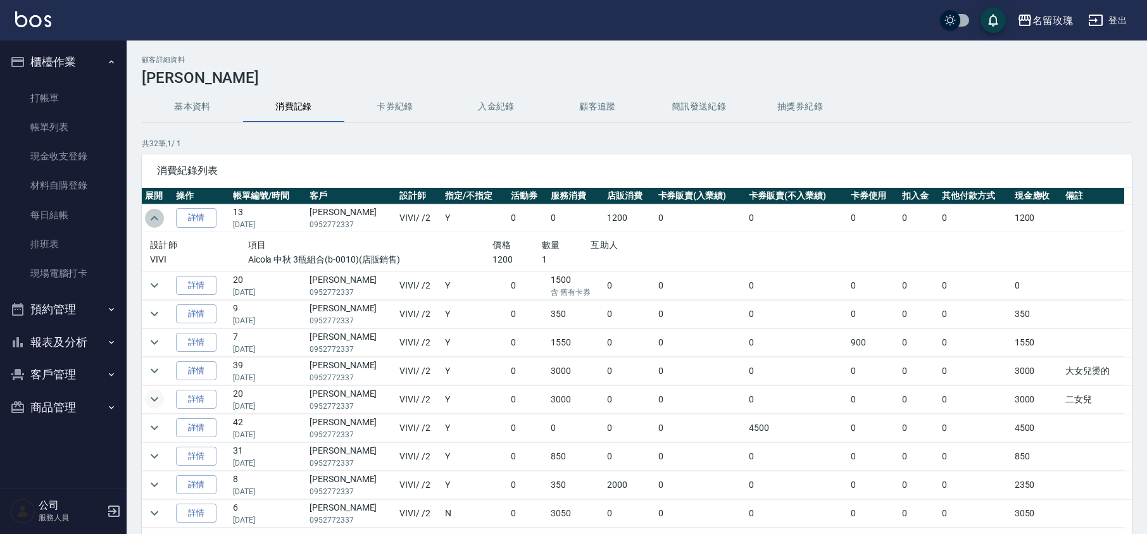
click at [150, 219] on icon "expand row" at bounding box center [154, 218] width 15 height 15
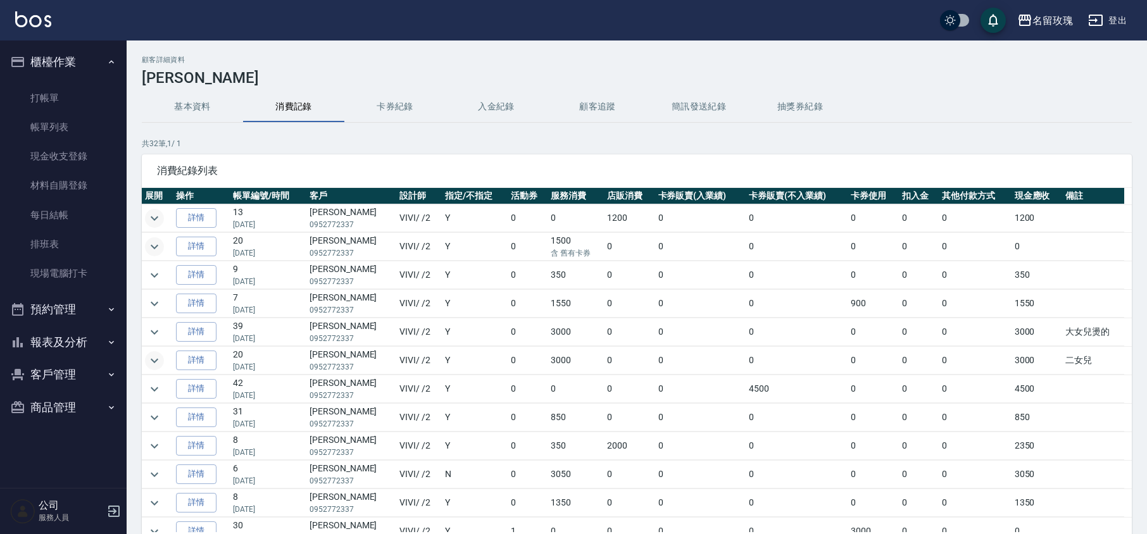
click at [152, 239] on button "expand row" at bounding box center [154, 246] width 19 height 19
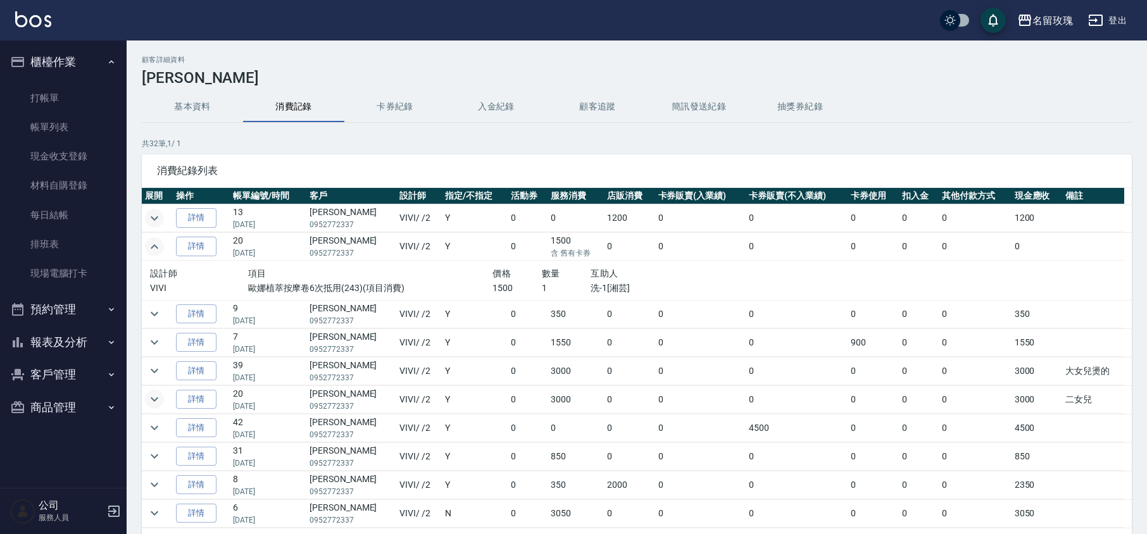
click at [152, 239] on button "expand row" at bounding box center [154, 246] width 19 height 19
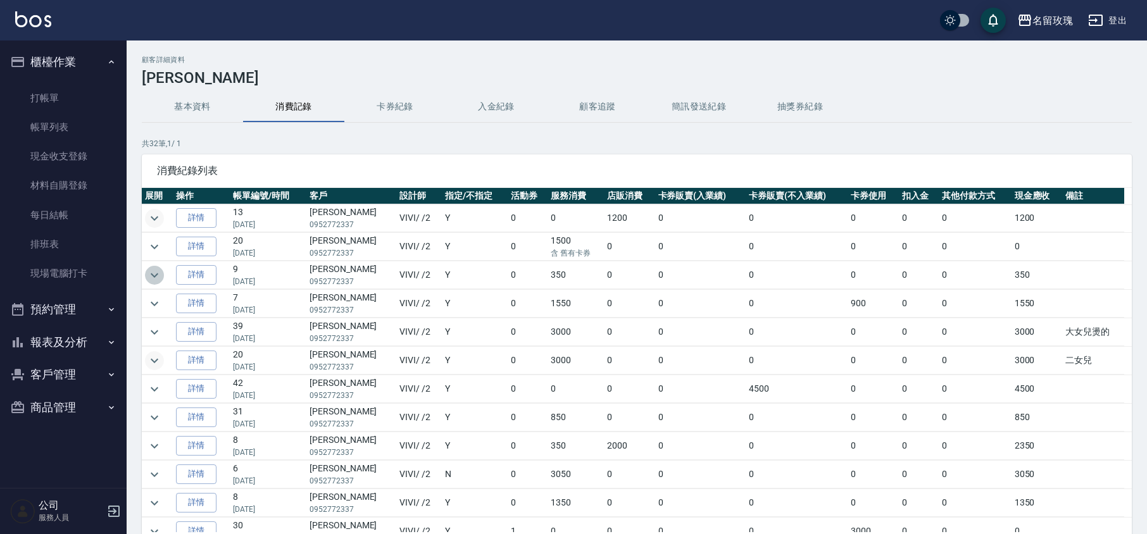
click at [160, 269] on icon "expand row" at bounding box center [154, 275] width 15 height 15
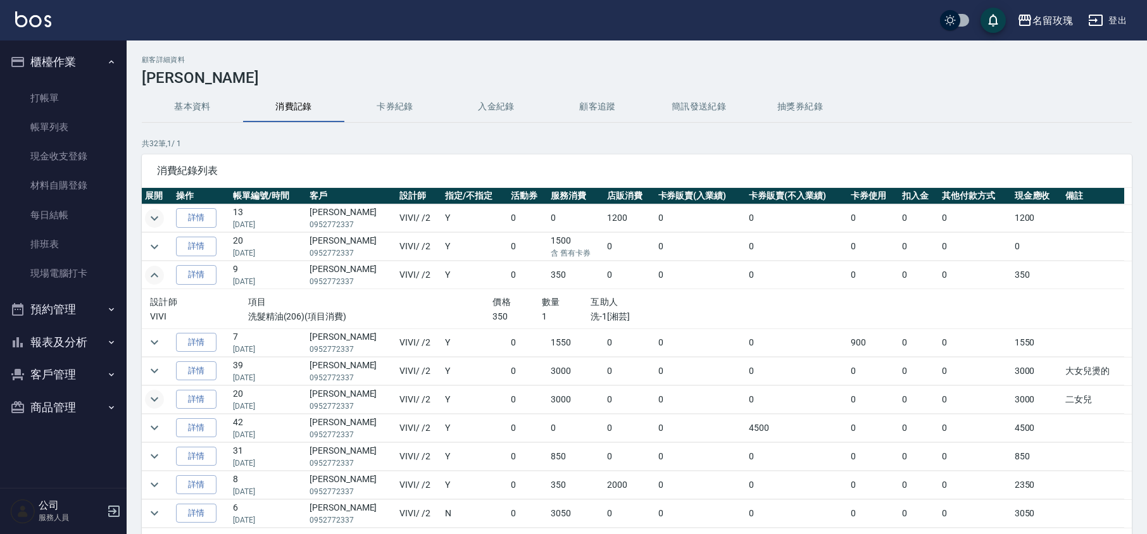
click at [160, 269] on icon "expand row" at bounding box center [154, 275] width 15 height 15
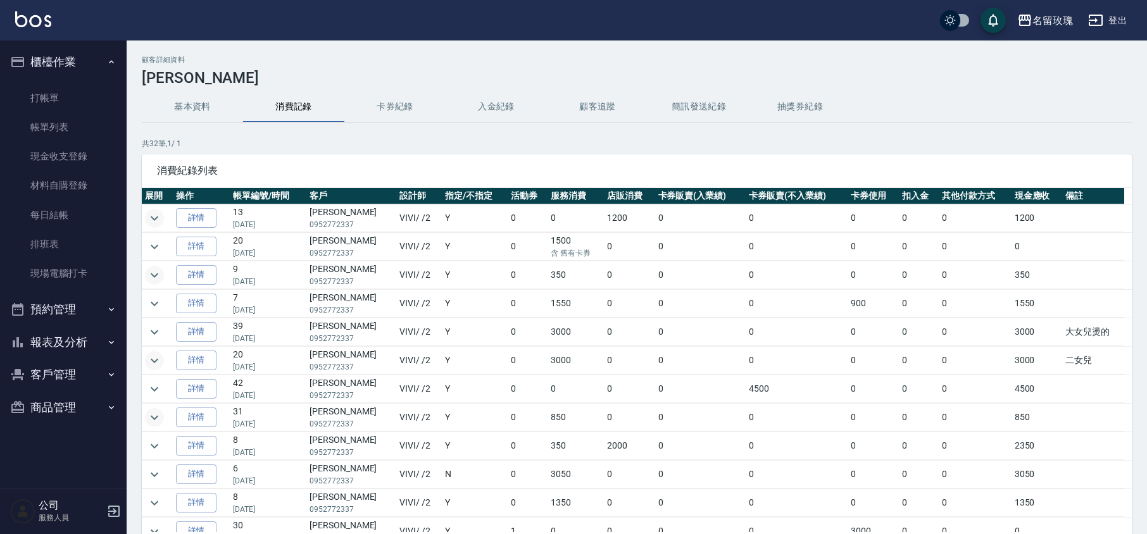
click at [160, 419] on icon "expand row" at bounding box center [154, 417] width 15 height 15
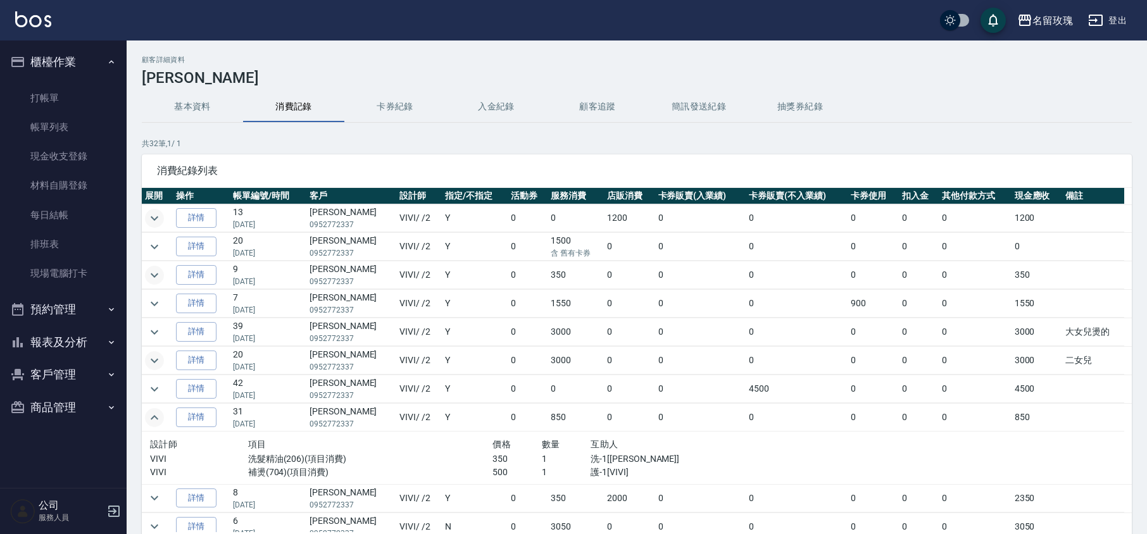
click at [158, 422] on icon "expand row" at bounding box center [154, 417] width 15 height 15
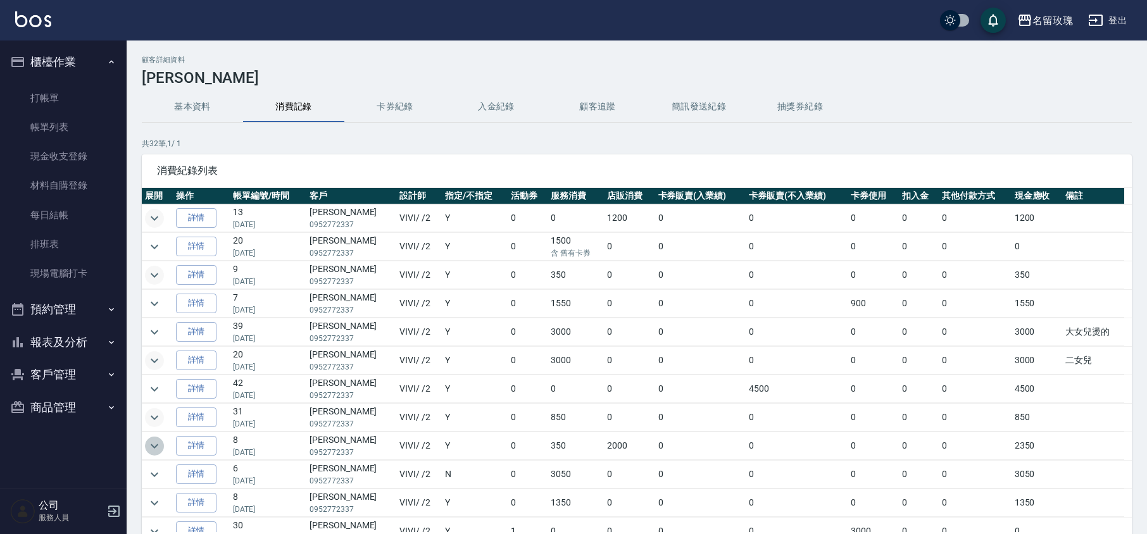
click at [155, 448] on icon "expand row" at bounding box center [155, 446] width 8 height 4
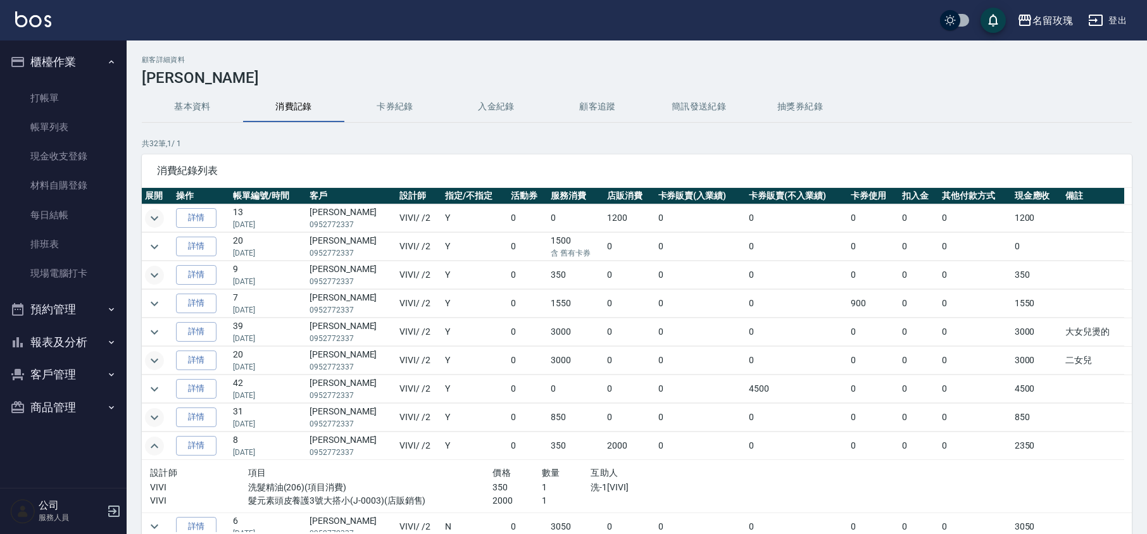
click at [155, 451] on icon "expand row" at bounding box center [154, 446] width 15 height 15
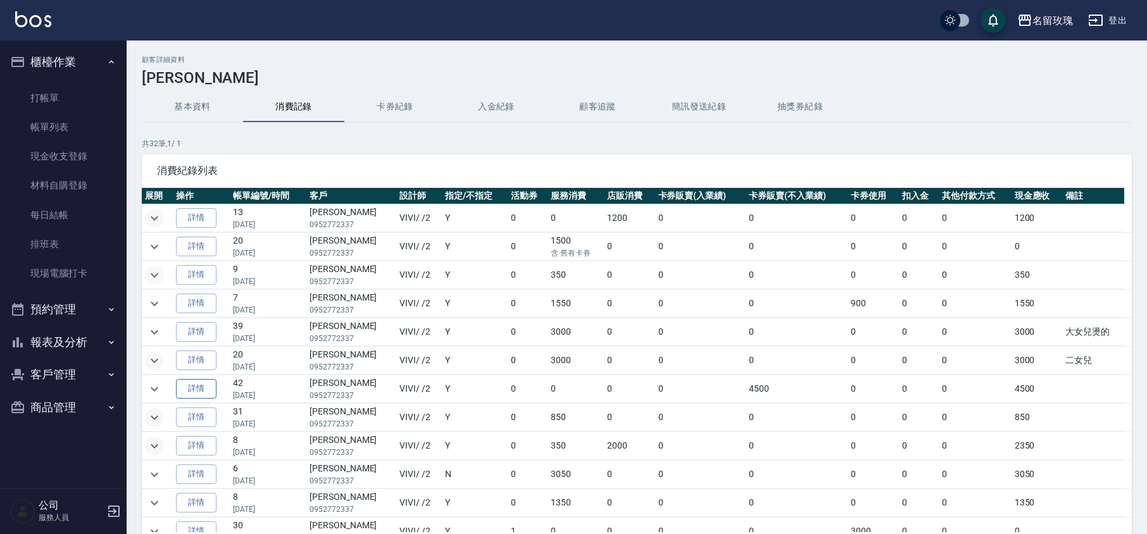
scroll to position [84, 0]
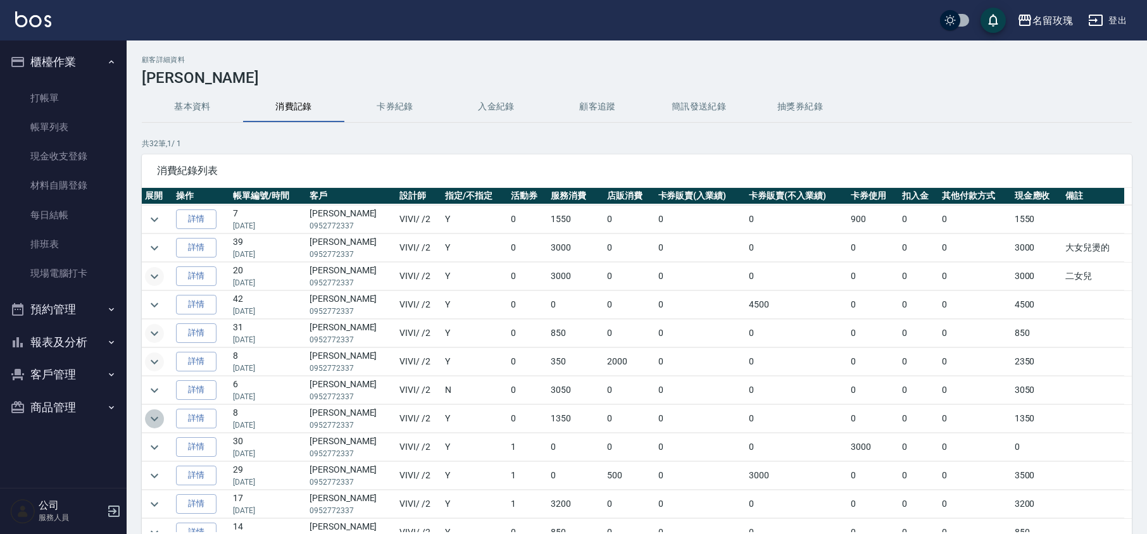
click at [151, 427] on icon "expand row" at bounding box center [154, 419] width 15 height 15
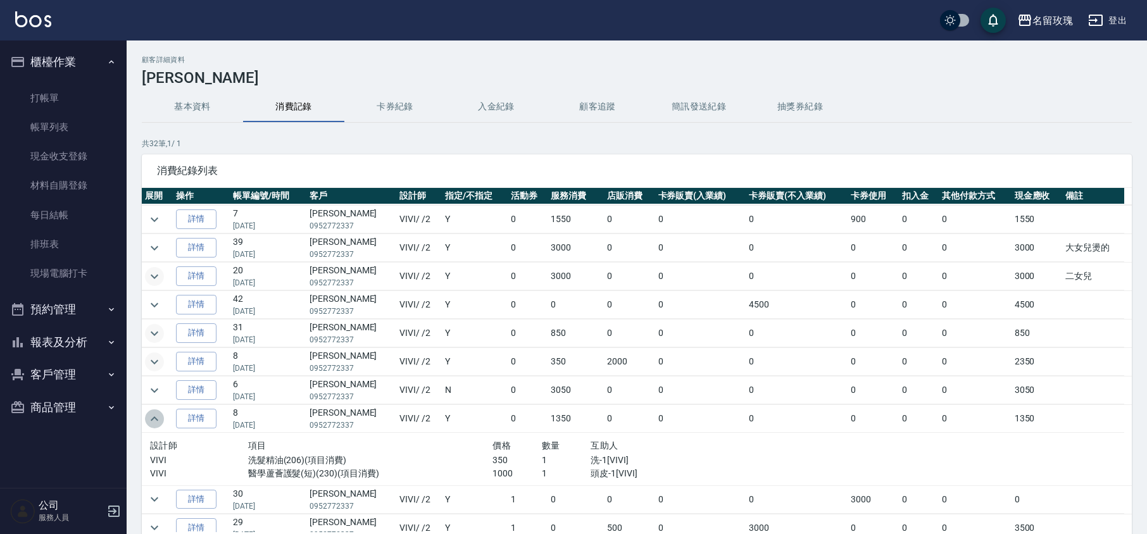
click at [151, 421] on icon "expand row" at bounding box center [154, 419] width 15 height 15
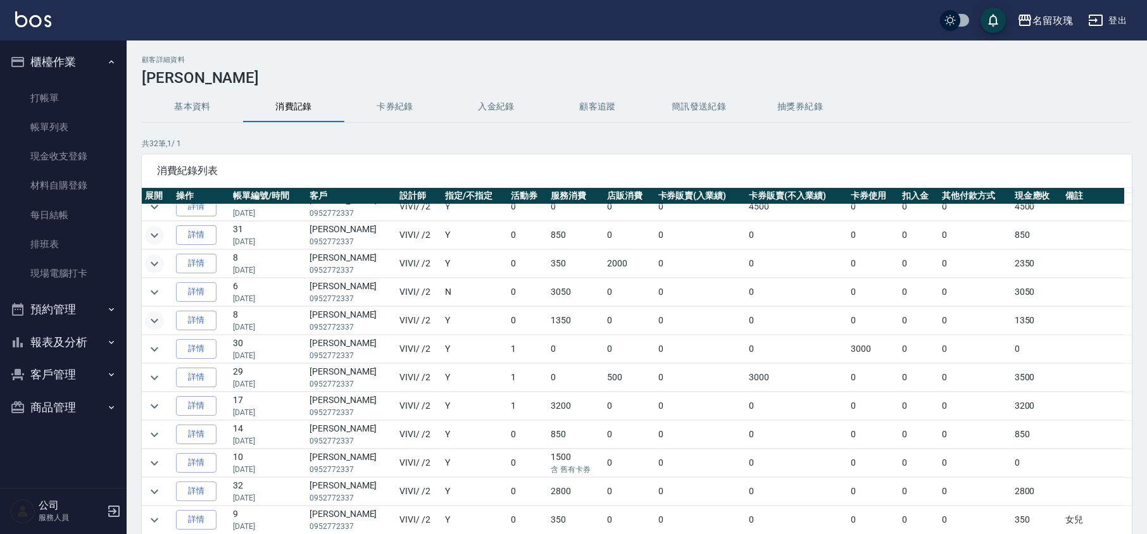
scroll to position [338, 0]
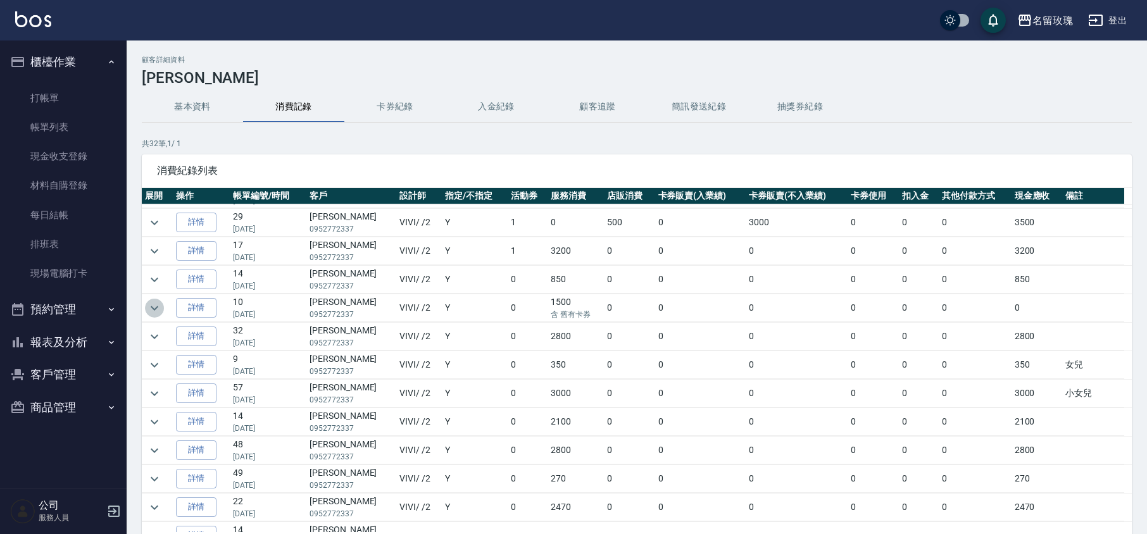
click at [158, 312] on icon "expand row" at bounding box center [154, 308] width 15 height 15
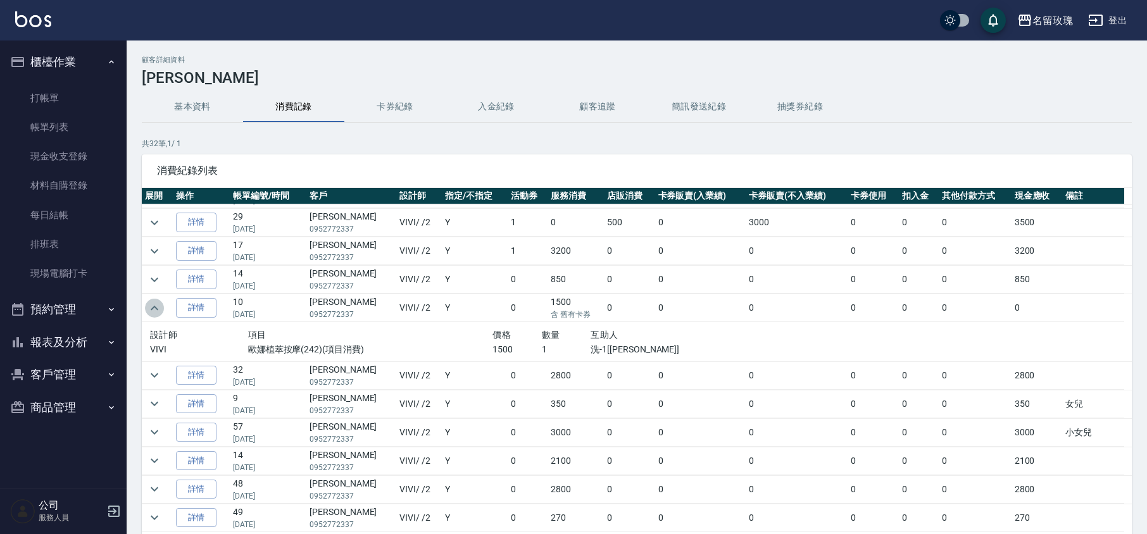
click at [158, 312] on icon "expand row" at bounding box center [154, 308] width 15 height 15
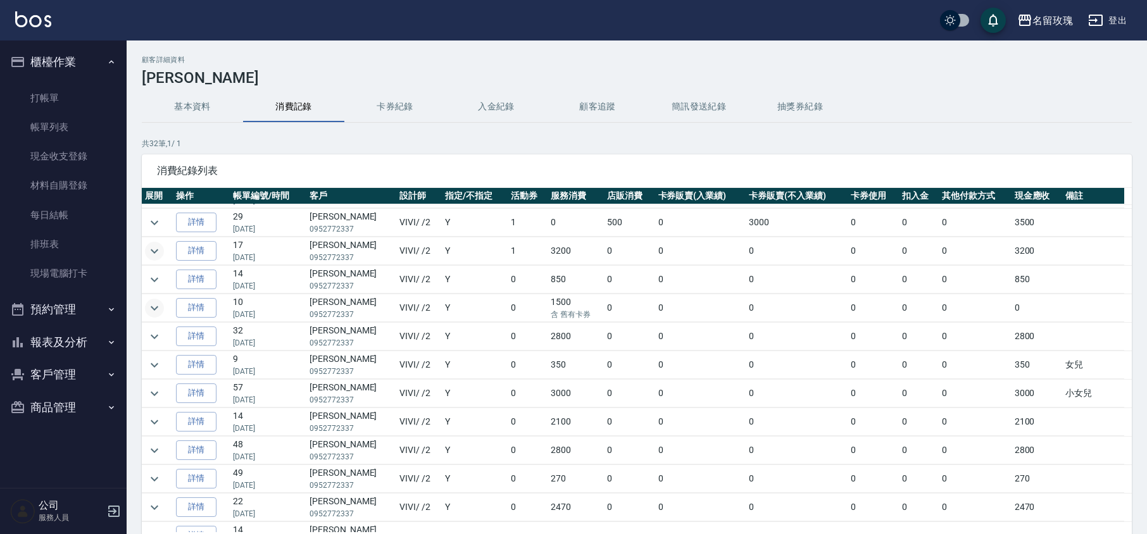
click at [157, 257] on icon "expand row" at bounding box center [154, 251] width 15 height 15
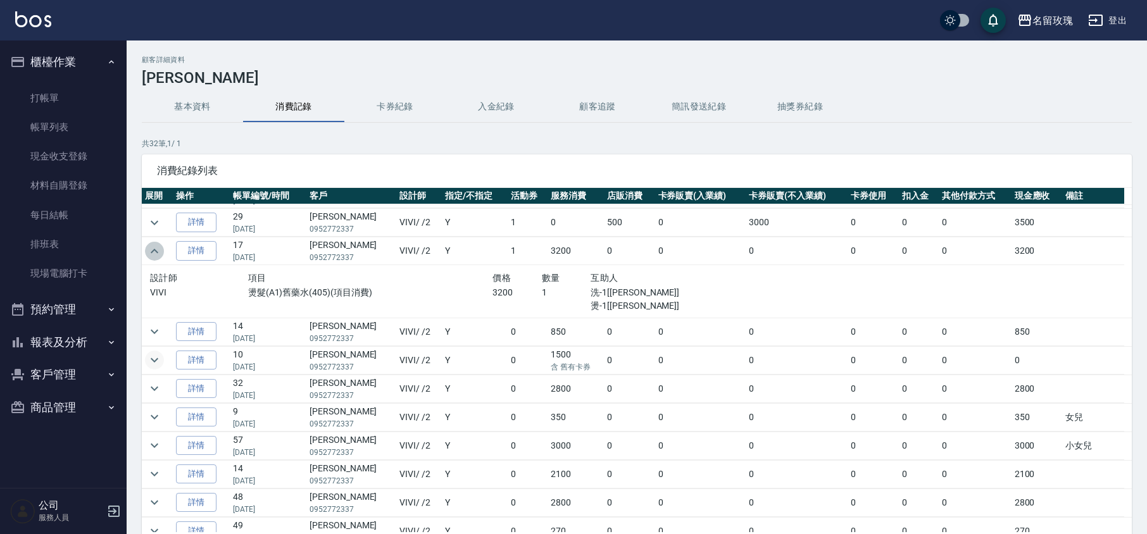
click at [157, 253] on icon "expand row" at bounding box center [155, 251] width 8 height 4
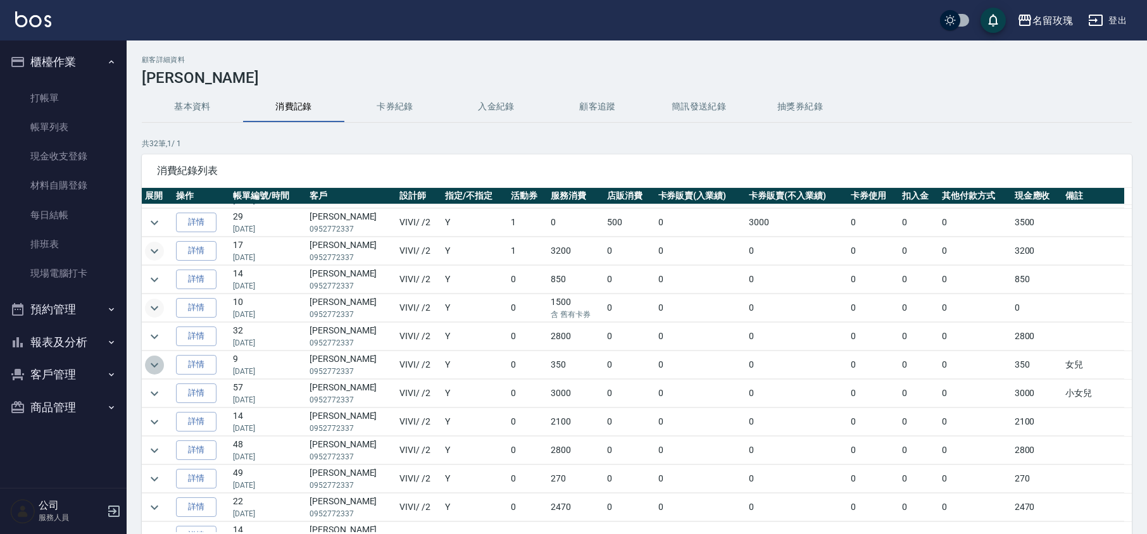
click at [160, 368] on icon "expand row" at bounding box center [154, 365] width 15 height 15
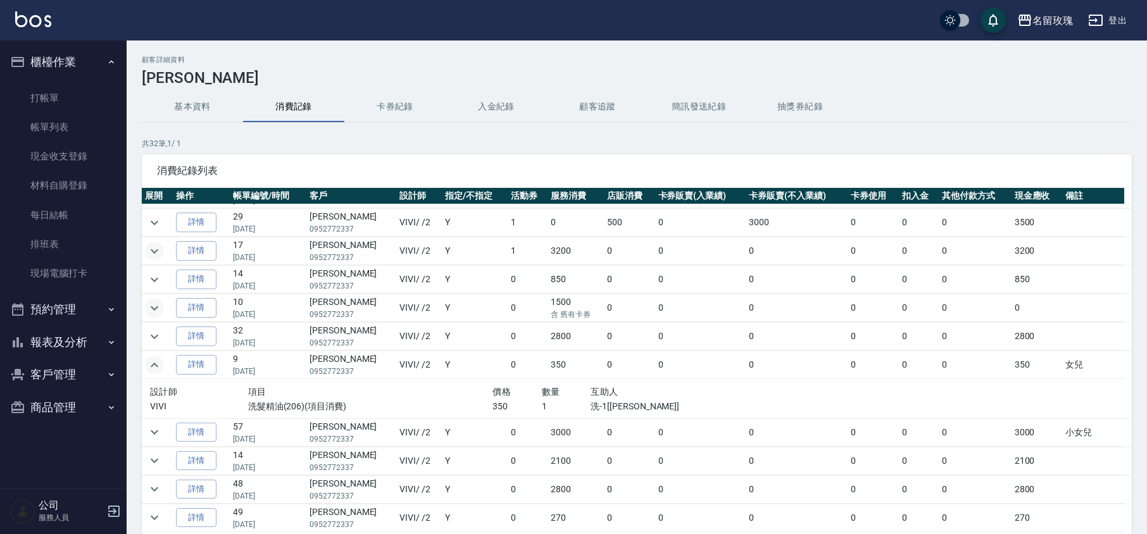
click at [160, 368] on icon "expand row" at bounding box center [154, 365] width 15 height 15
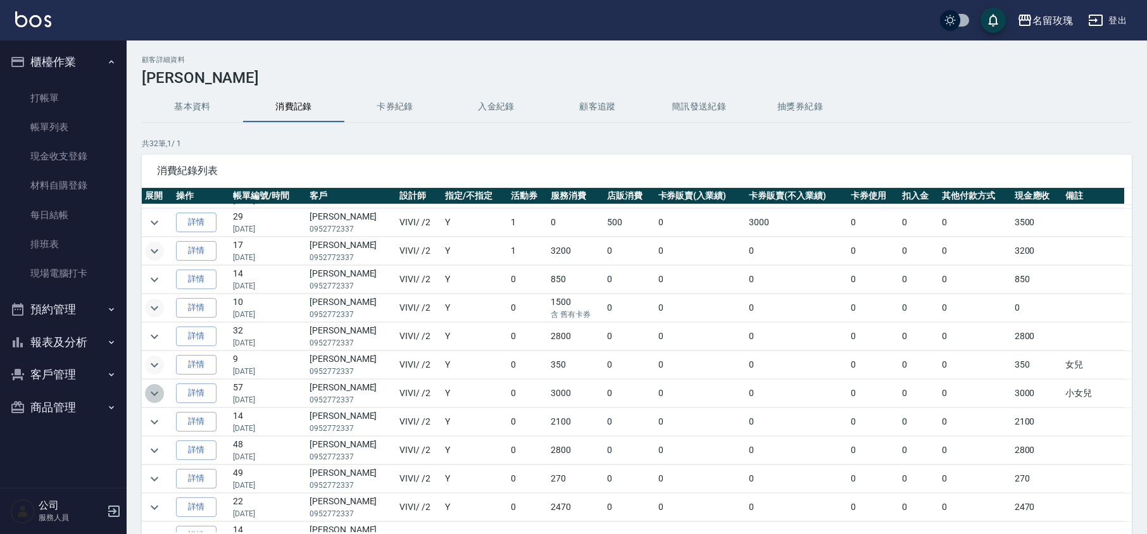
click at [160, 399] on icon "expand row" at bounding box center [154, 393] width 15 height 15
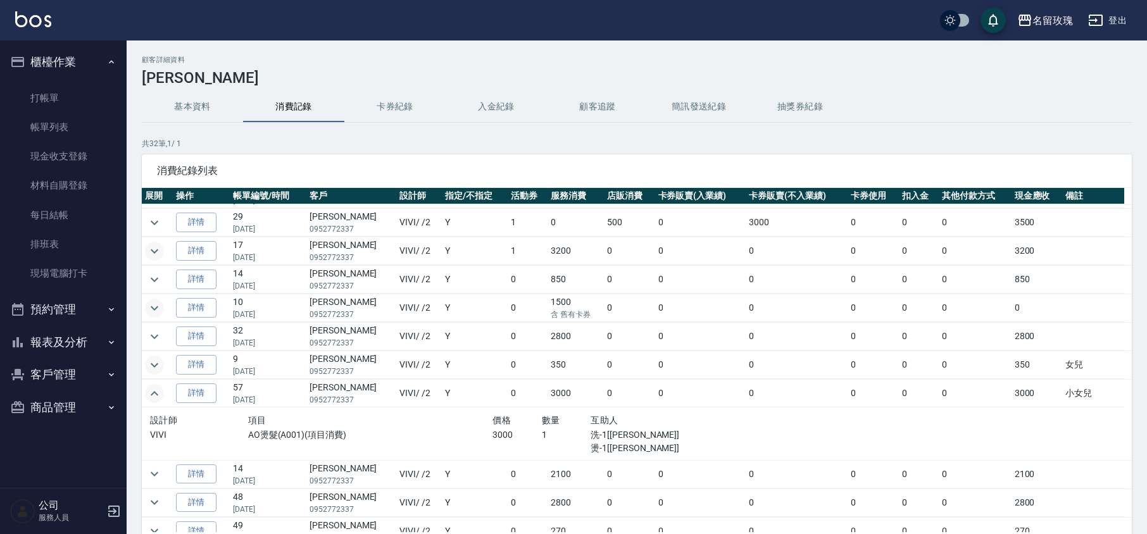
click at [160, 399] on icon "expand row" at bounding box center [154, 393] width 15 height 15
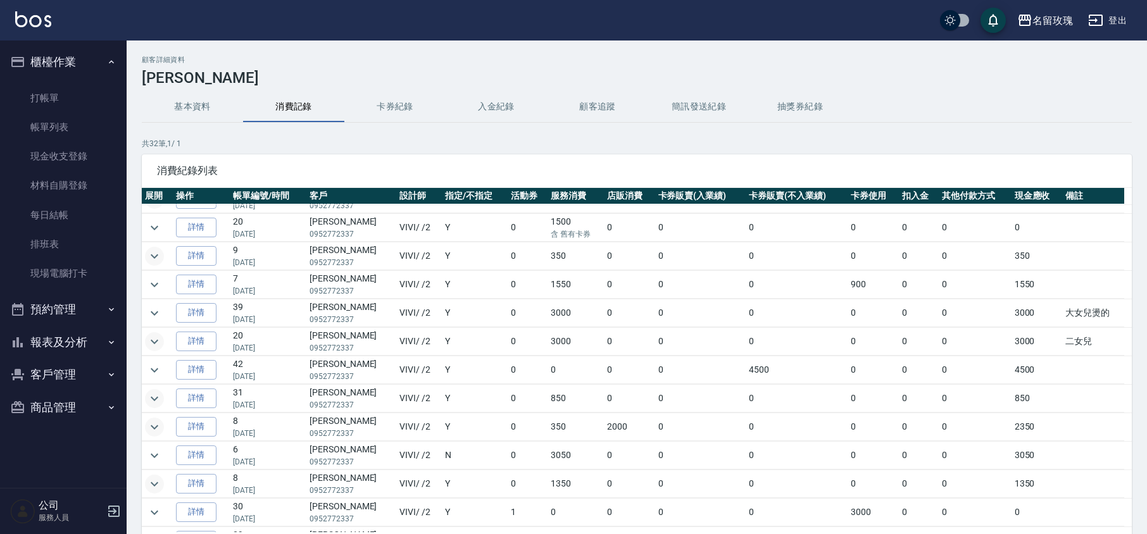
scroll to position [0, 0]
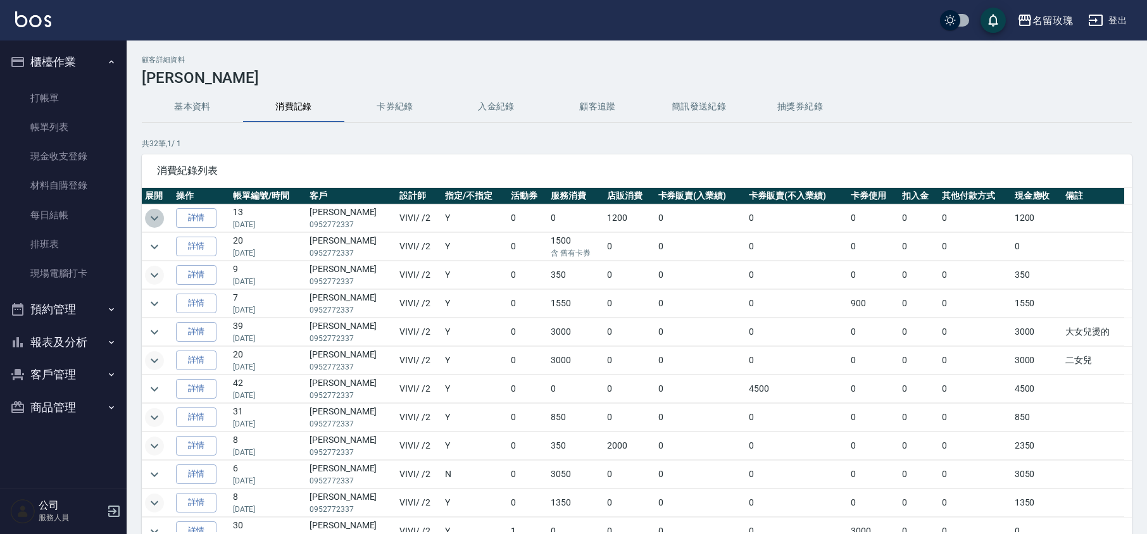
click at [155, 216] on icon "expand row" at bounding box center [154, 218] width 15 height 15
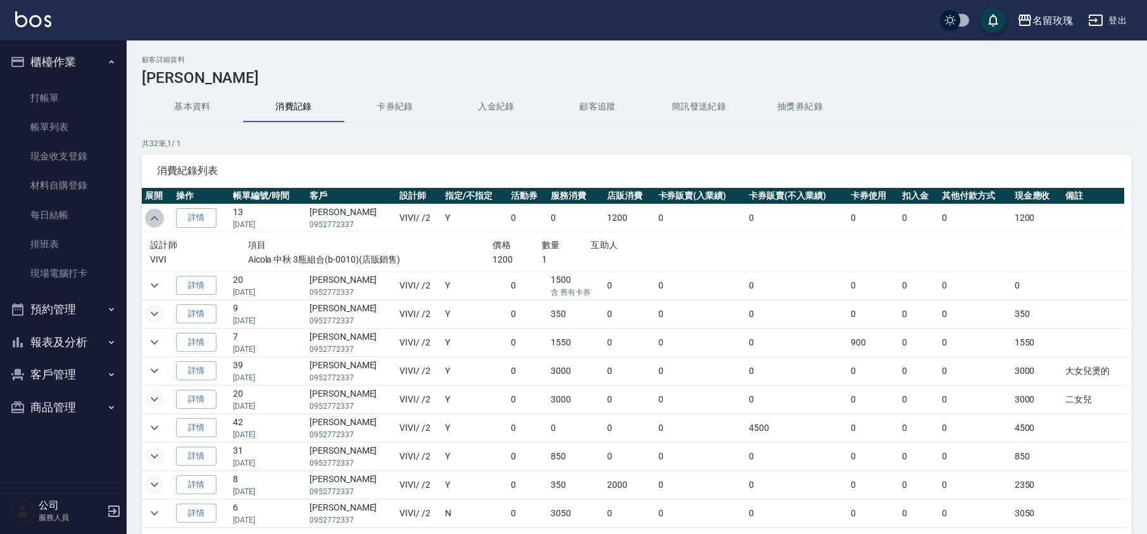
click at [155, 216] on icon "expand row" at bounding box center [154, 218] width 15 height 15
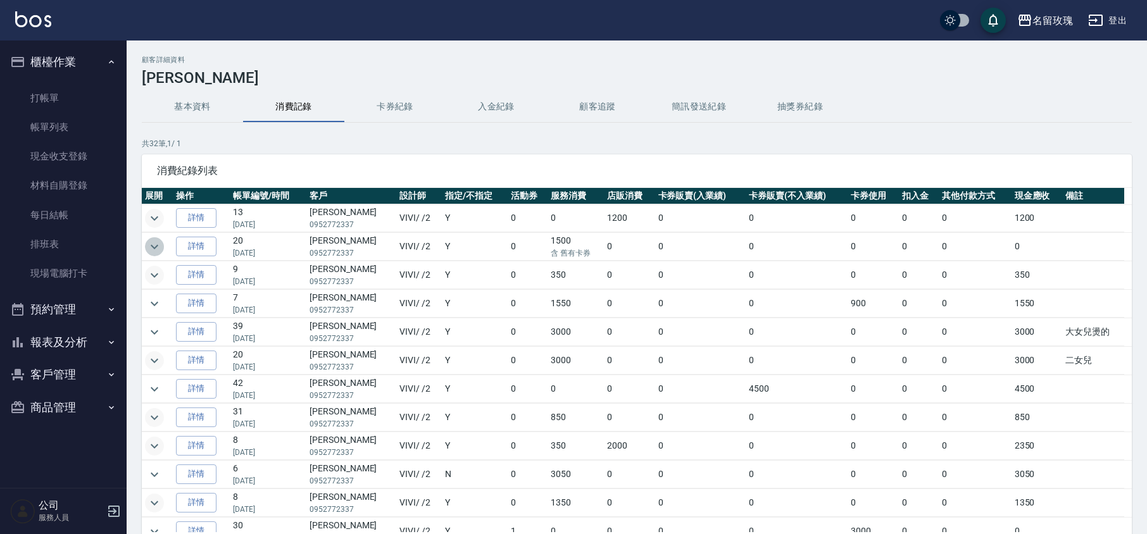
click at [152, 254] on icon "expand row" at bounding box center [154, 246] width 15 height 15
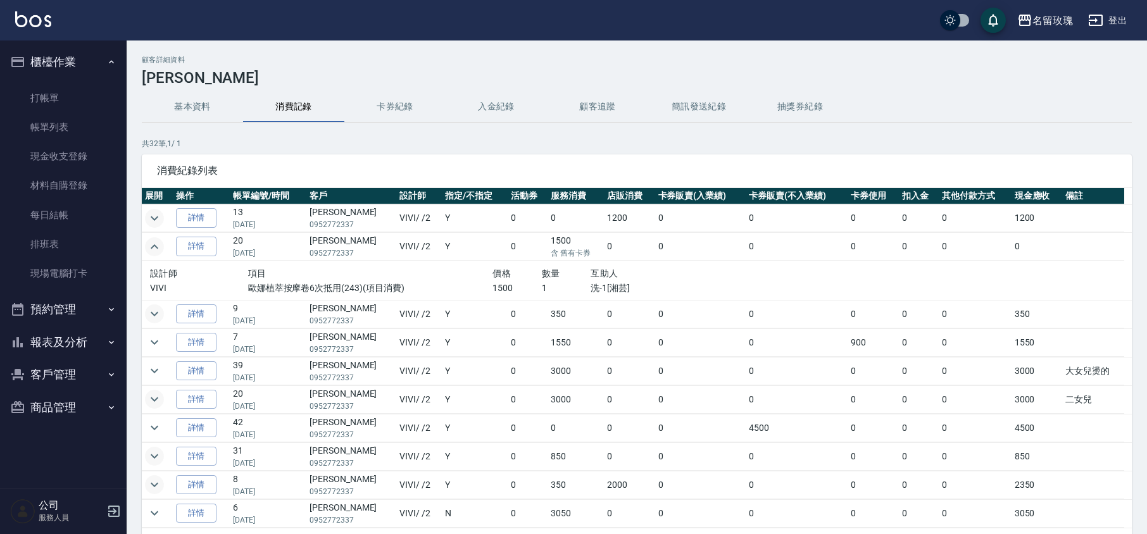
click at [152, 254] on icon "expand row" at bounding box center [154, 246] width 15 height 15
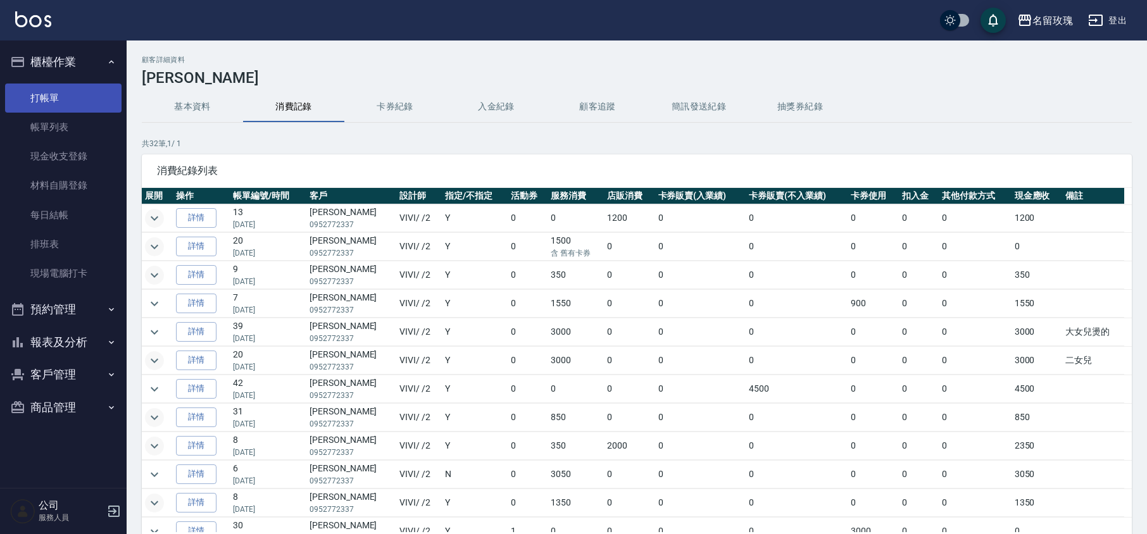
click at [49, 91] on link "打帳單" at bounding box center [63, 98] width 117 height 29
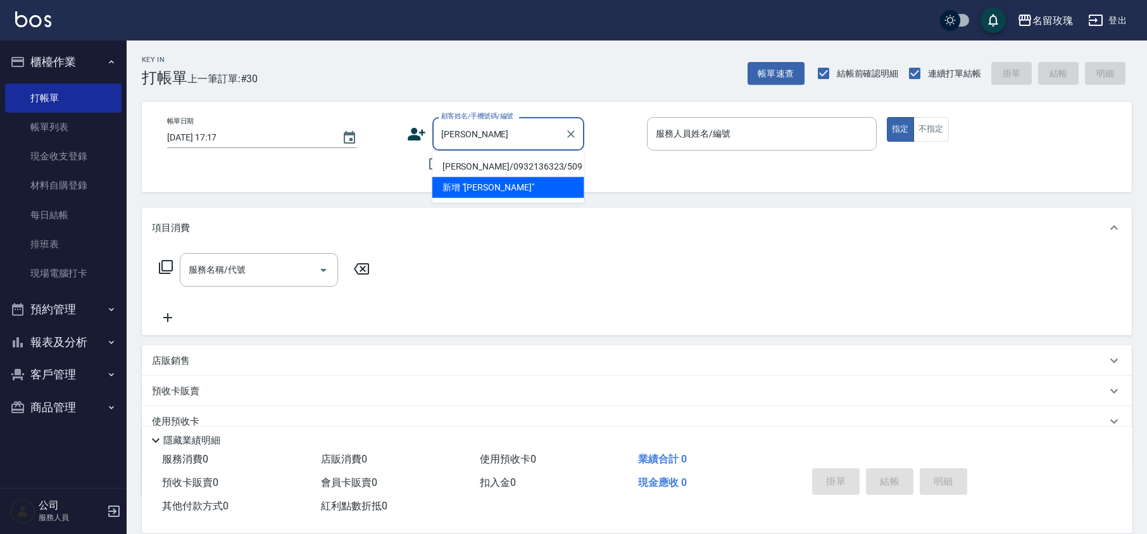
click at [490, 163] on li "[PERSON_NAME]/0932136323/509" at bounding box center [509, 166] width 152 height 21
type input "[PERSON_NAME]/0932136323/509"
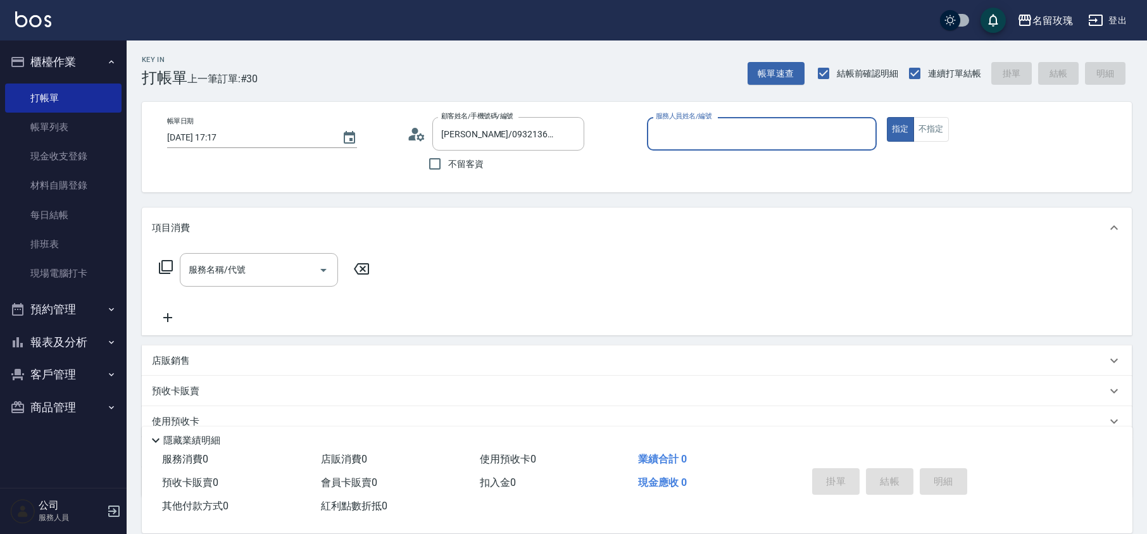
type input "VIVI-2"
click at [422, 138] on icon at bounding box center [421, 137] width 8 height 8
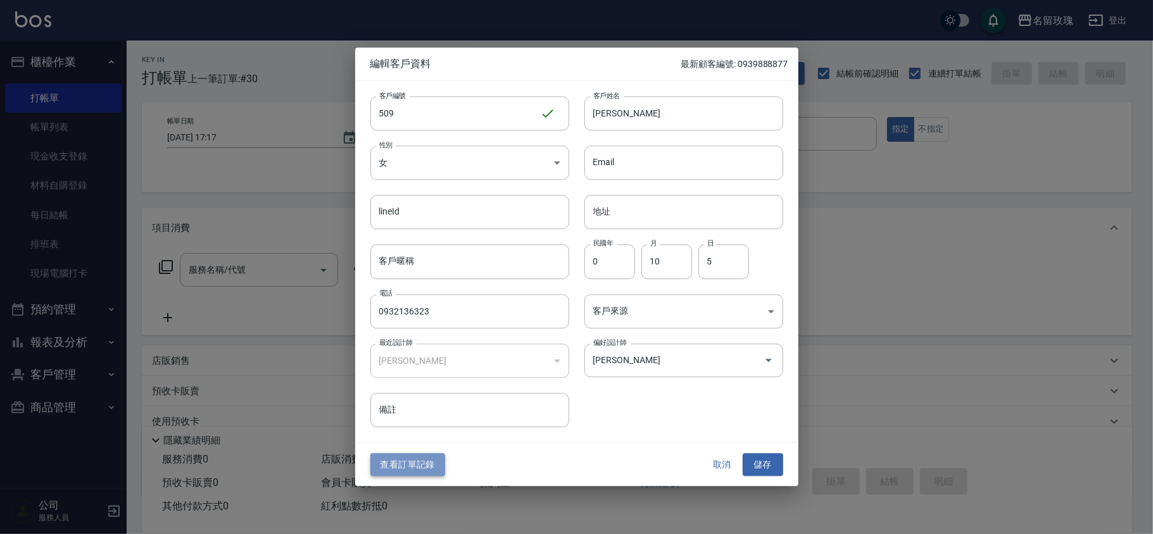
click at [390, 469] on button "查看訂單記錄" at bounding box center [407, 464] width 75 height 23
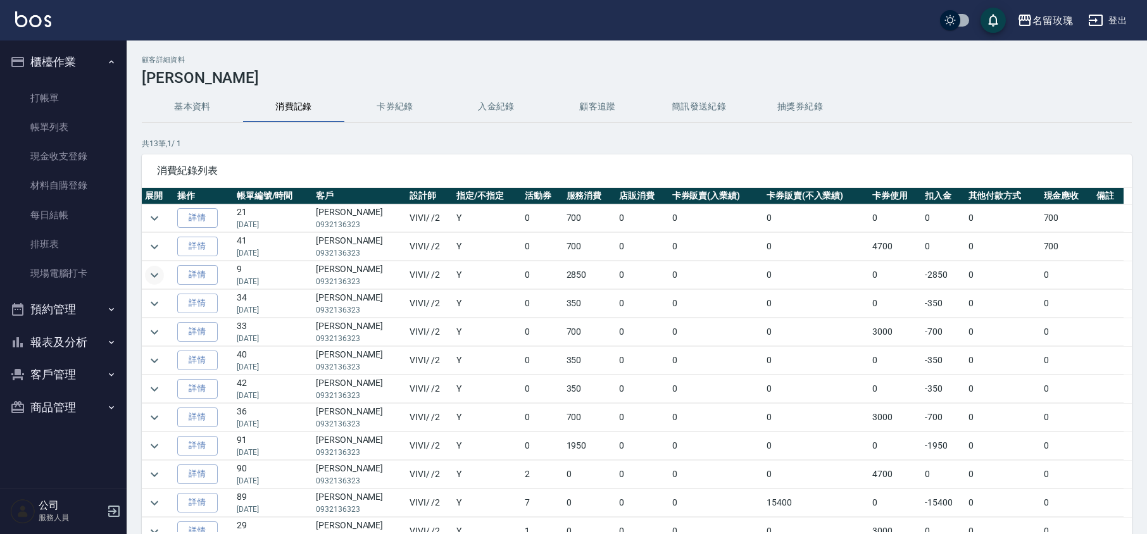
click at [160, 280] on icon "expand row" at bounding box center [154, 275] width 15 height 15
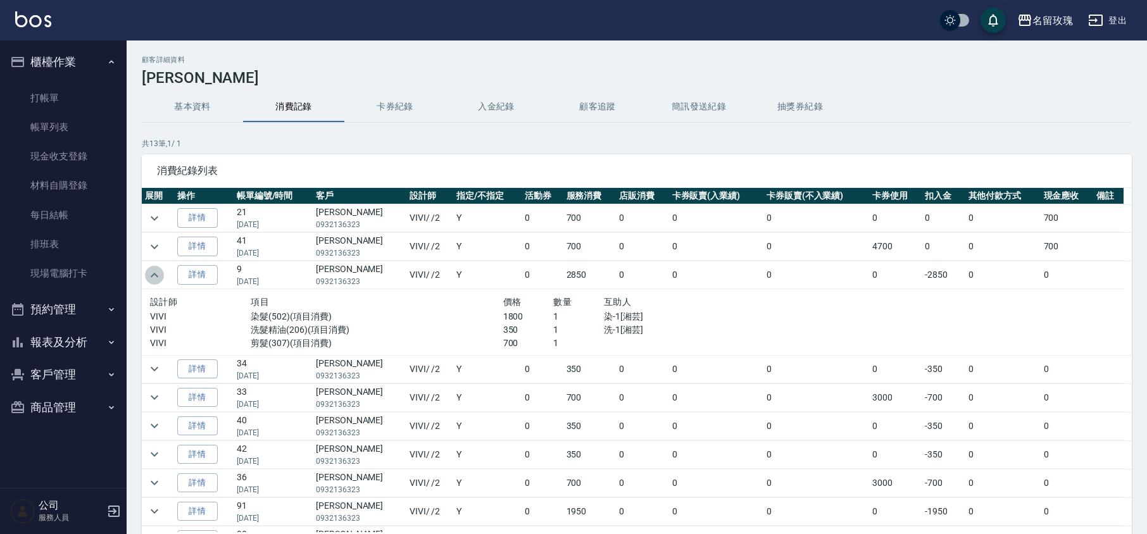
click at [158, 280] on icon "expand row" at bounding box center [154, 275] width 15 height 15
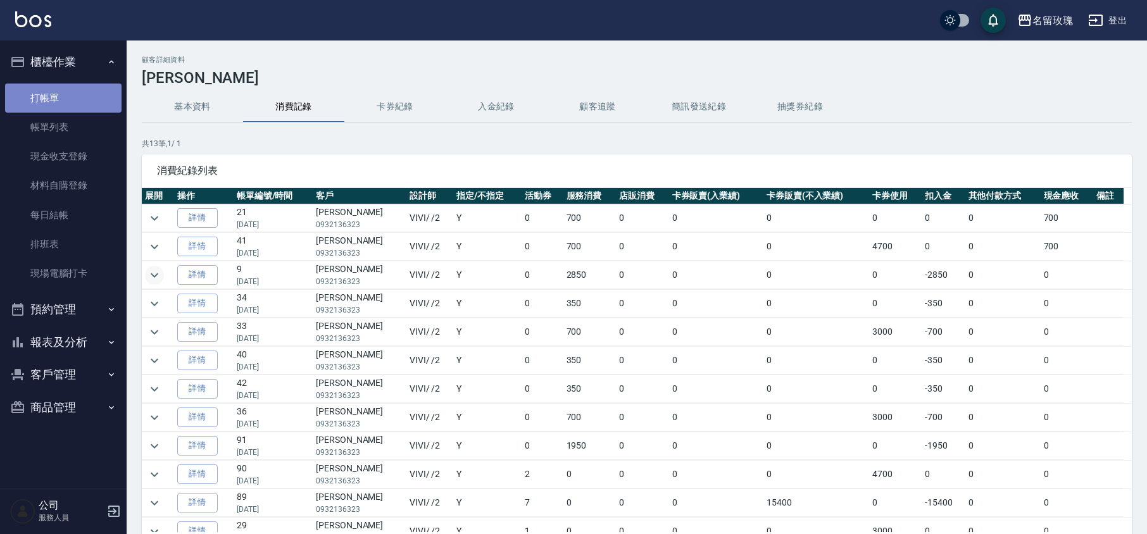
click at [54, 94] on link "打帳單" at bounding box center [63, 98] width 117 height 29
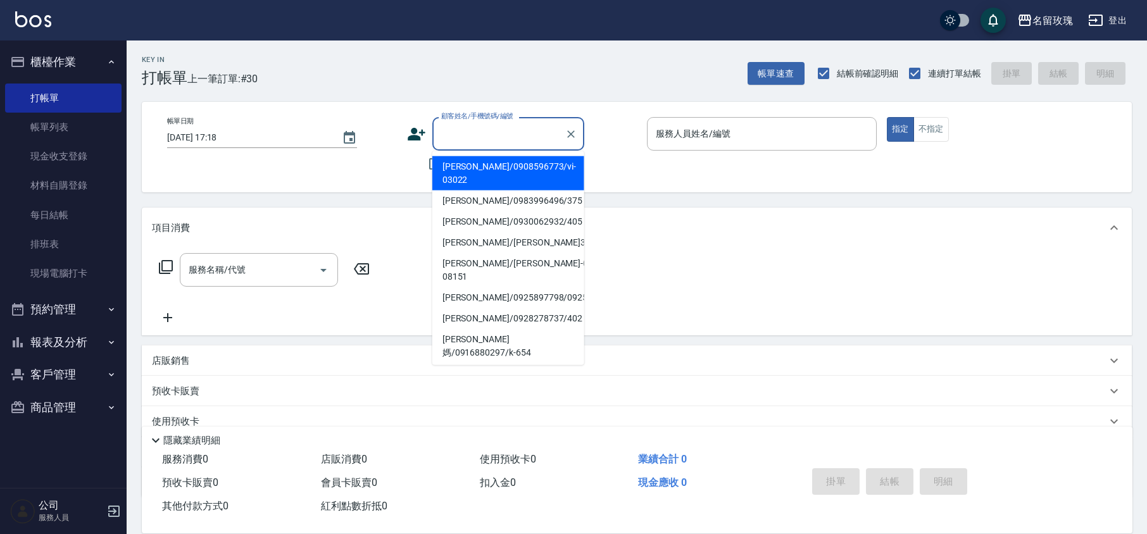
click at [480, 127] on input "顧客姓名/手機號碼/編號" at bounding box center [499, 134] width 122 height 22
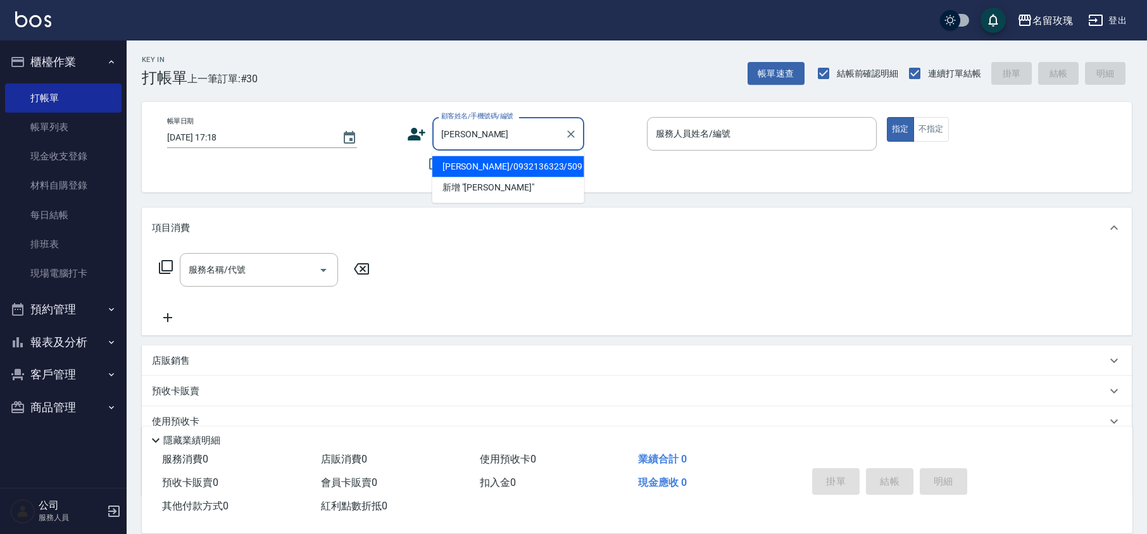
click at [476, 165] on li "[PERSON_NAME]/0932136323/509" at bounding box center [509, 166] width 152 height 21
type input "[PERSON_NAME]/0932136323/509"
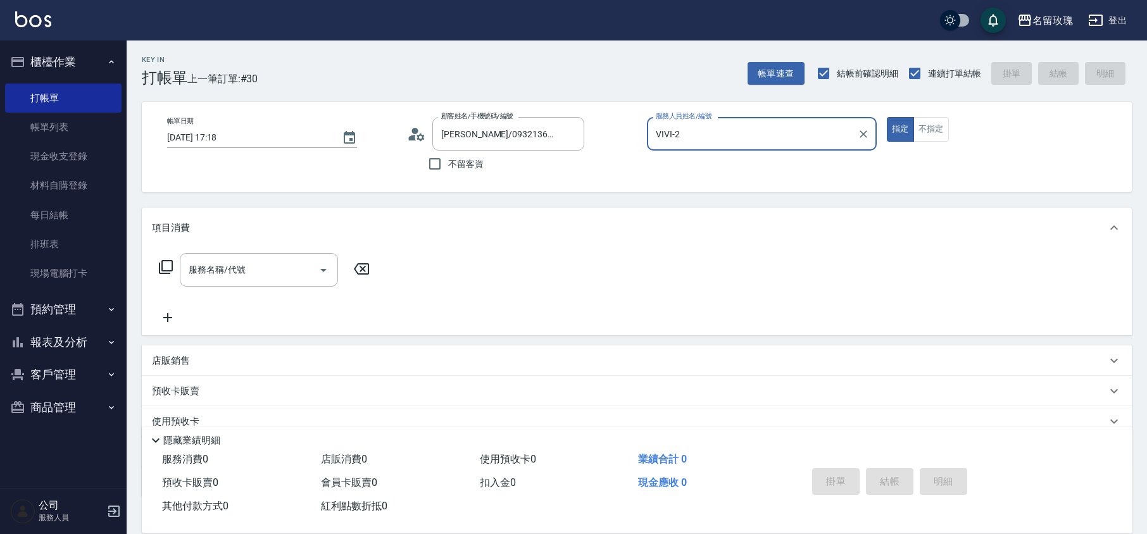
type input "VIVI-2"
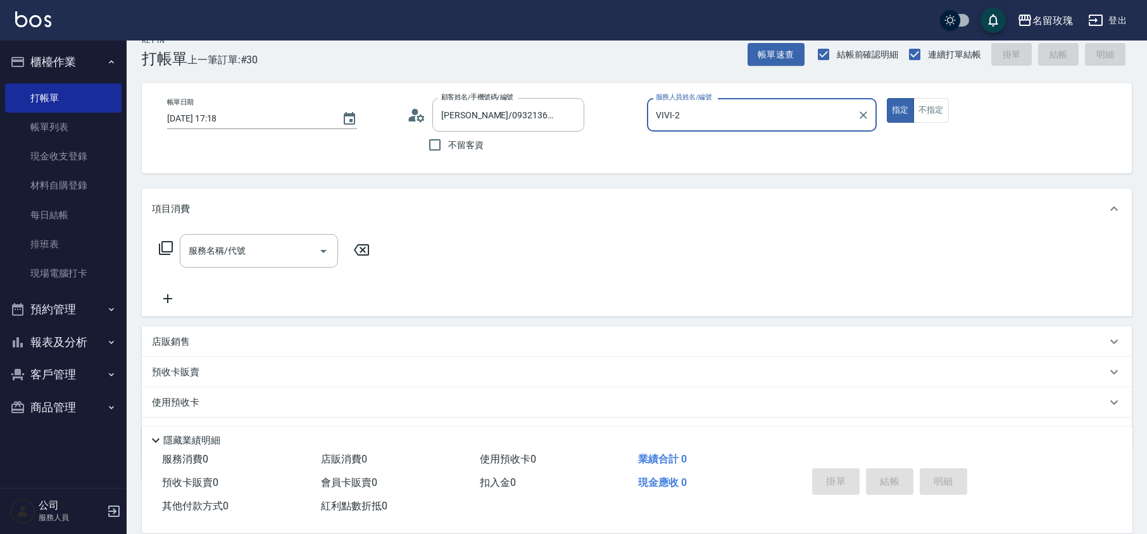
scroll to position [82, 0]
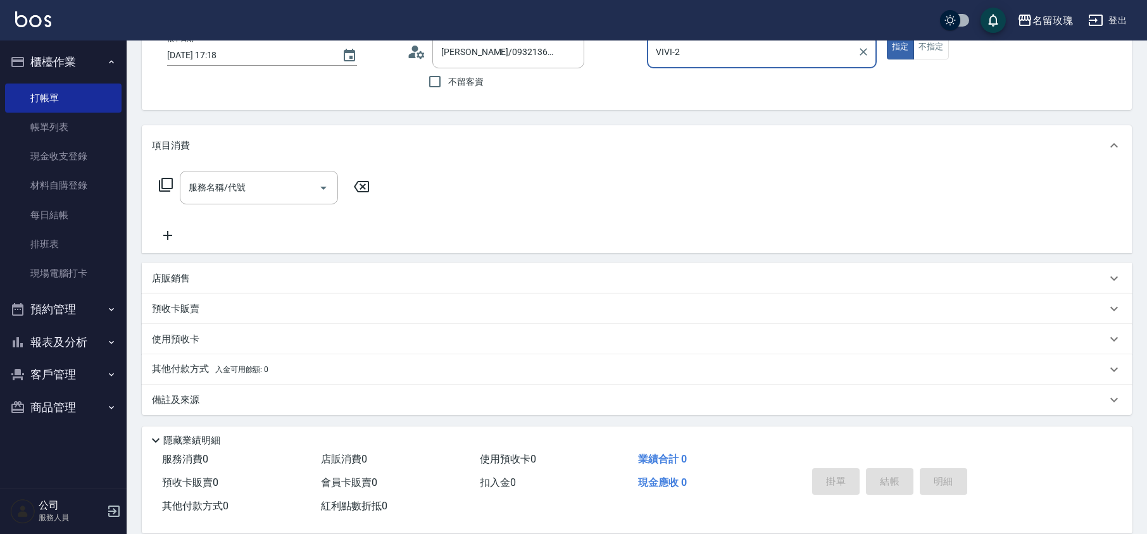
click at [264, 367] on span "入金可用餘額: 0" at bounding box center [242, 369] width 54 height 9
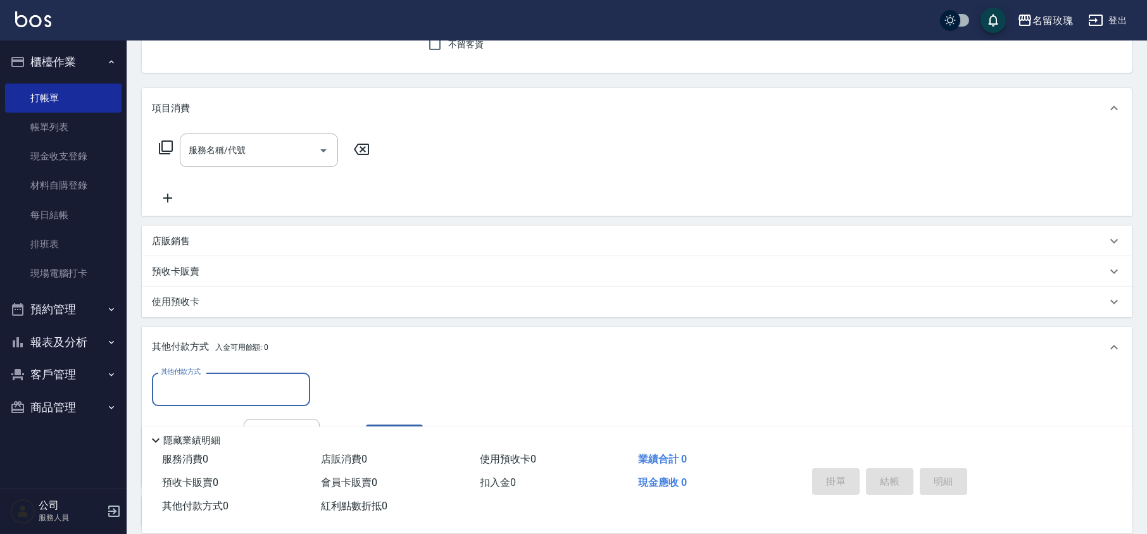
scroll to position [0, 0]
